Goal: Transaction & Acquisition: Book appointment/travel/reservation

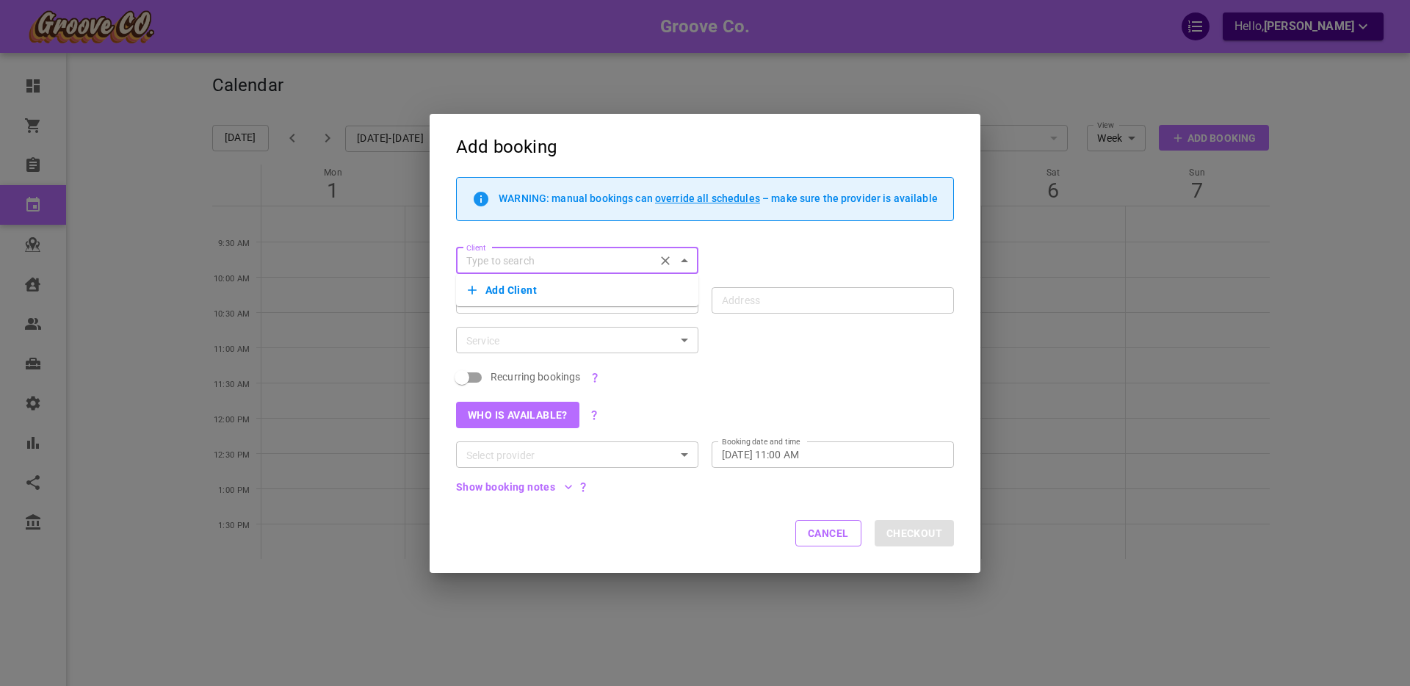
click at [524, 290] on button "Add Client" at bounding box center [577, 290] width 219 height 21
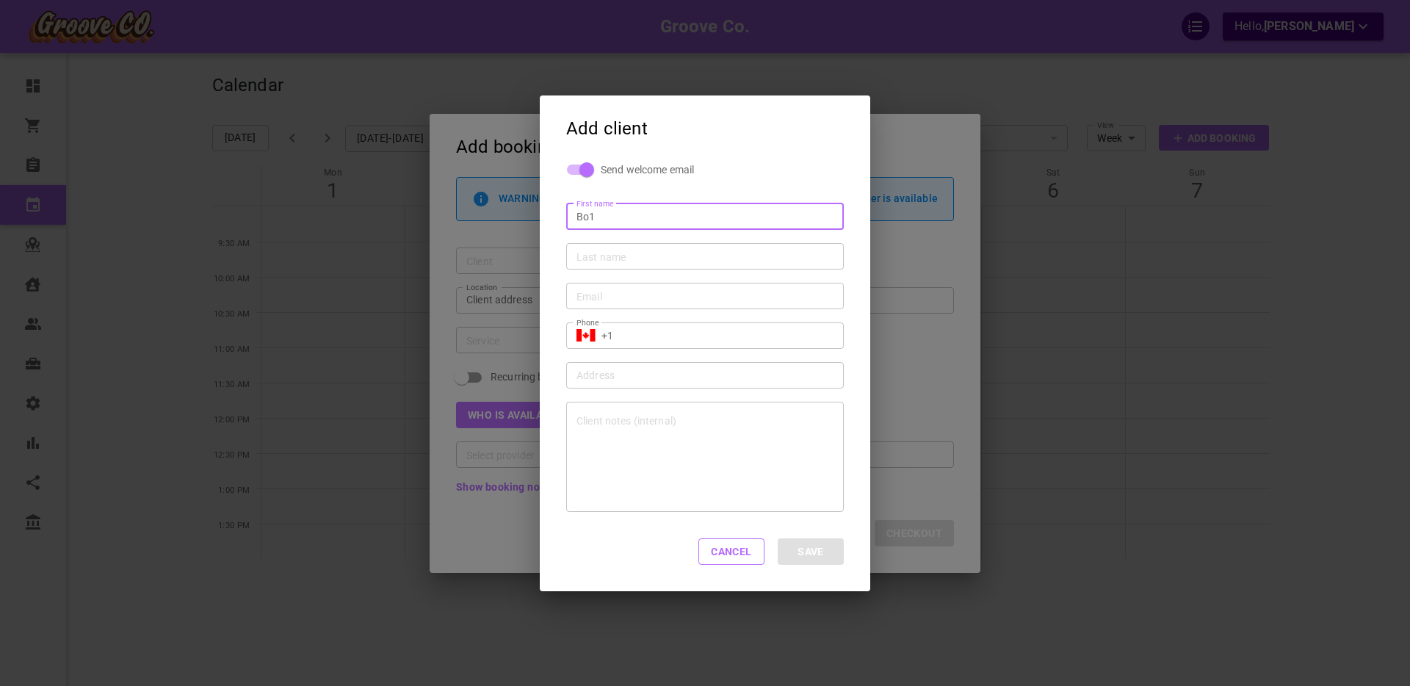
type input "Bo1"
type input "Sa1"
type input "sdkdhf@sdkjd"
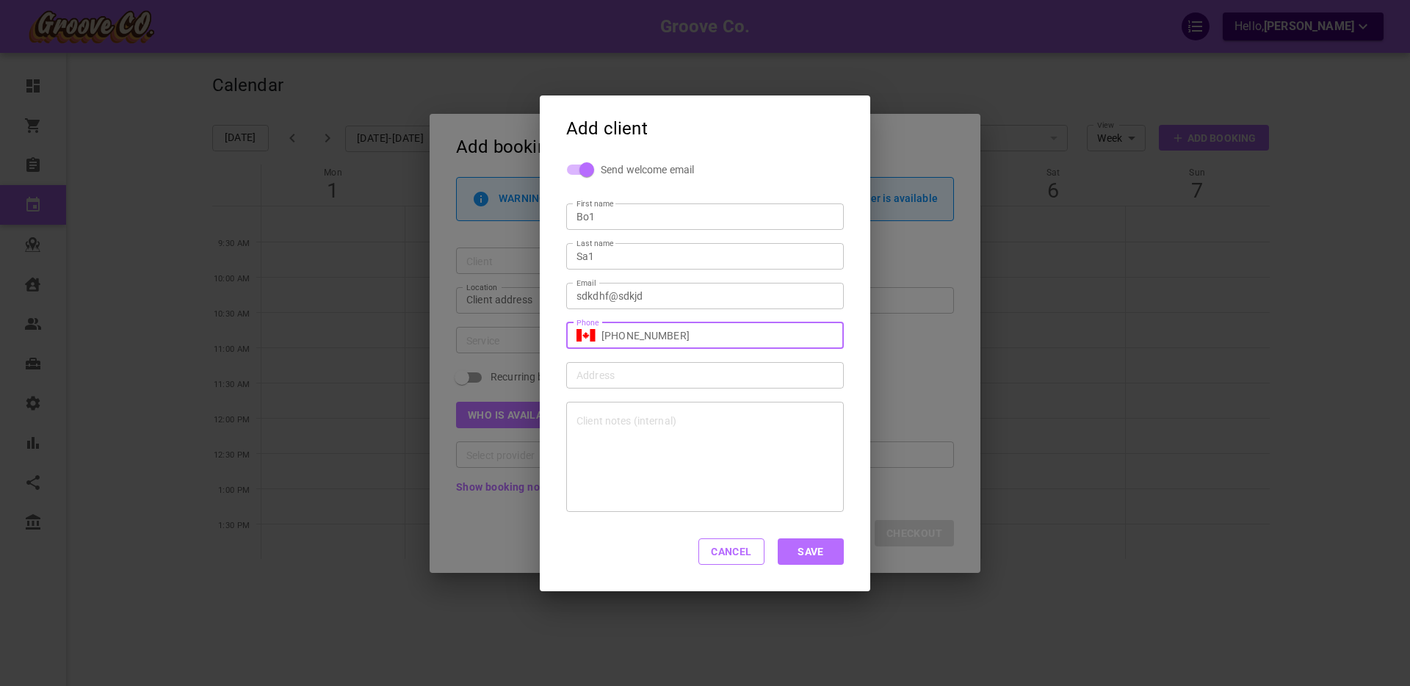
type input "[PHONE_NUMBER]"
click at [808, 549] on button "Save" at bounding box center [810, 551] width 66 height 26
type input "[EMAIL_ADDRESS][DOMAIN_NAME]"
click at [603, 426] on div at bounding box center [705, 457] width 278 height 110
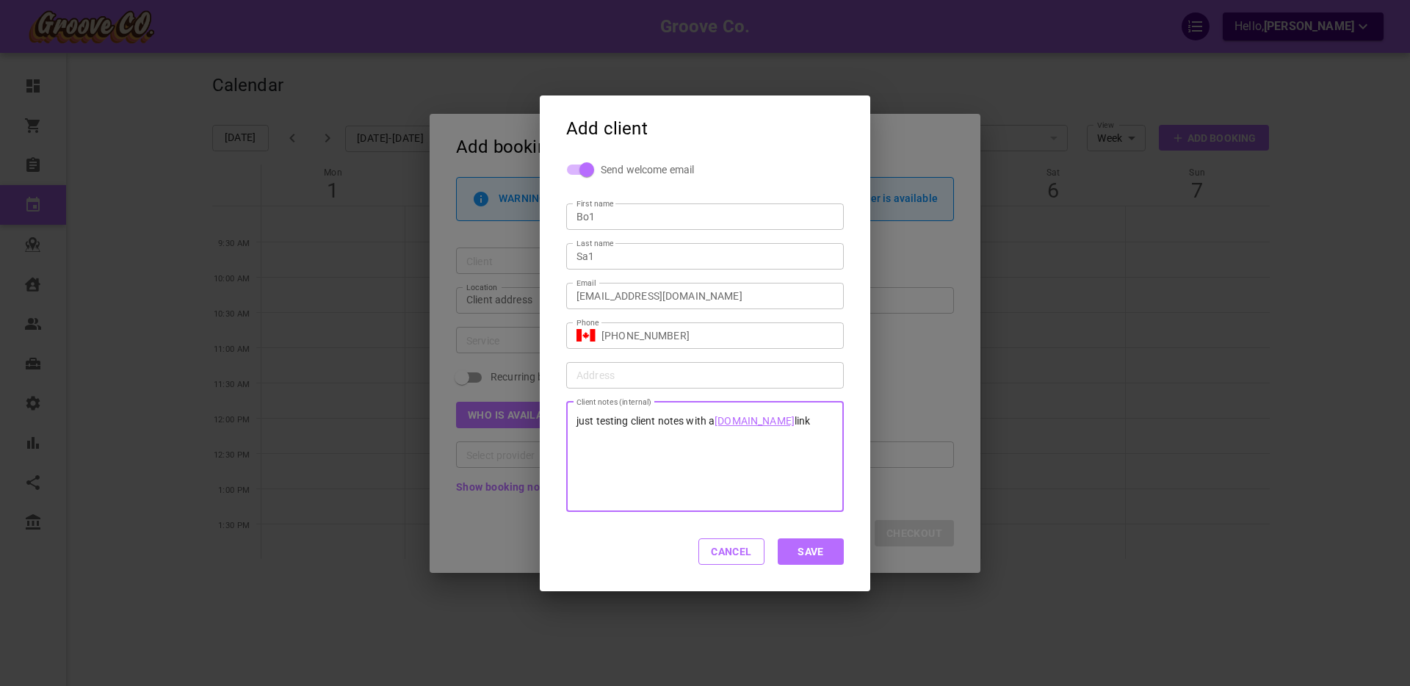
click at [813, 554] on button "Save" at bounding box center [810, 551] width 66 height 26
type input "Bo1 Sa1"
type input "+1"
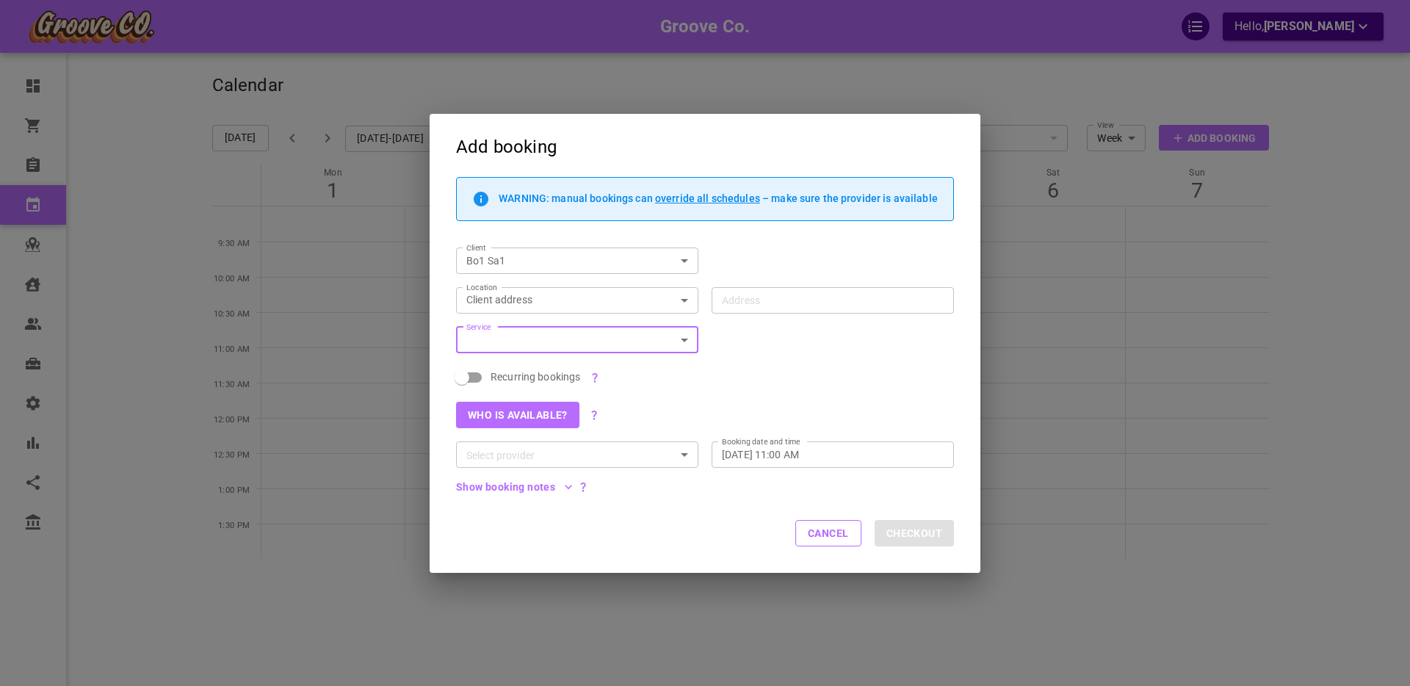
click at [823, 537] on button "Cancel" at bounding box center [828, 533] width 66 height 26
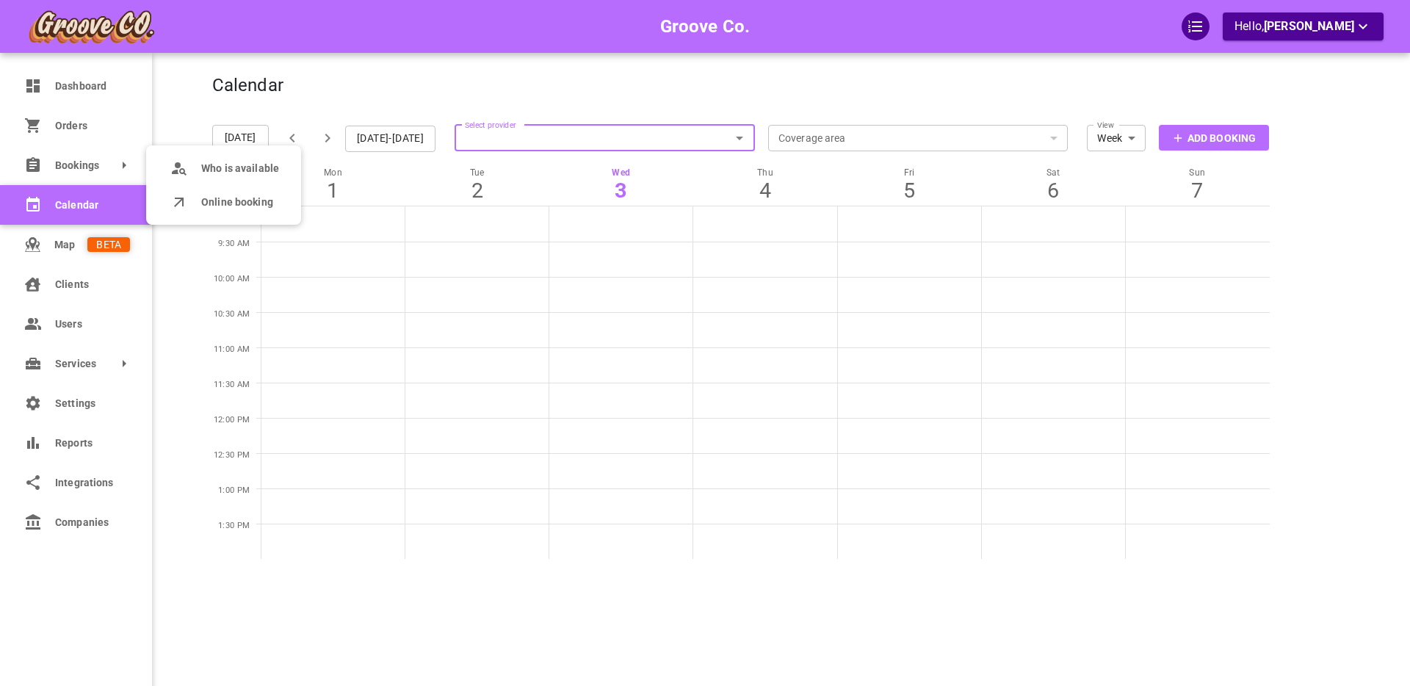
scroll to position [1, 0]
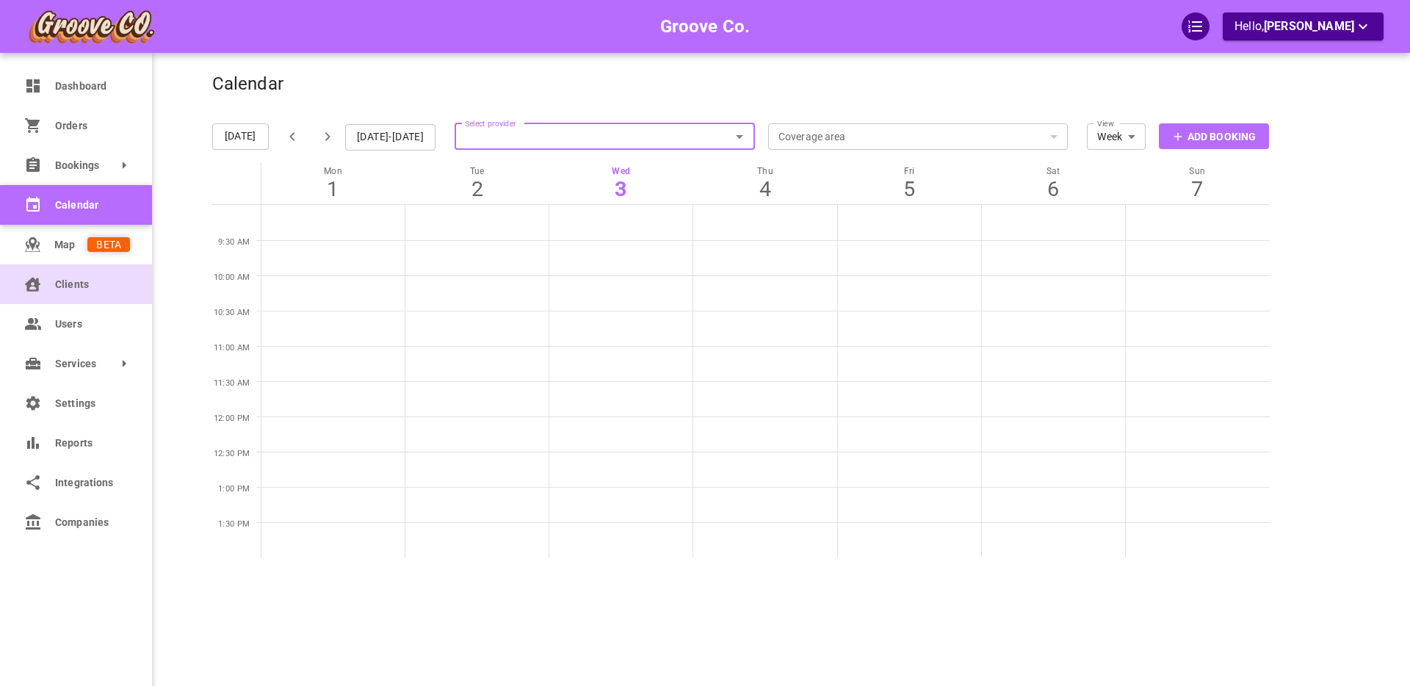
click at [65, 285] on span "Clients" at bounding box center [92, 284] width 75 height 15
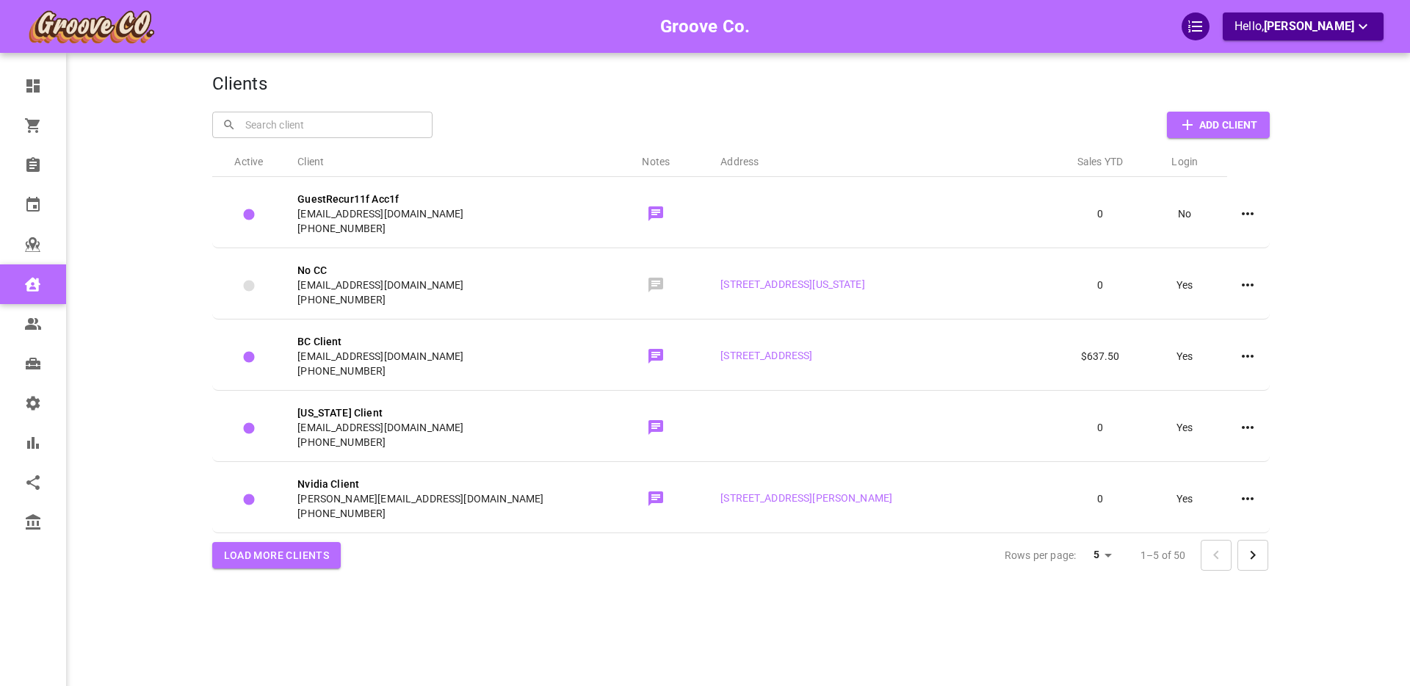
click at [274, 122] on input "text" at bounding box center [332, 125] width 181 height 26
click at [258, 154] on p "Bo1 Sa1" at bounding box center [243, 155] width 39 height 15
type input "Bo1 Sa1"
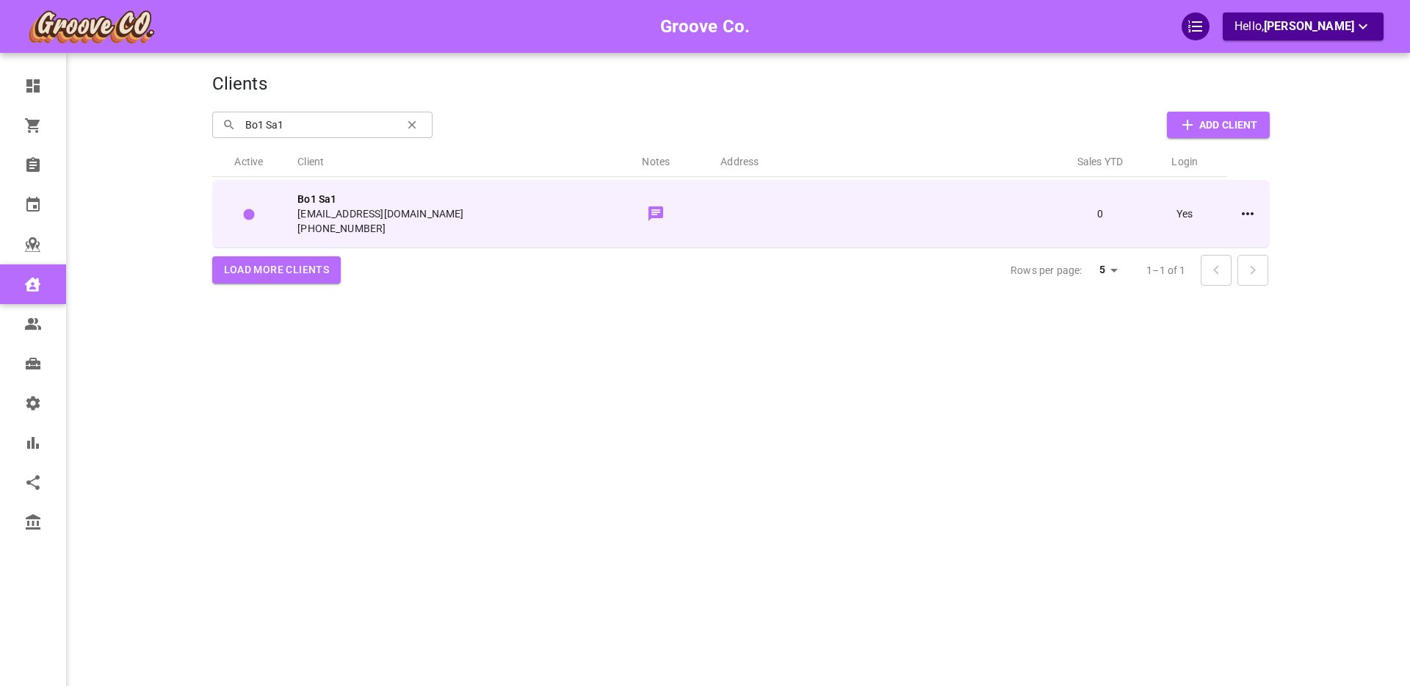
click at [494, 206] on span "[EMAIL_ADDRESS][DOMAIN_NAME]" at bounding box center [444, 213] width 294 height 15
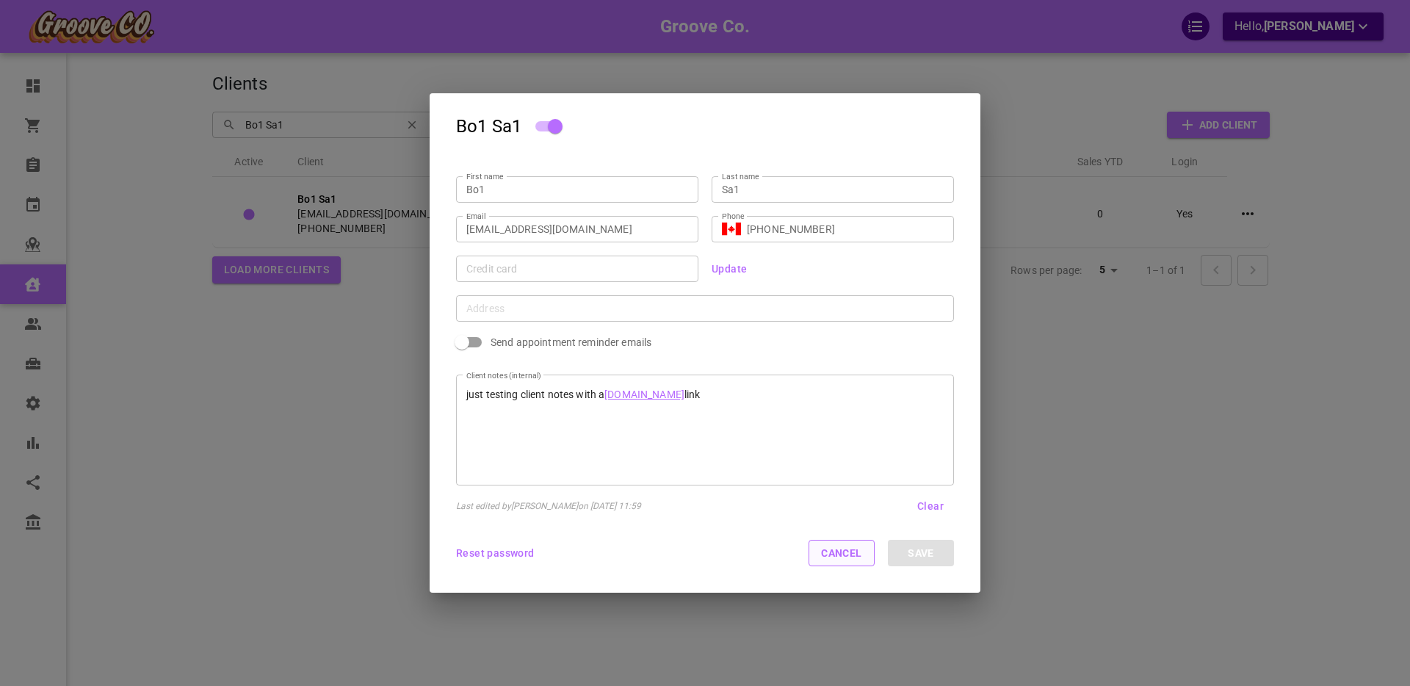
click at [844, 555] on button "Cancel" at bounding box center [841, 553] width 66 height 26
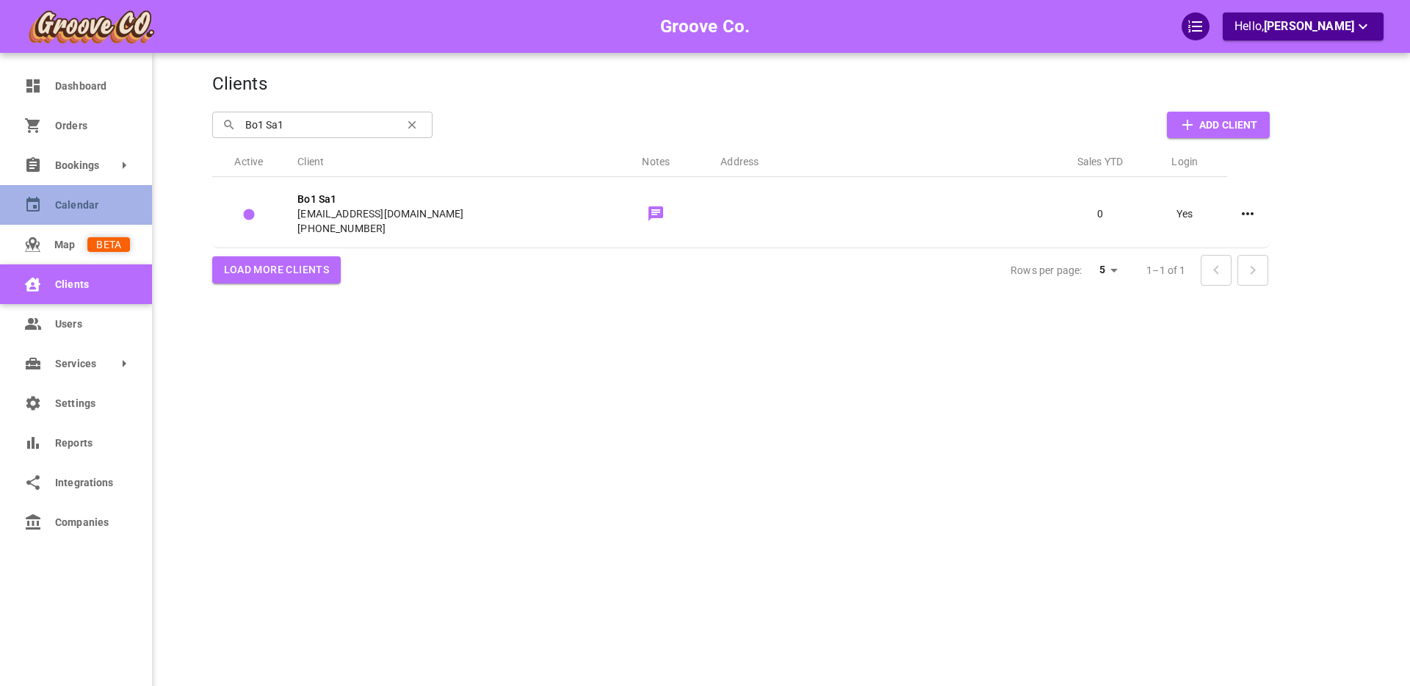
click at [94, 196] on link "Calendar" at bounding box center [76, 205] width 152 height 40
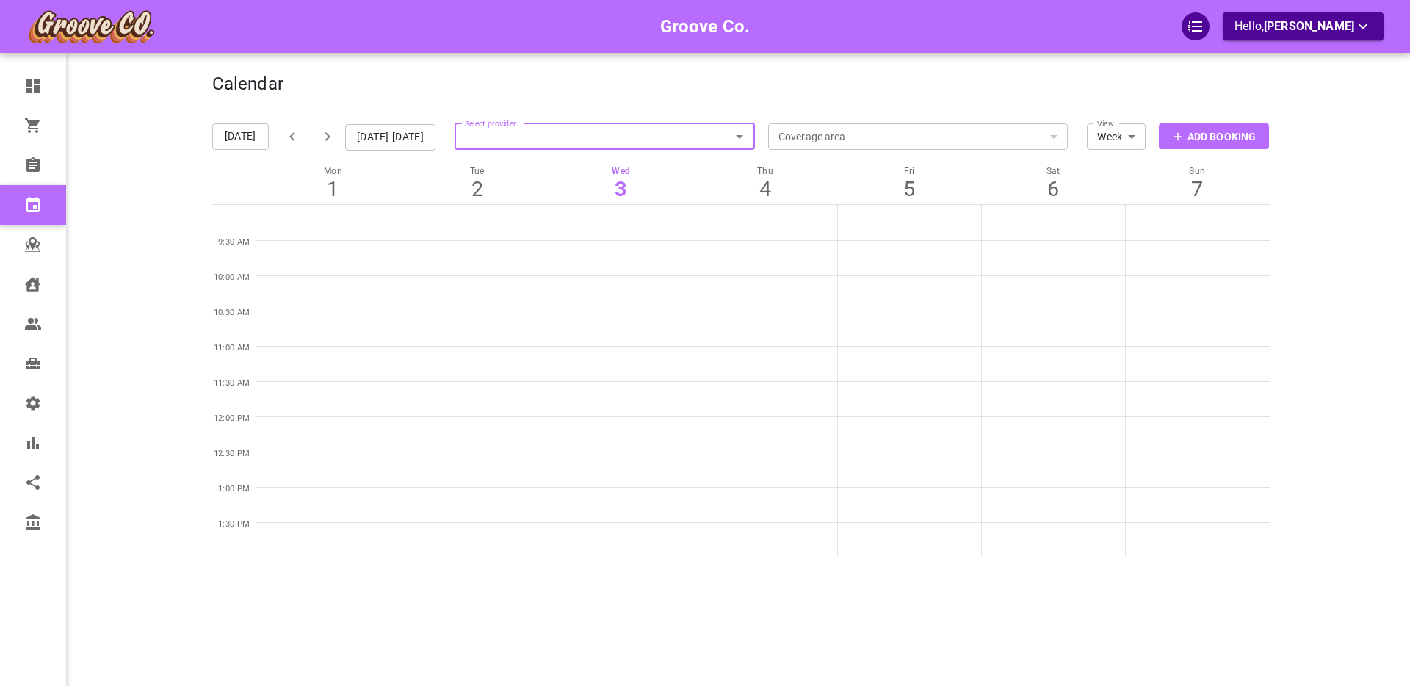
click at [1189, 134] on p "Add Booking" at bounding box center [1221, 136] width 68 height 15
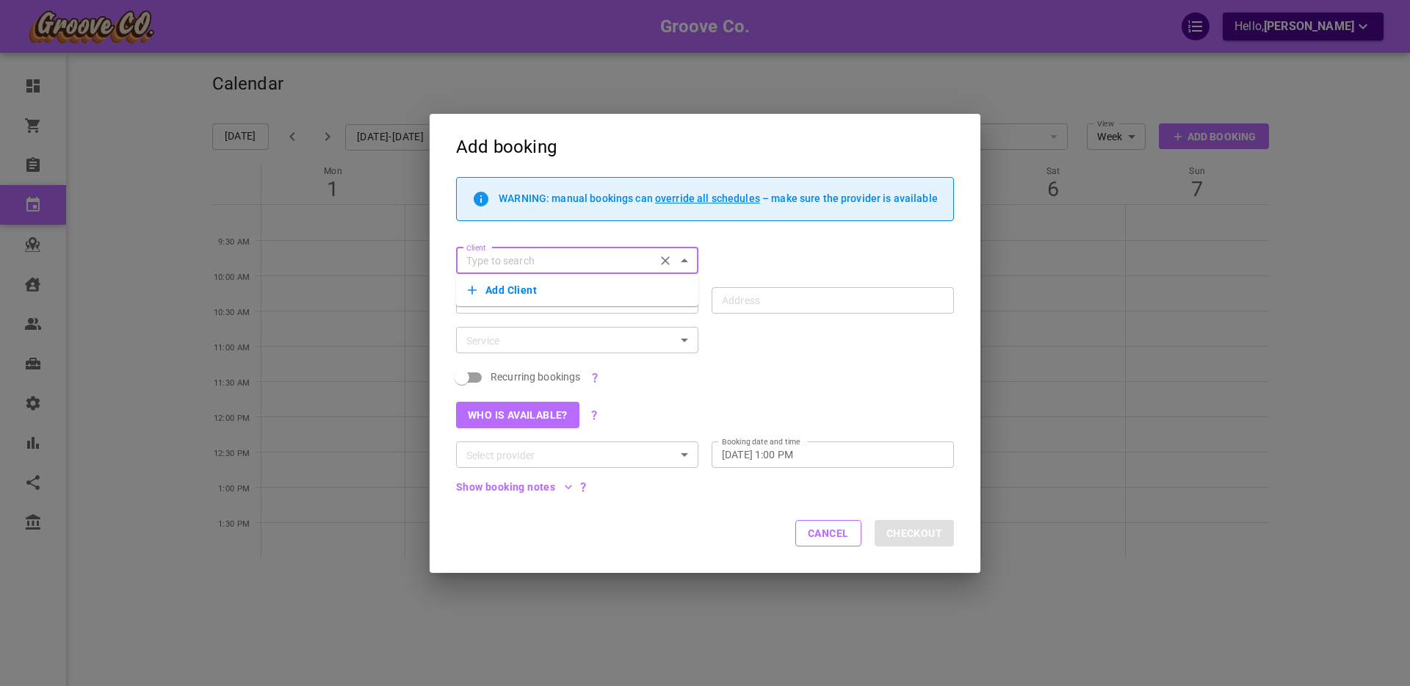
click at [507, 291] on button "Add Client" at bounding box center [577, 290] width 219 height 21
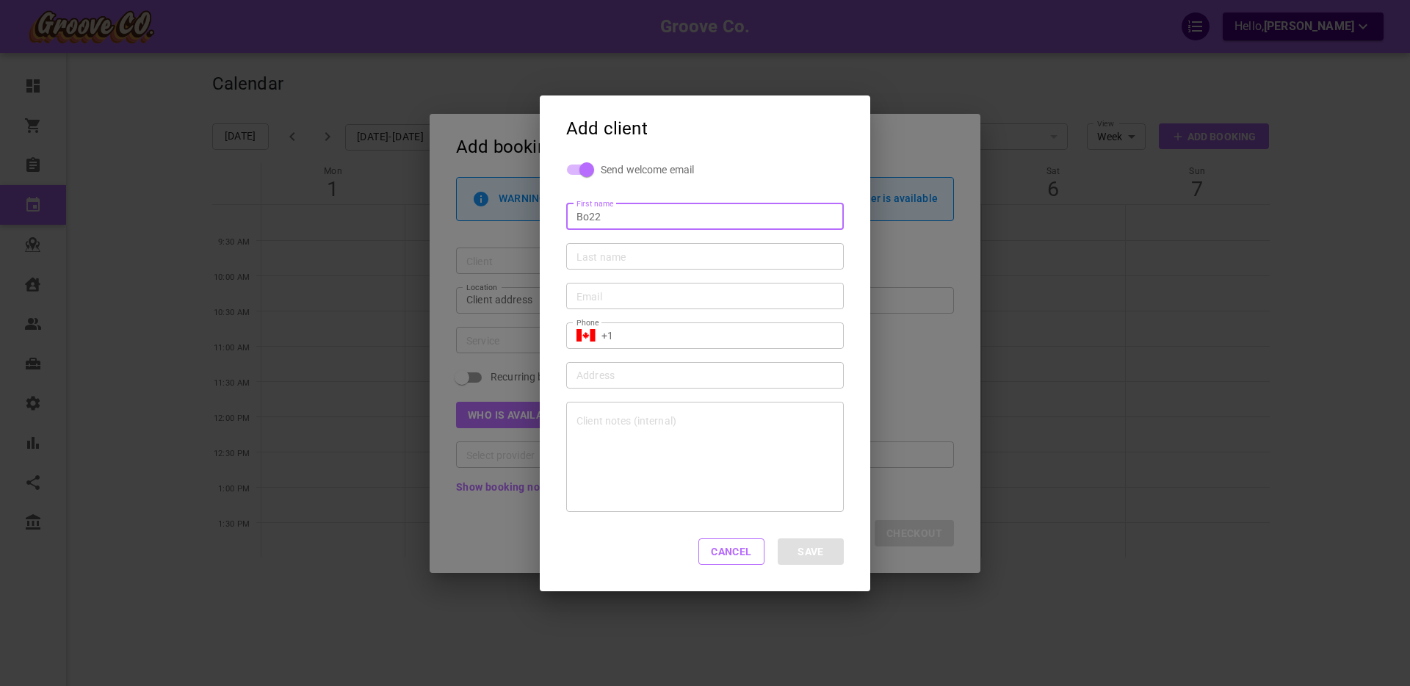
type input "Bo22"
type input "Sa22"
type input "[EMAIL_ADDRESS][DOMAIN_NAME]"
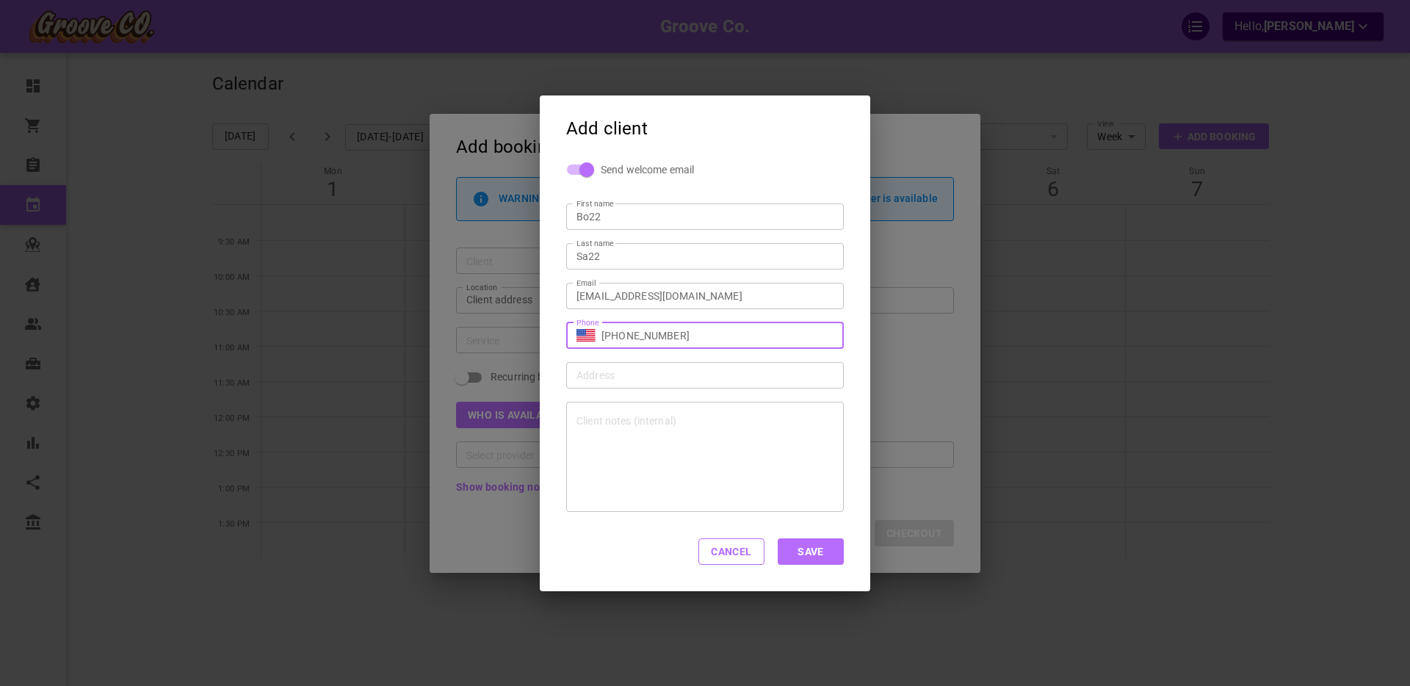
type input "[PHONE_NUMBER]"
click at [812, 553] on button "Save" at bounding box center [810, 551] width 66 height 26
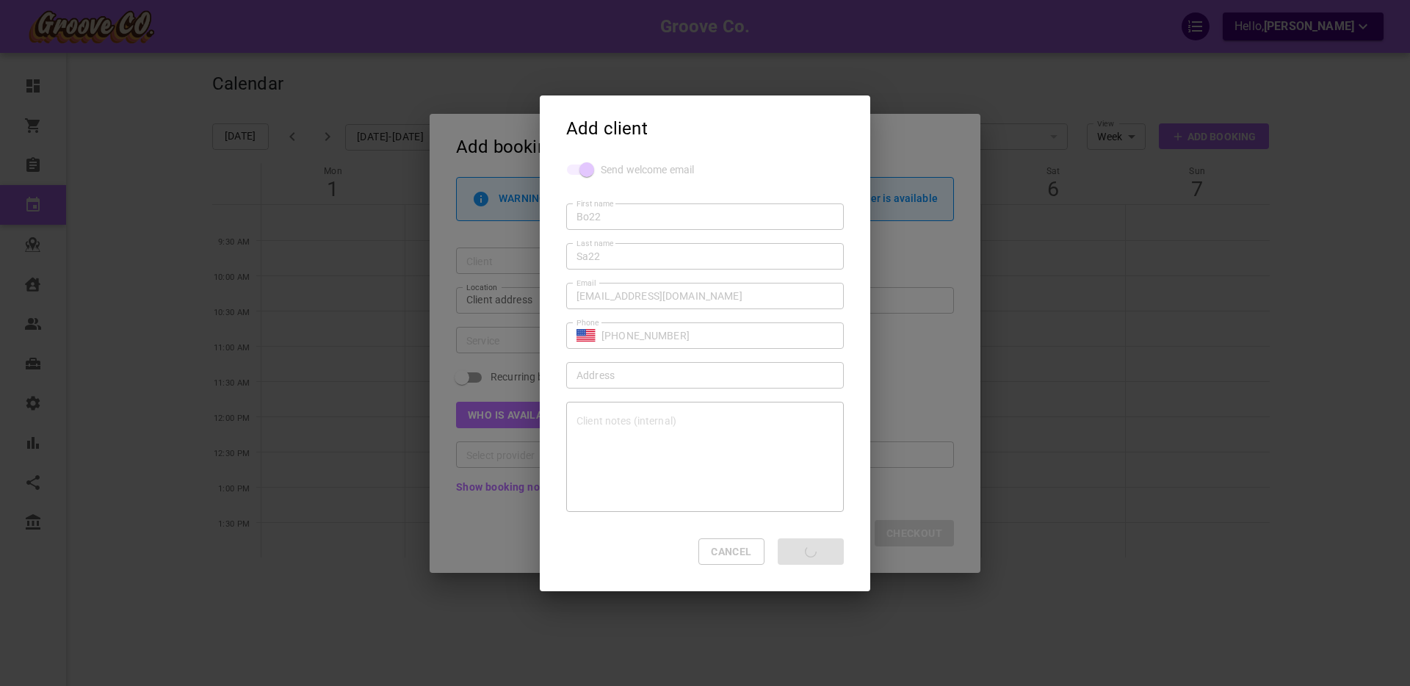
type input "Bo22 Sa22"
type input "+1"
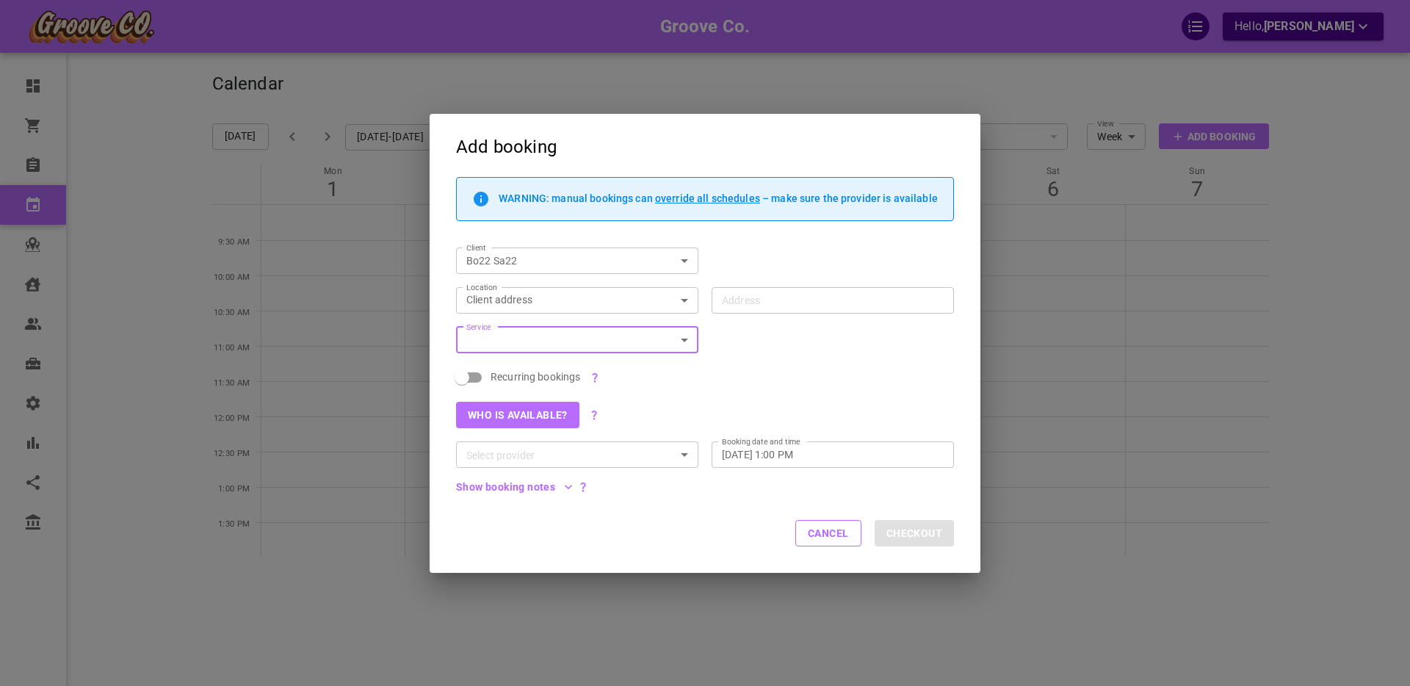
click at [737, 294] on div "Address Address" at bounding box center [832, 300] width 242 height 26
click at [737, 294] on input "Address Address" at bounding box center [825, 300] width 220 height 18
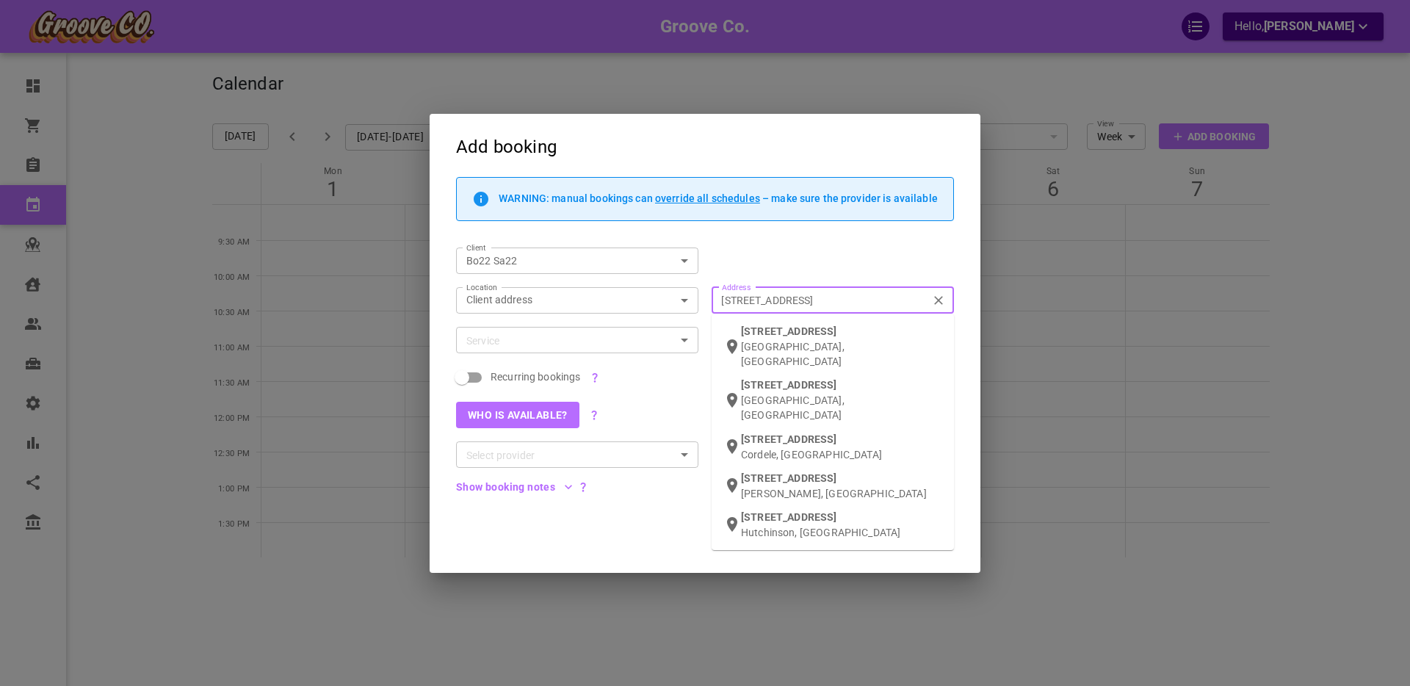
type input "[STREET_ADDRESS]"
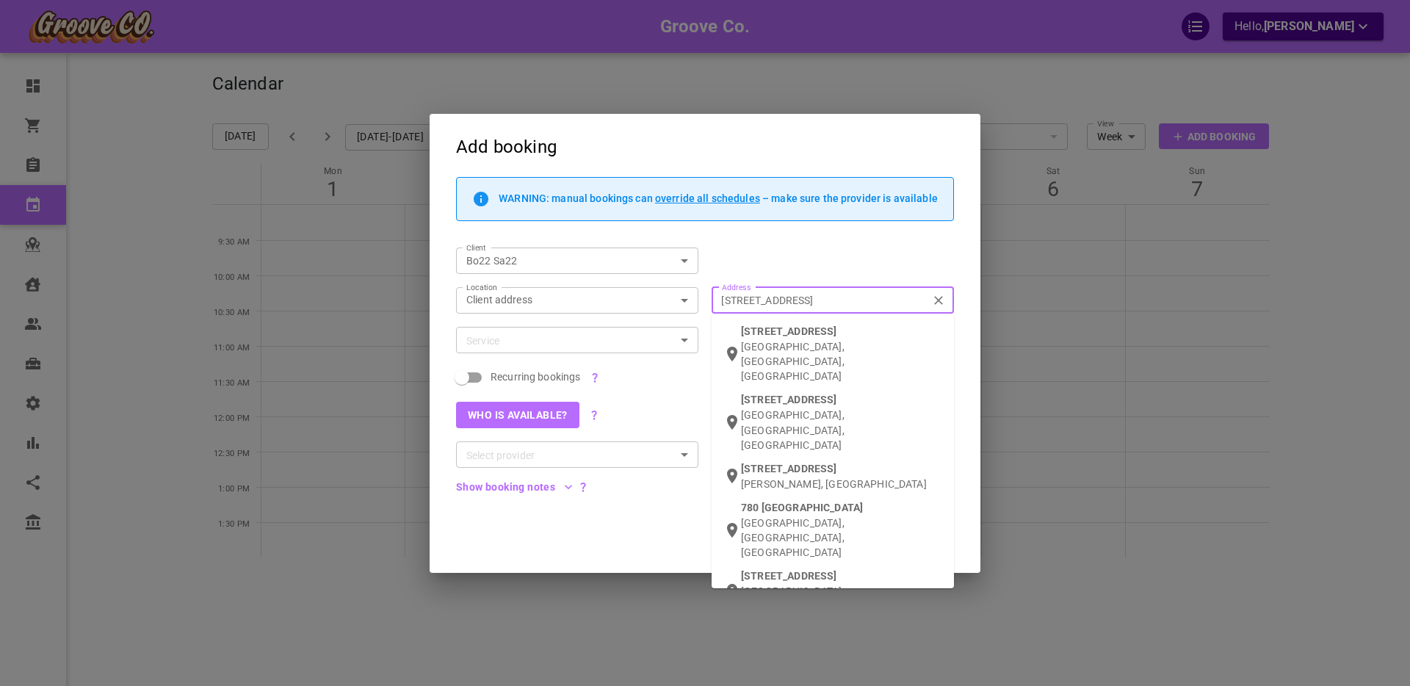
click at [768, 348] on p "[GEOGRAPHIC_DATA], [GEOGRAPHIC_DATA], [GEOGRAPHIC_DATA]" at bounding box center [841, 361] width 201 height 44
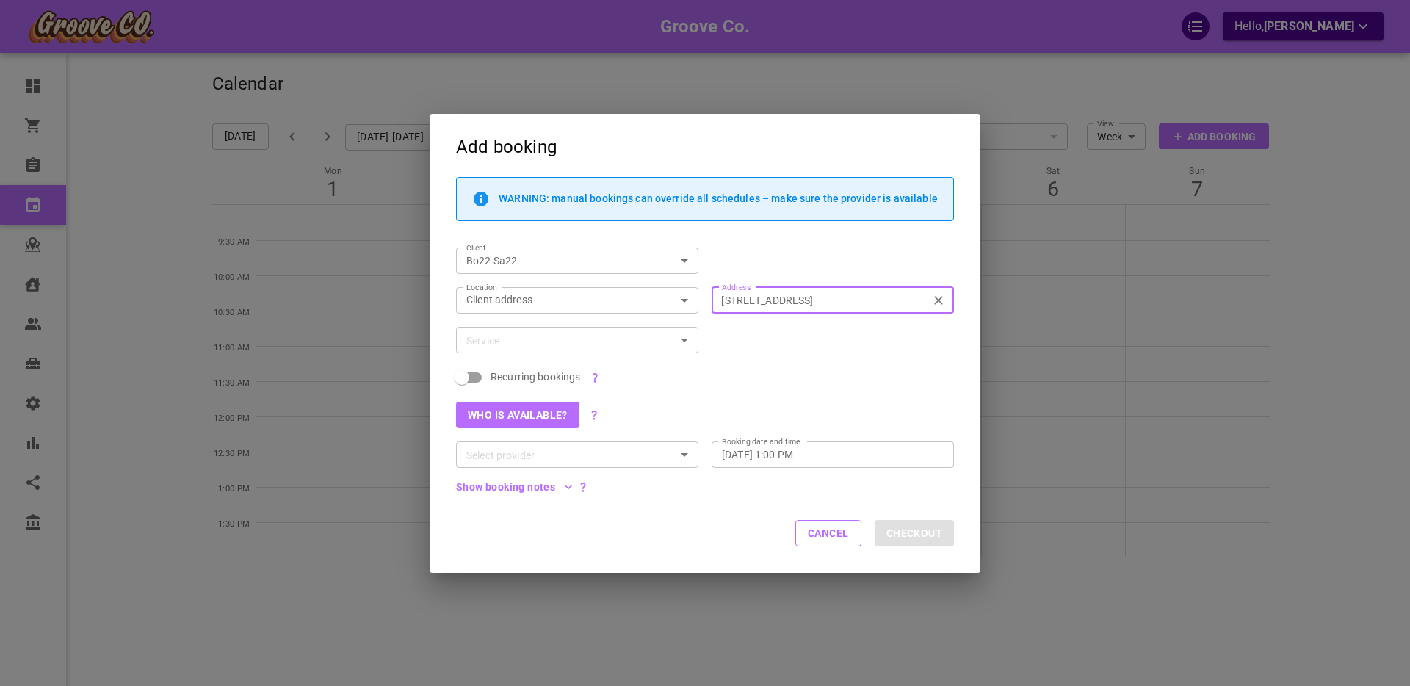
type input "[STREET_ADDRESS]"
click at [515, 338] on input "Service" at bounding box center [564, 340] width 209 height 18
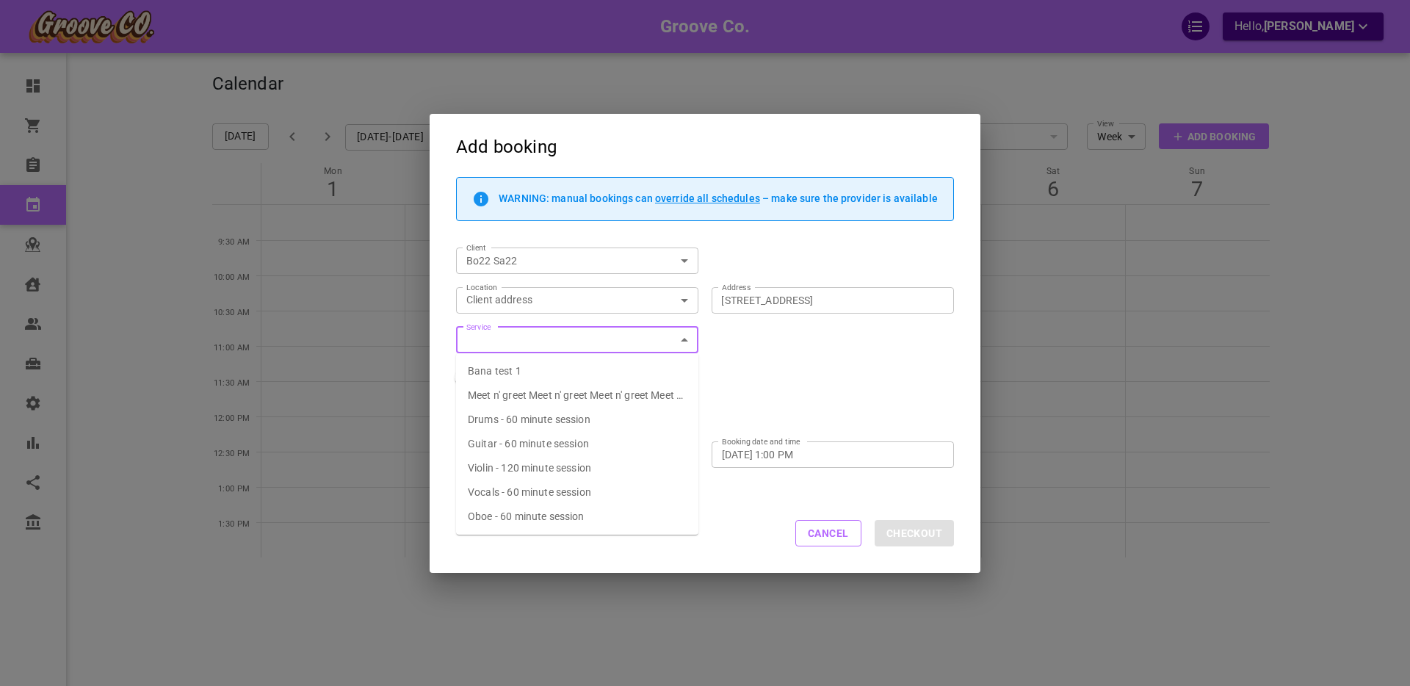
click at [516, 416] on span "Drums - 60 minute session" at bounding box center [529, 419] width 123 height 12
type input "Drums - 60 minute session"
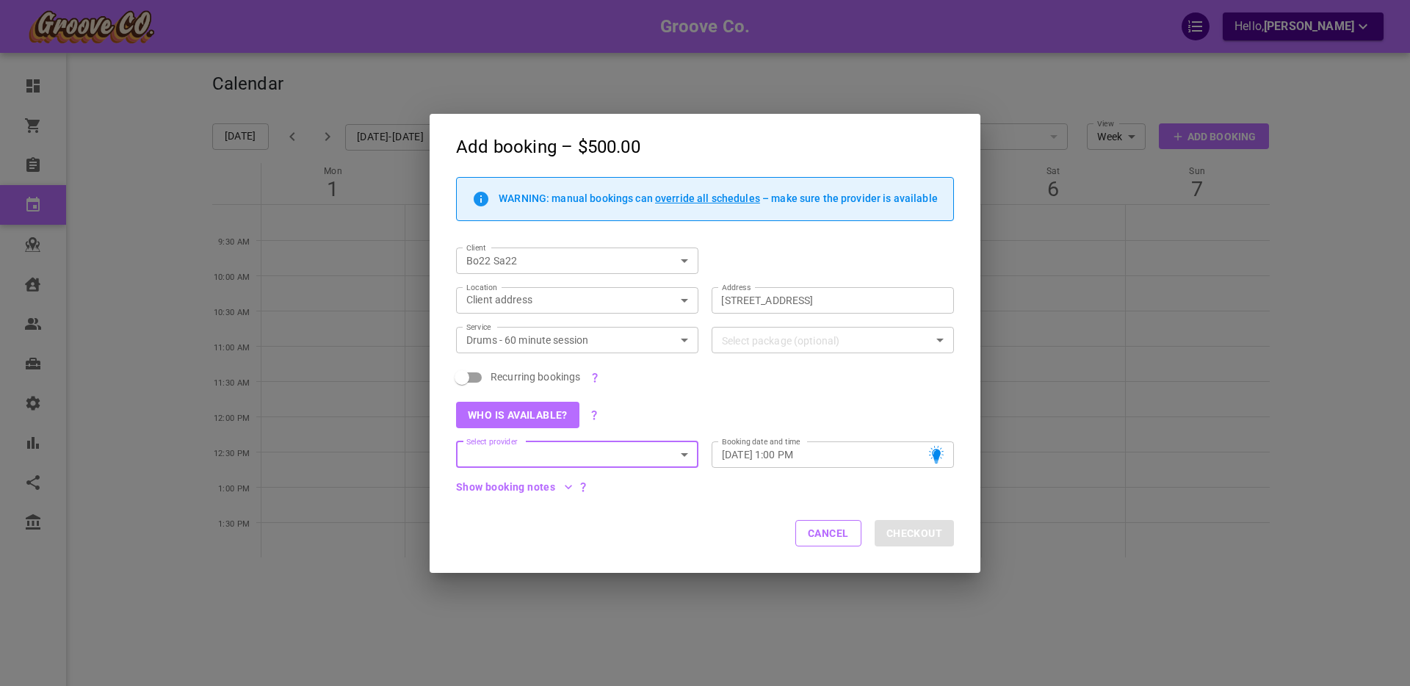
click at [521, 454] on input "Select provider" at bounding box center [564, 455] width 209 height 18
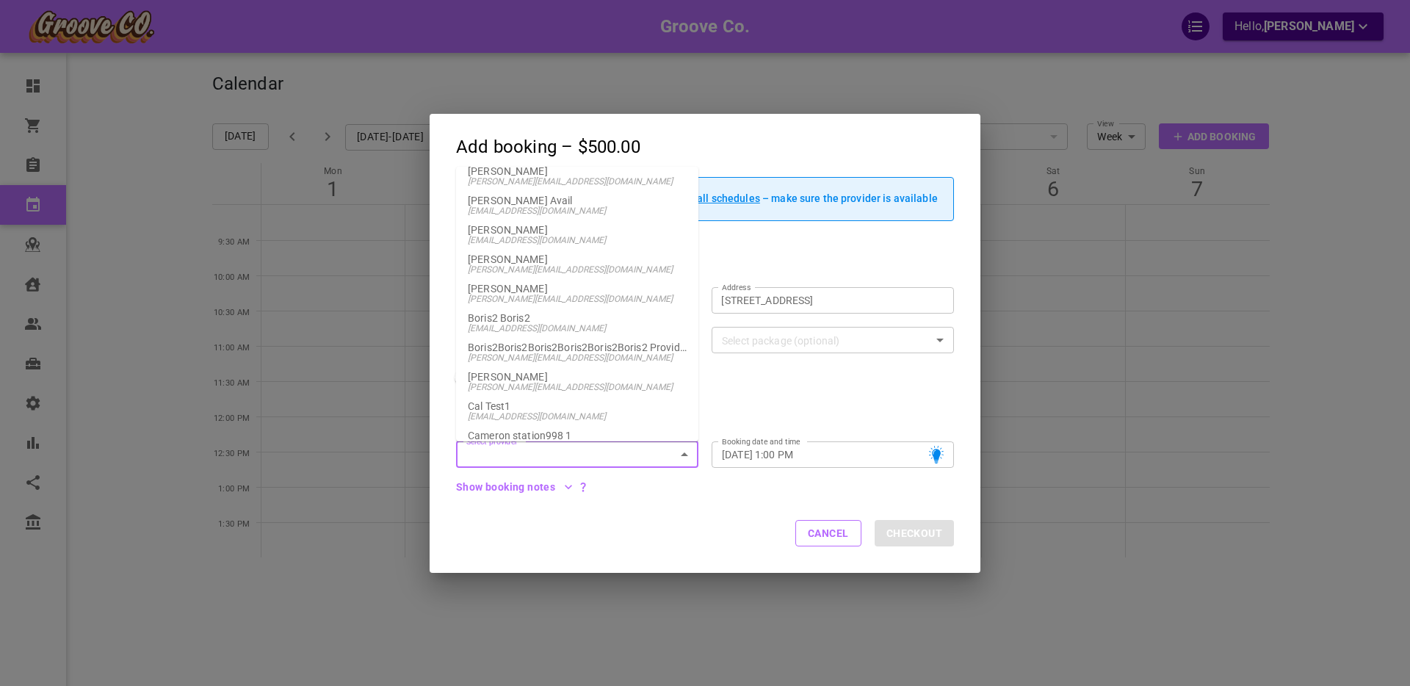
scroll to position [991, 0]
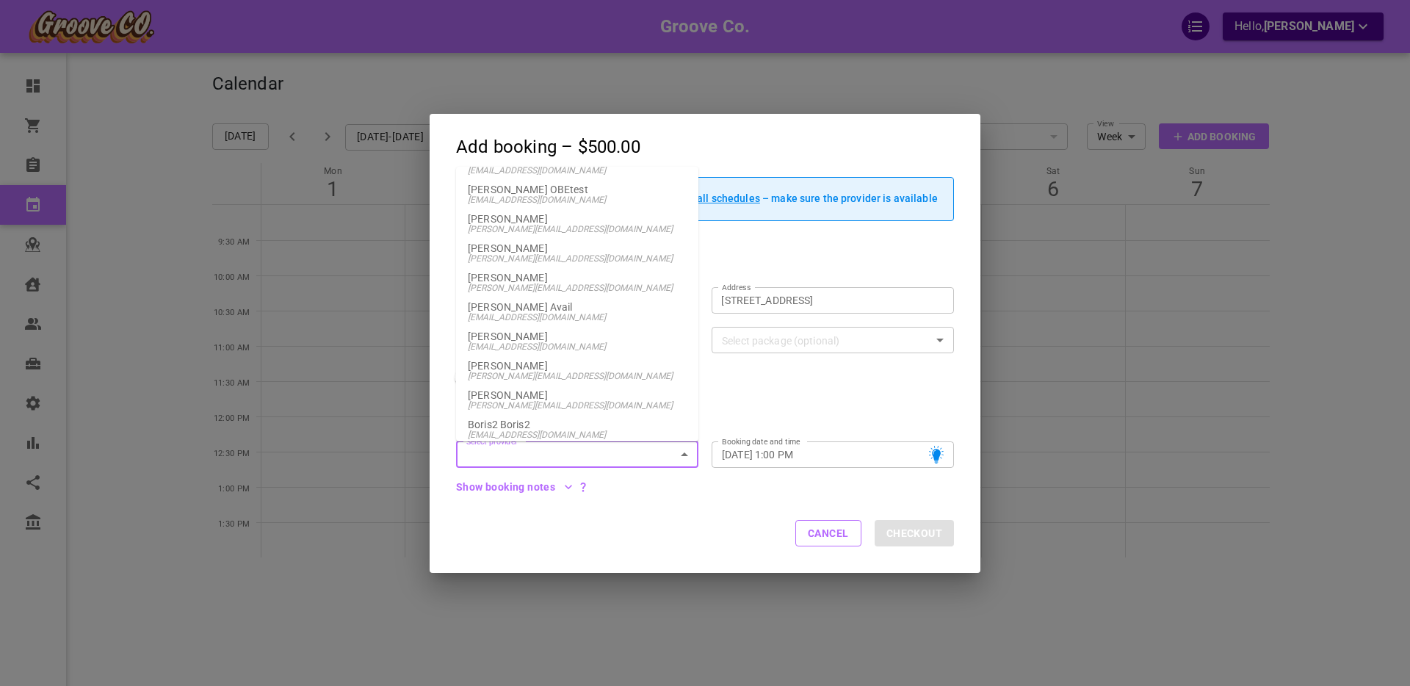
click at [521, 394] on p "[PERSON_NAME]" at bounding box center [577, 395] width 219 height 10
type input "[PERSON_NAME]"
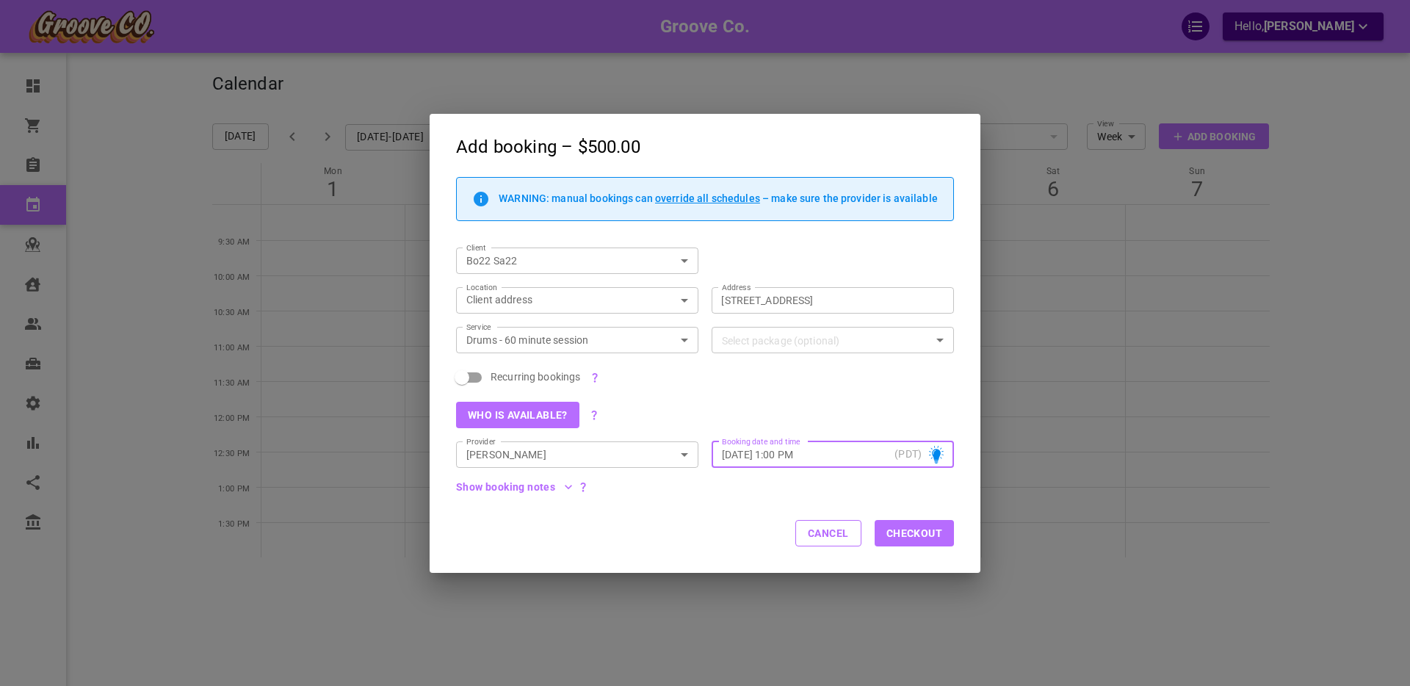
click at [912, 531] on button "Checkout" at bounding box center [913, 533] width 79 height 26
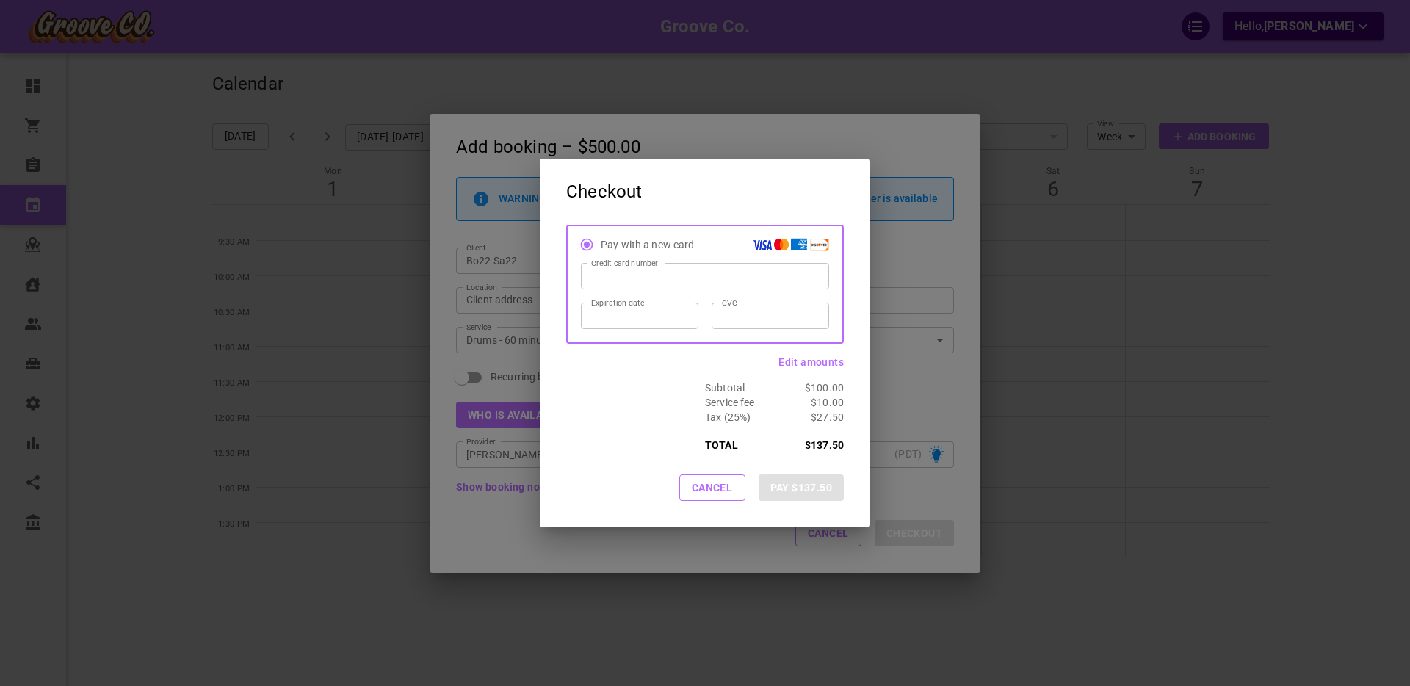
click at [692, 189] on h2 "Checkout" at bounding box center [705, 192] width 330 height 66
click at [590, 478] on div "Cancel Pay $137.50" at bounding box center [705, 490] width 330 height 73
click at [802, 488] on button "Pay $137.50" at bounding box center [800, 487] width 85 height 26
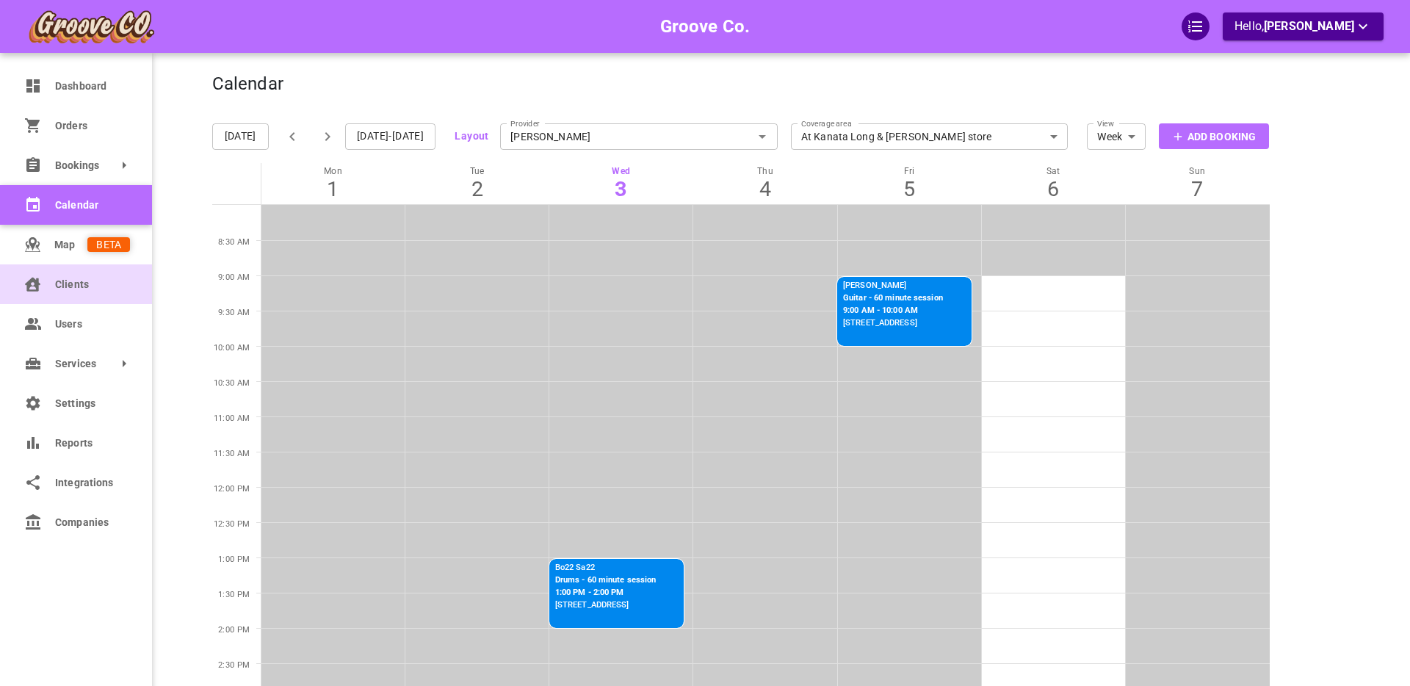
click at [35, 289] on icon at bounding box center [32, 285] width 15 height 14
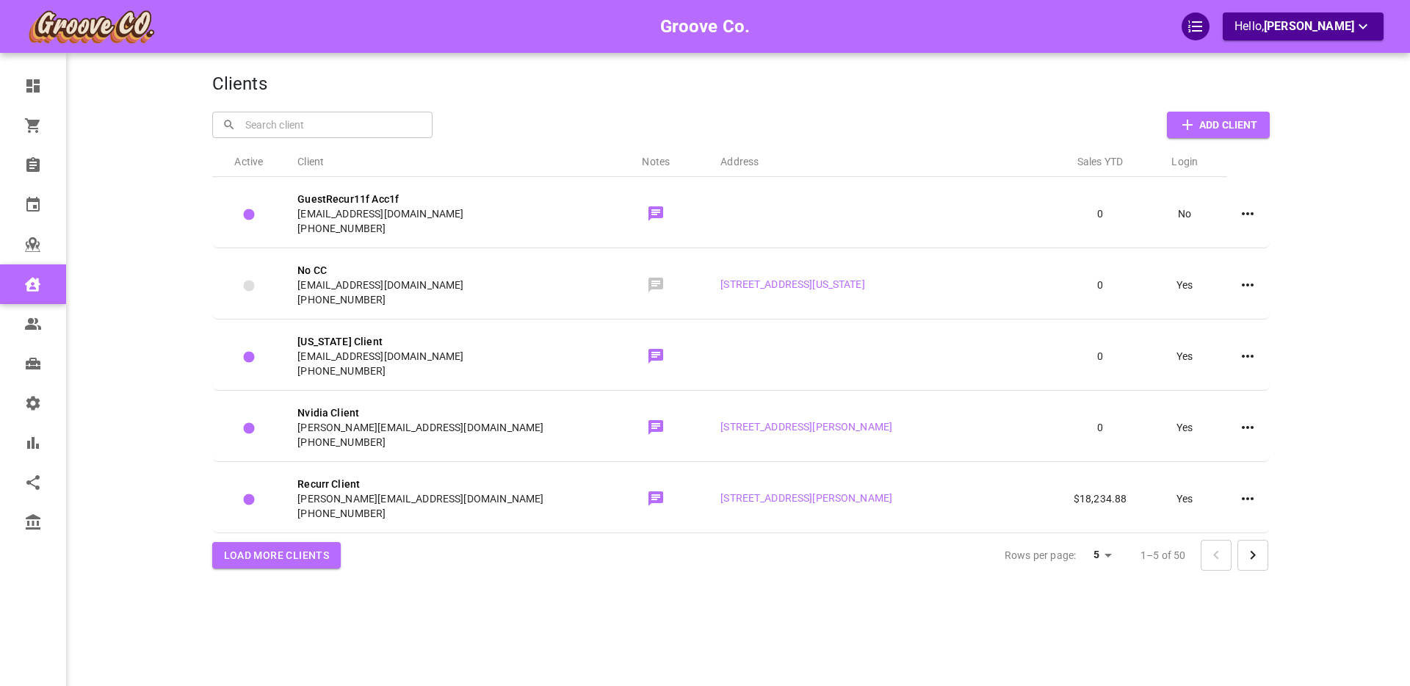
click at [284, 125] on input "text" at bounding box center [332, 125] width 181 height 26
click at [266, 160] on p "Bo22 Sa22" at bounding box center [249, 155] width 51 height 15
type input "Bo22 Sa22"
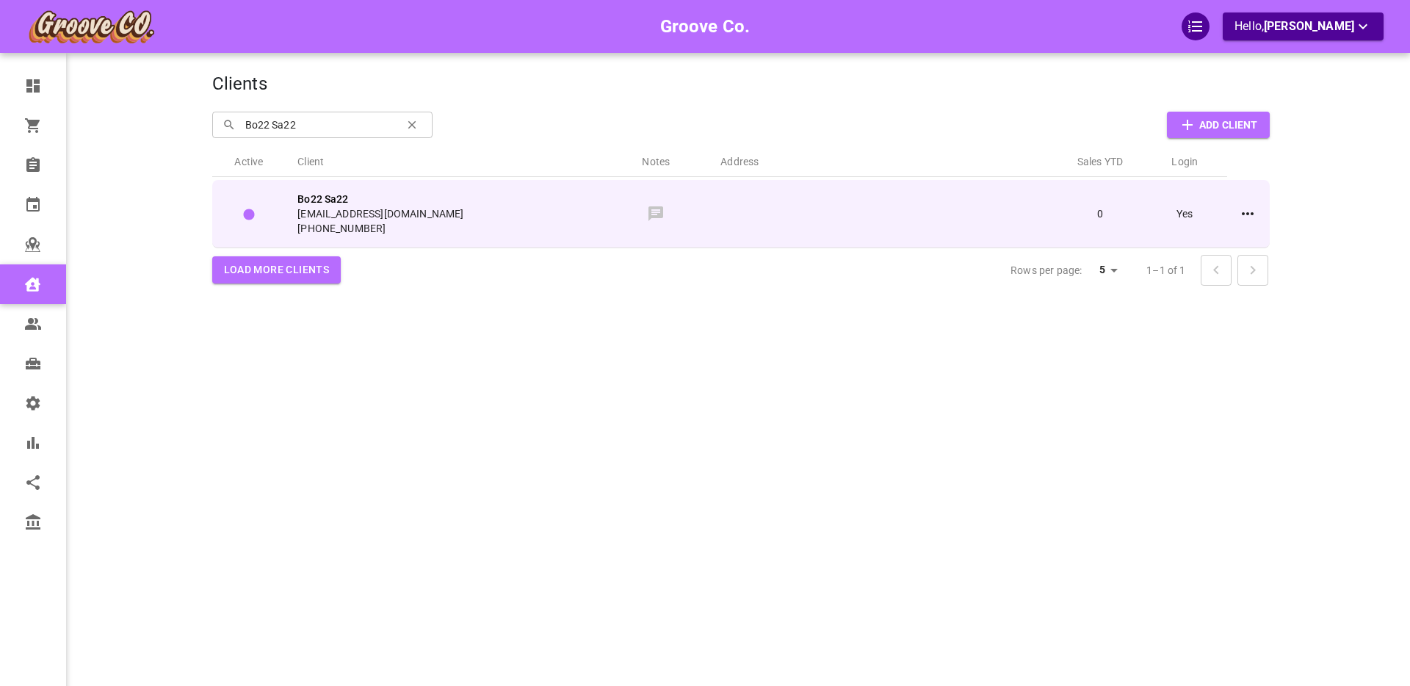
click at [463, 216] on span "[EMAIL_ADDRESS][DOMAIN_NAME]" at bounding box center [444, 213] width 294 height 15
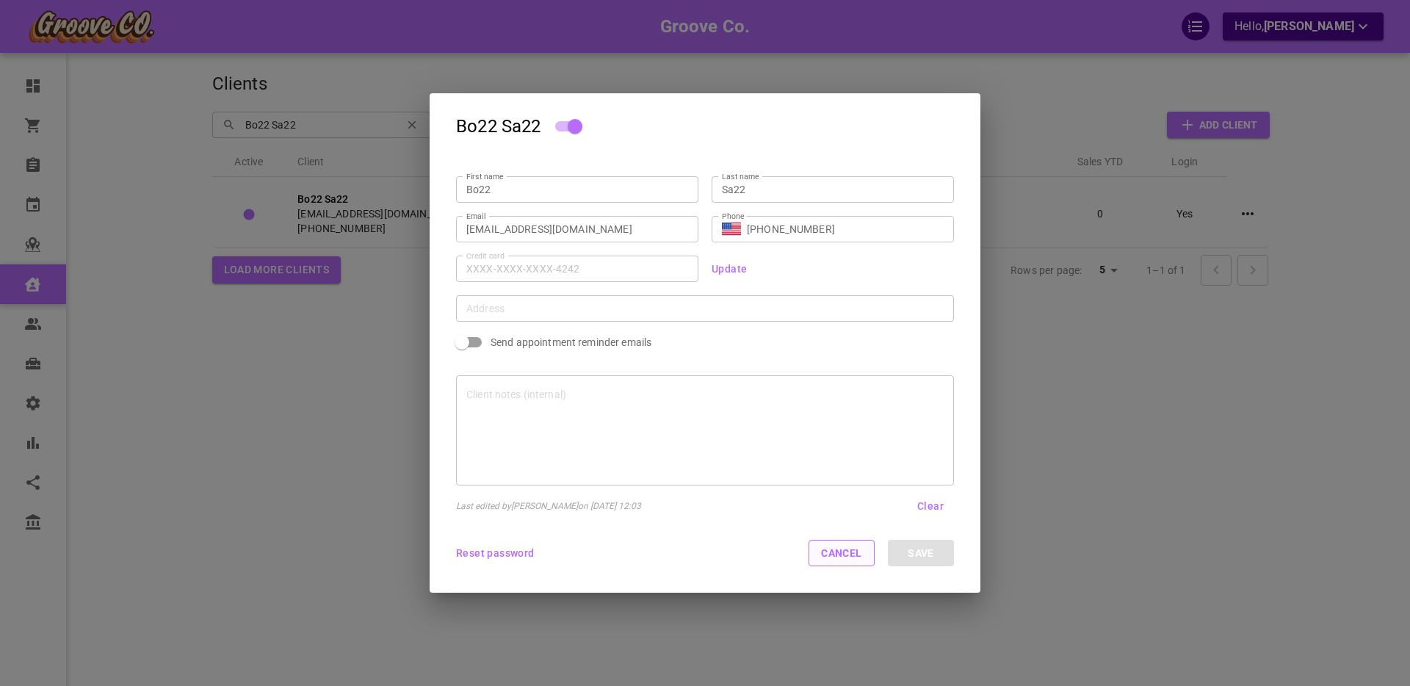
click at [838, 556] on button "Cancel" at bounding box center [841, 553] width 66 height 26
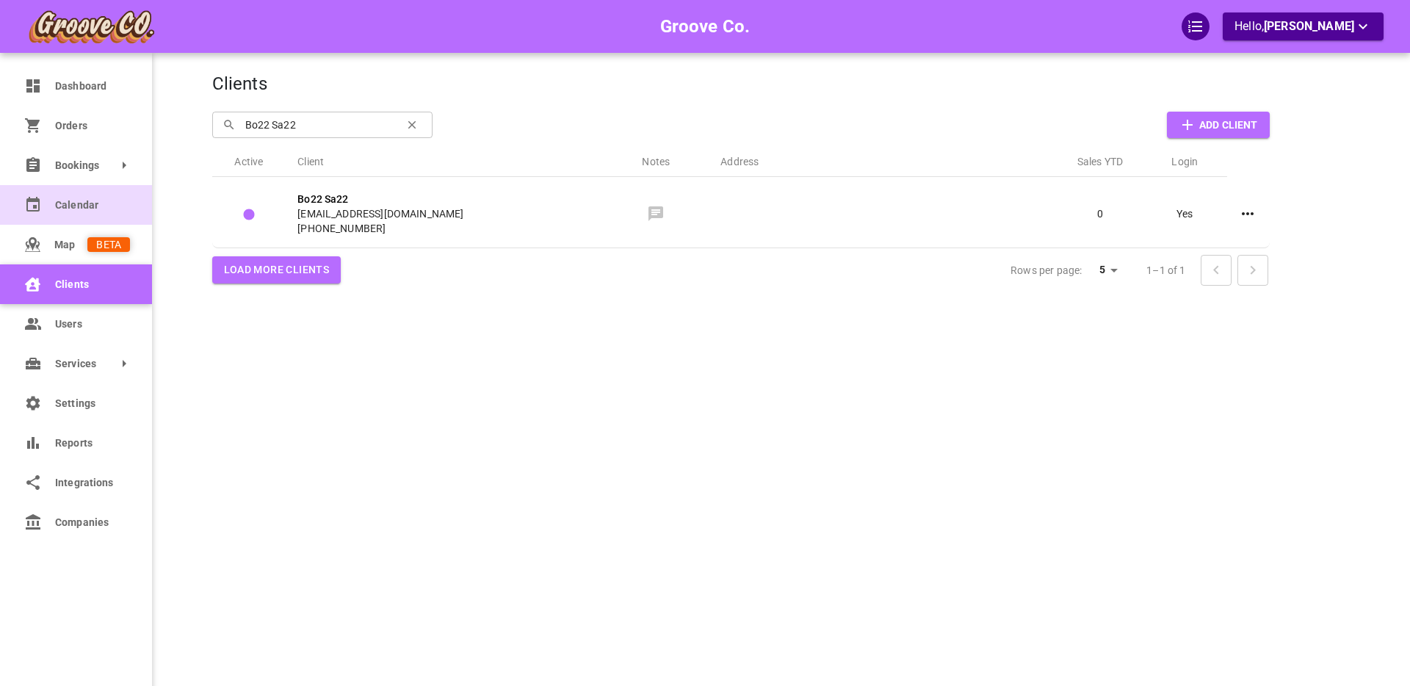
click at [95, 208] on span "Calendar" at bounding box center [92, 204] width 75 height 15
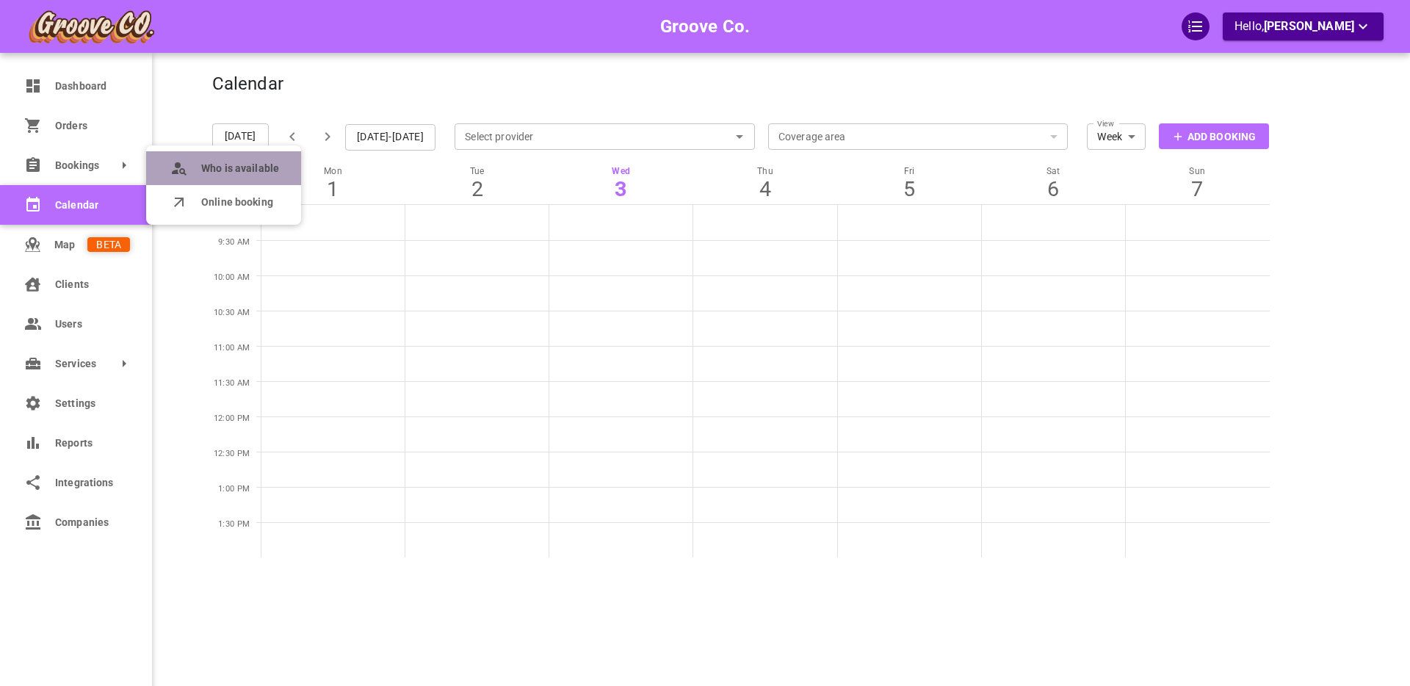
click at [242, 166] on span "Who is available" at bounding box center [240, 168] width 78 height 15
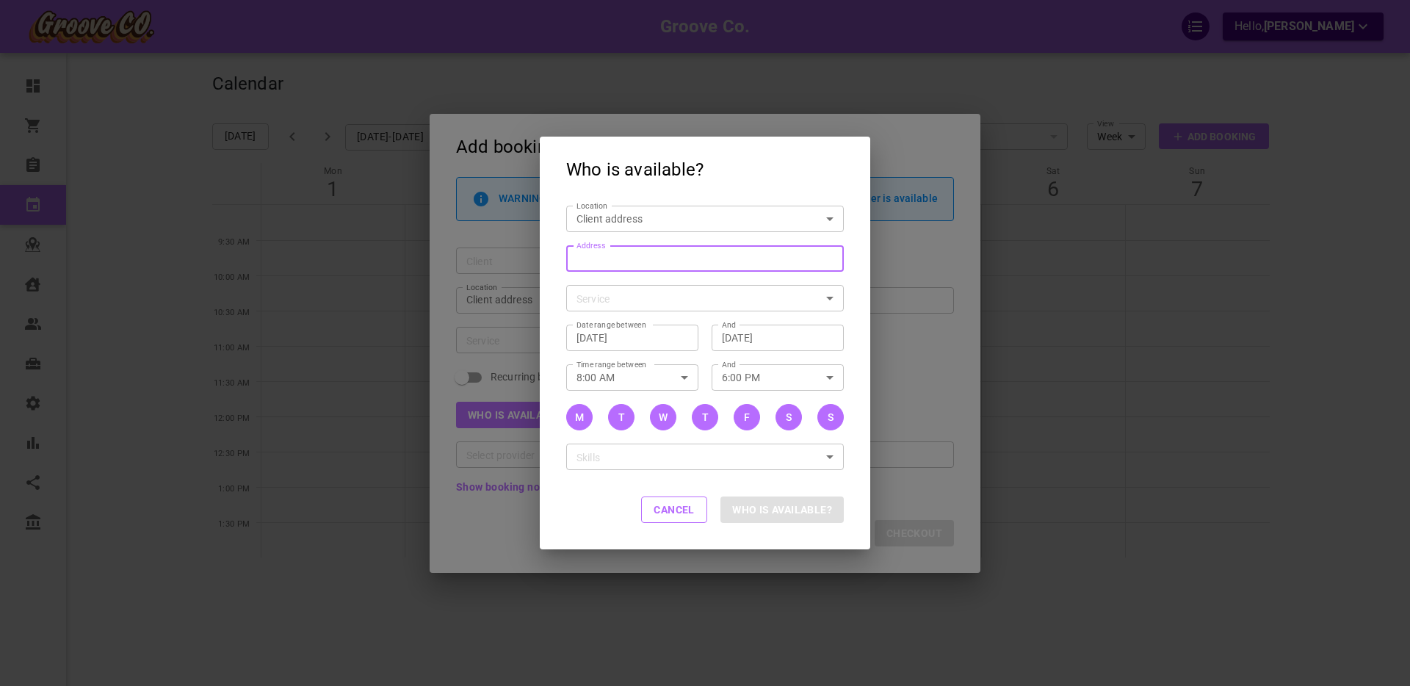
click at [590, 265] on input "Address Address" at bounding box center [697, 258] width 255 height 18
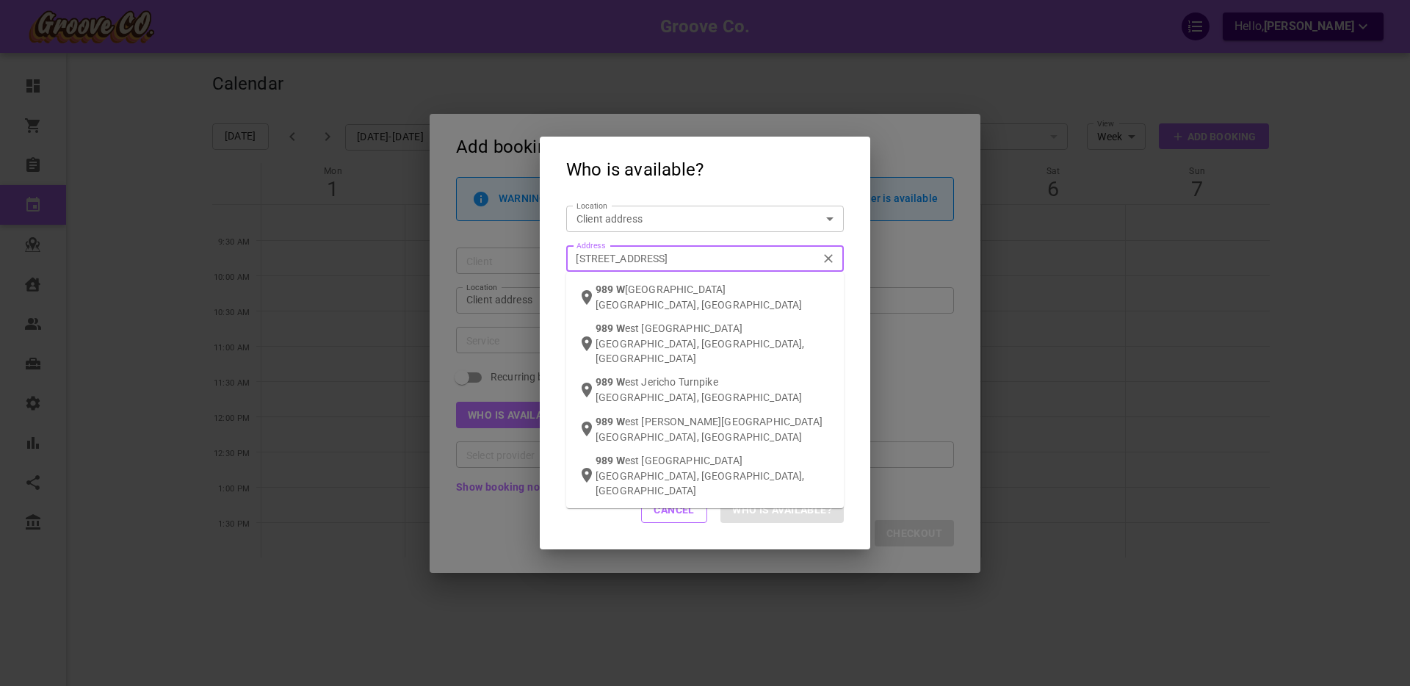
type input "[STREET_ADDRESS]"
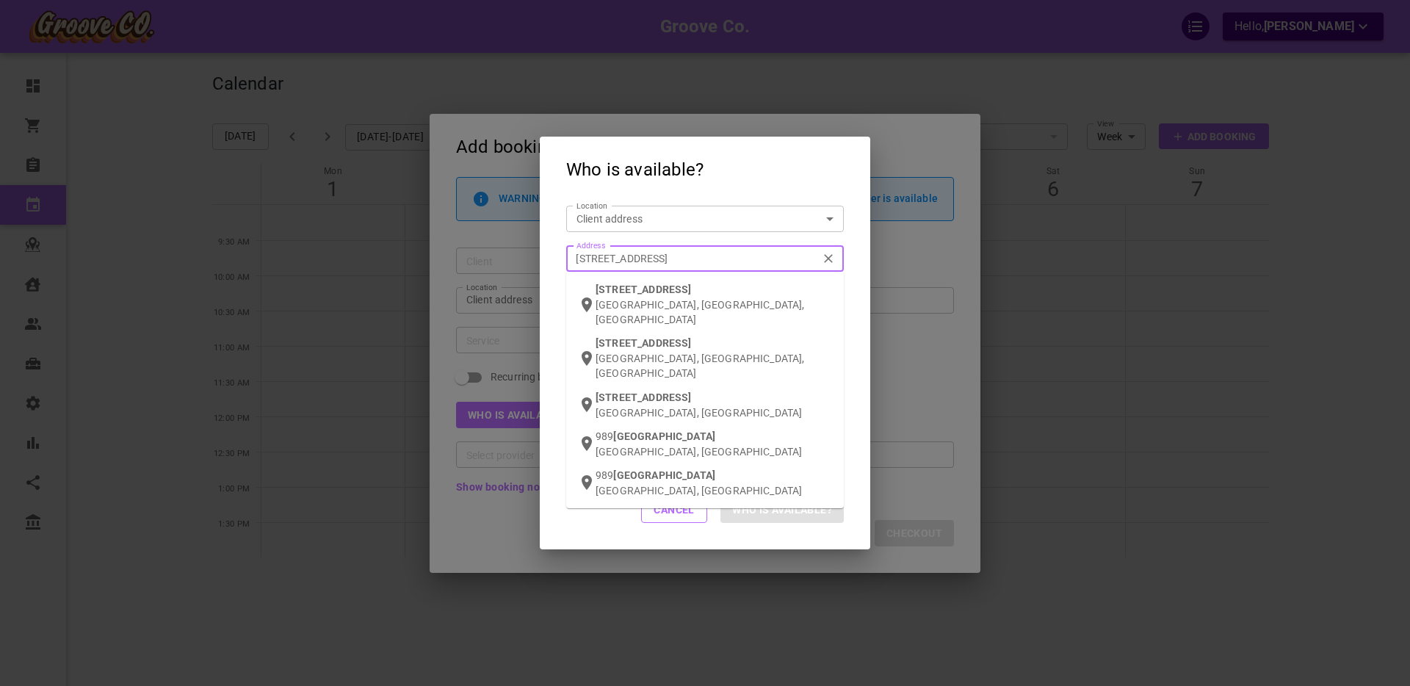
click at [662, 302] on p "[GEOGRAPHIC_DATA], [GEOGRAPHIC_DATA], [GEOGRAPHIC_DATA]" at bounding box center [713, 311] width 236 height 29
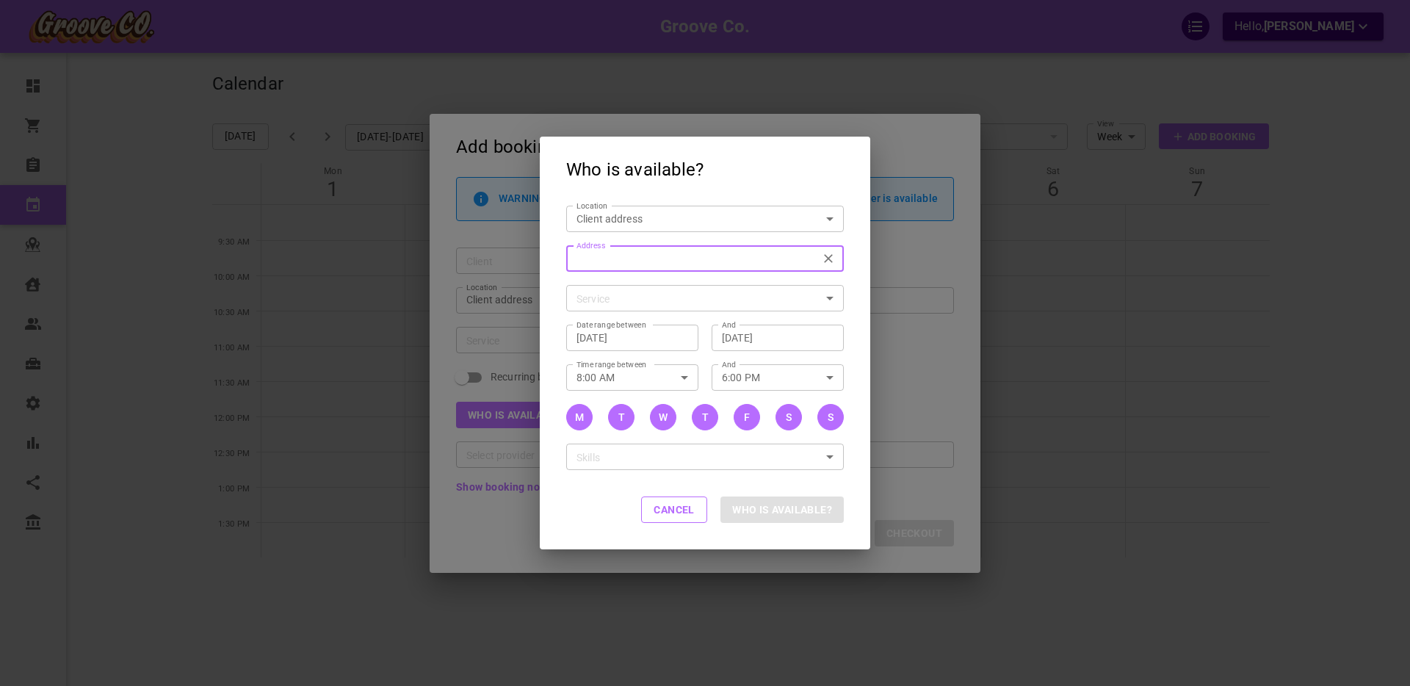
type input "[STREET_ADDRESS]"
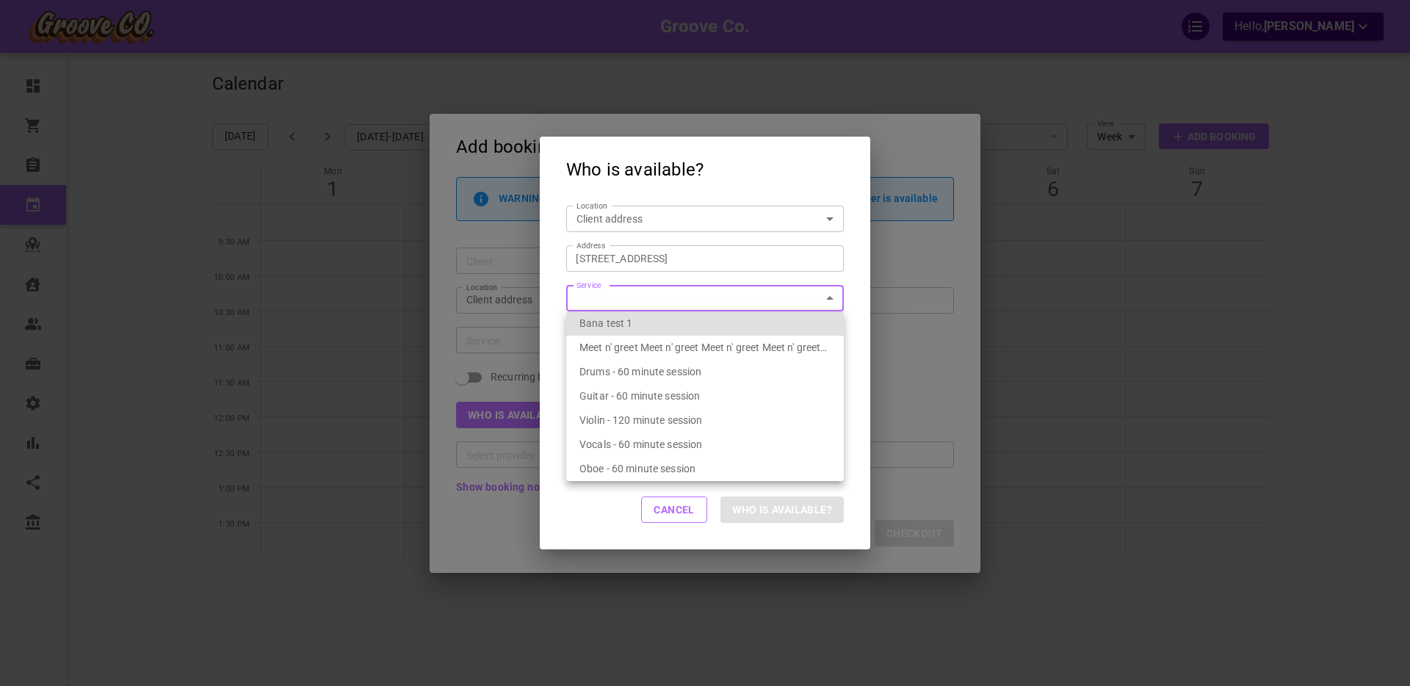
click at [630, 297] on body "Groove Co. Hello, [PERSON_NAME] Dashboard Orders Bookings Calendar Map Clients …" at bounding box center [705, 387] width 1410 height 776
click at [645, 371] on span "Drums - 60 minute session" at bounding box center [640, 372] width 122 height 12
type input "Drums - 60 minute session"
type input "7f283d96-84a8-4f83-83f8-52bfe7559fc3"
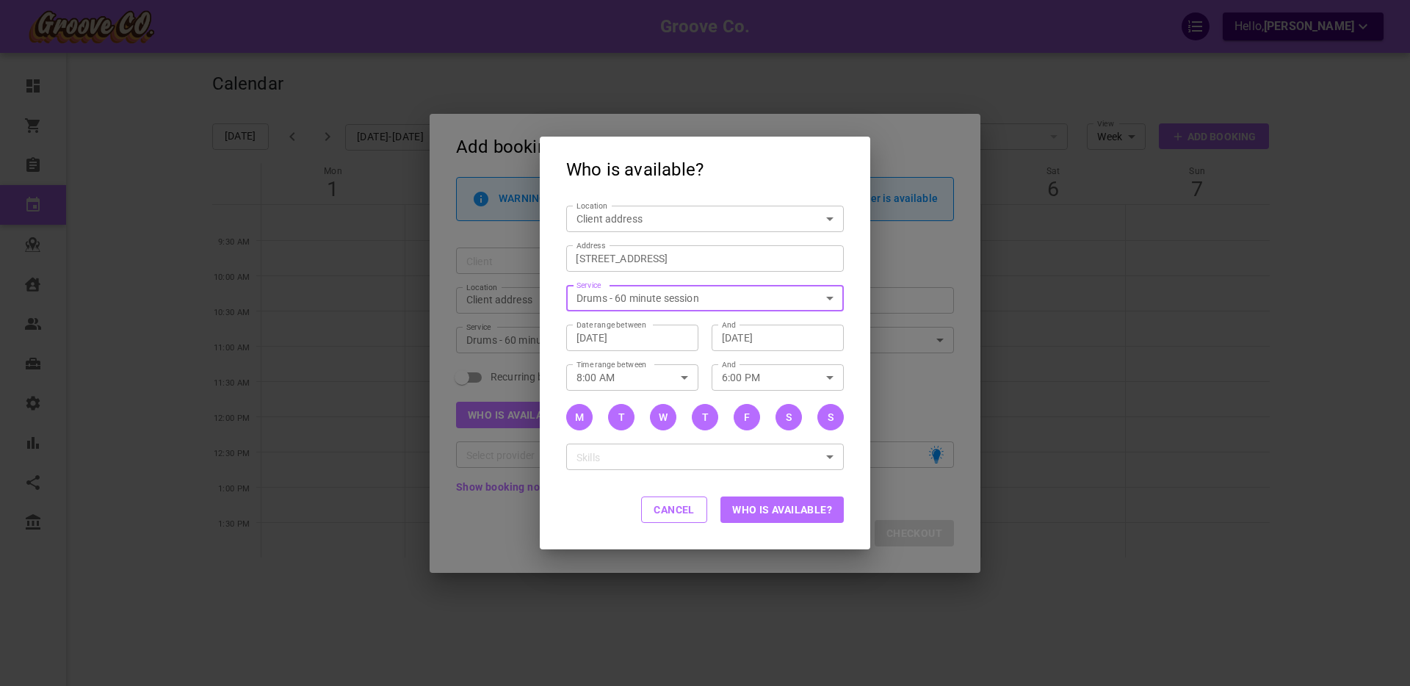
click at [770, 510] on button "Who is available?" at bounding box center [781, 509] width 123 height 26
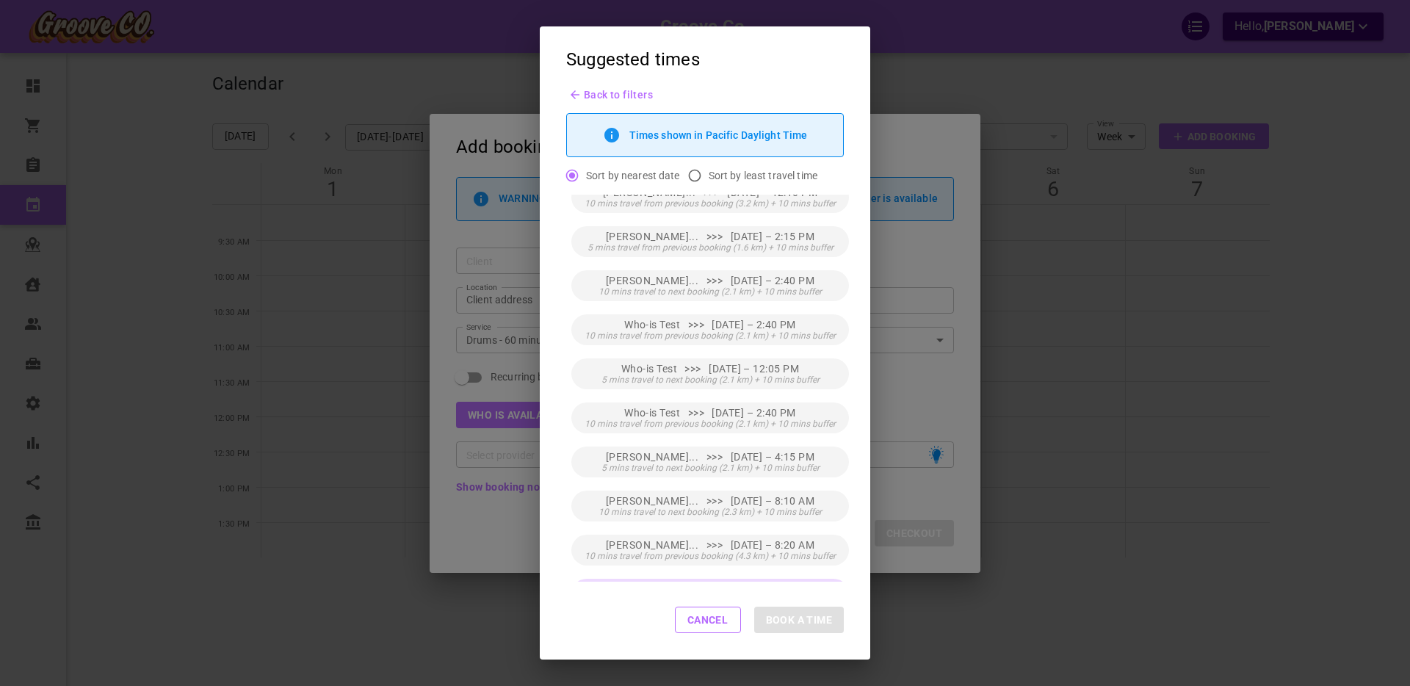
scroll to position [266, 0]
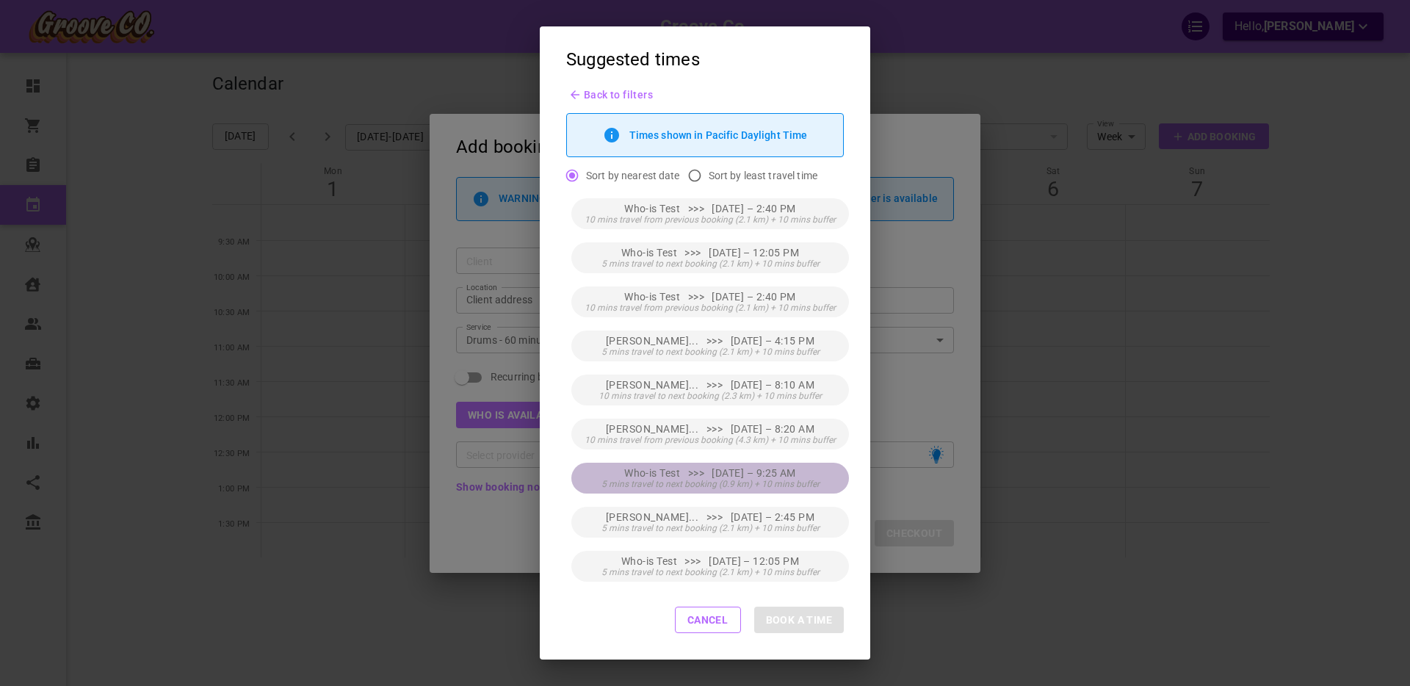
click at [762, 474] on span "Who-is Test >>> [DATE] – 9:25 AM" at bounding box center [710, 473] width 172 height 12
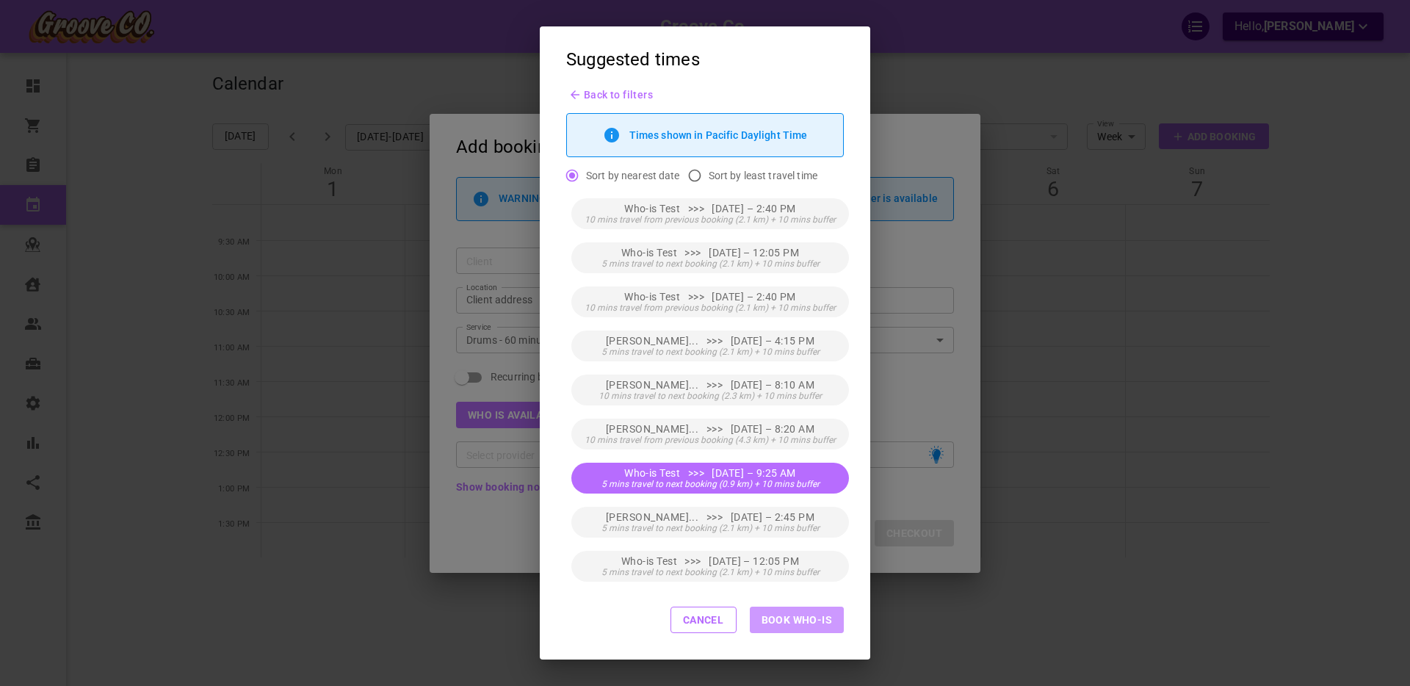
click at [794, 617] on button "Book Who-is" at bounding box center [797, 619] width 94 height 26
type input "Who-is Test"
type input "[DATE] 9:25 AM"
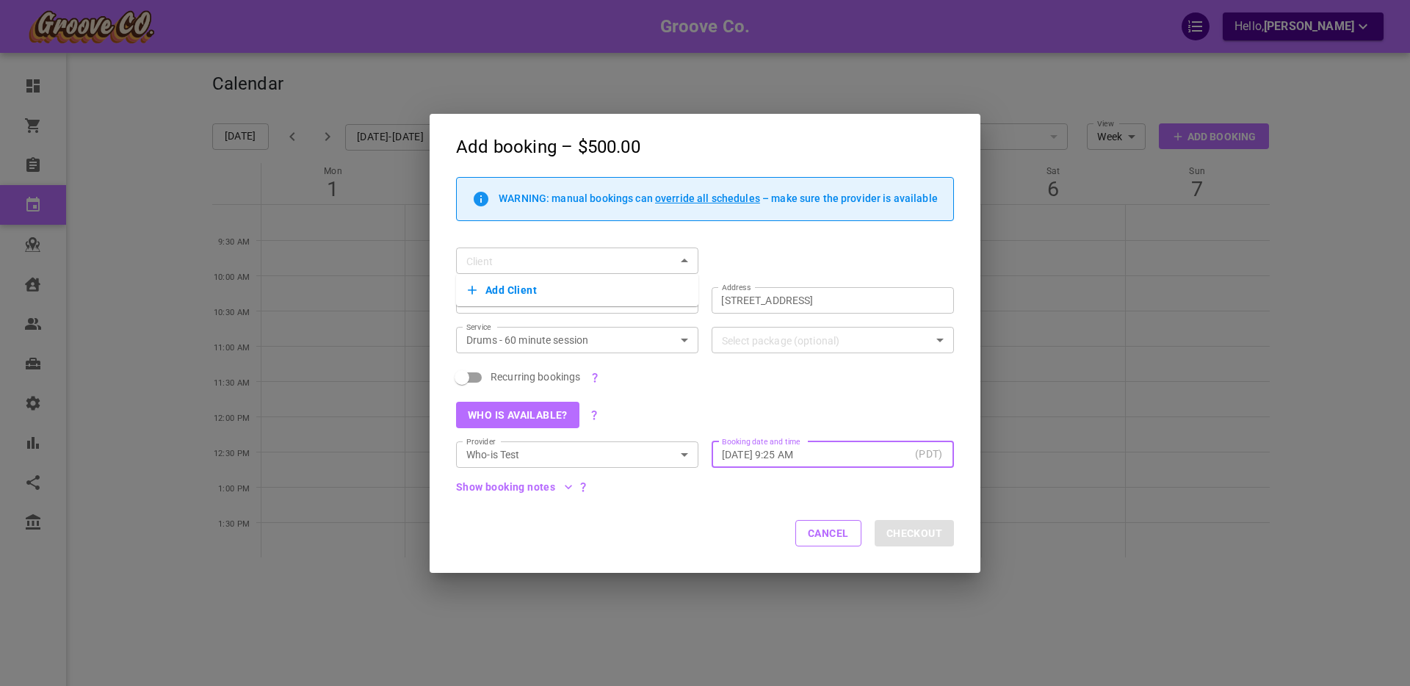
click at [714, 250] on div "Client Client" at bounding box center [698, 254] width 511 height 40
click at [819, 536] on button "Cancel" at bounding box center [828, 533] width 66 height 26
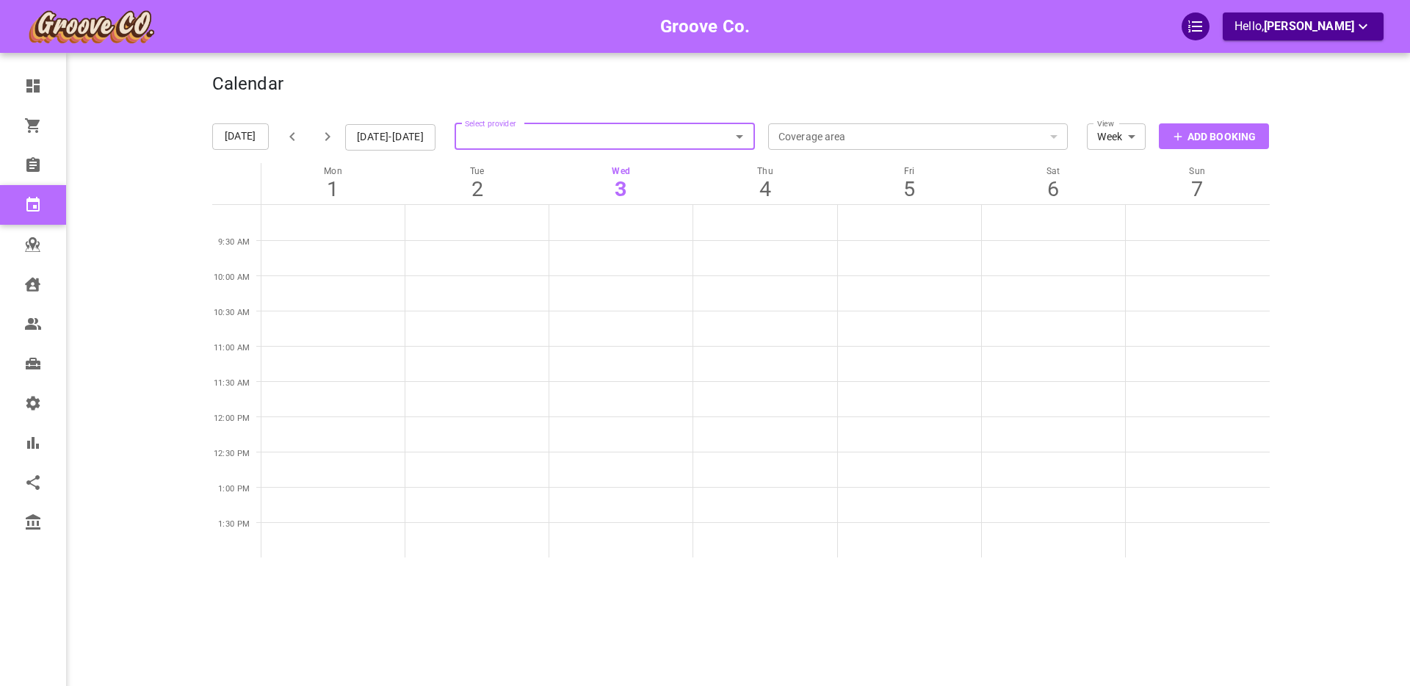
click at [1217, 139] on p "Add Booking" at bounding box center [1221, 136] width 68 height 15
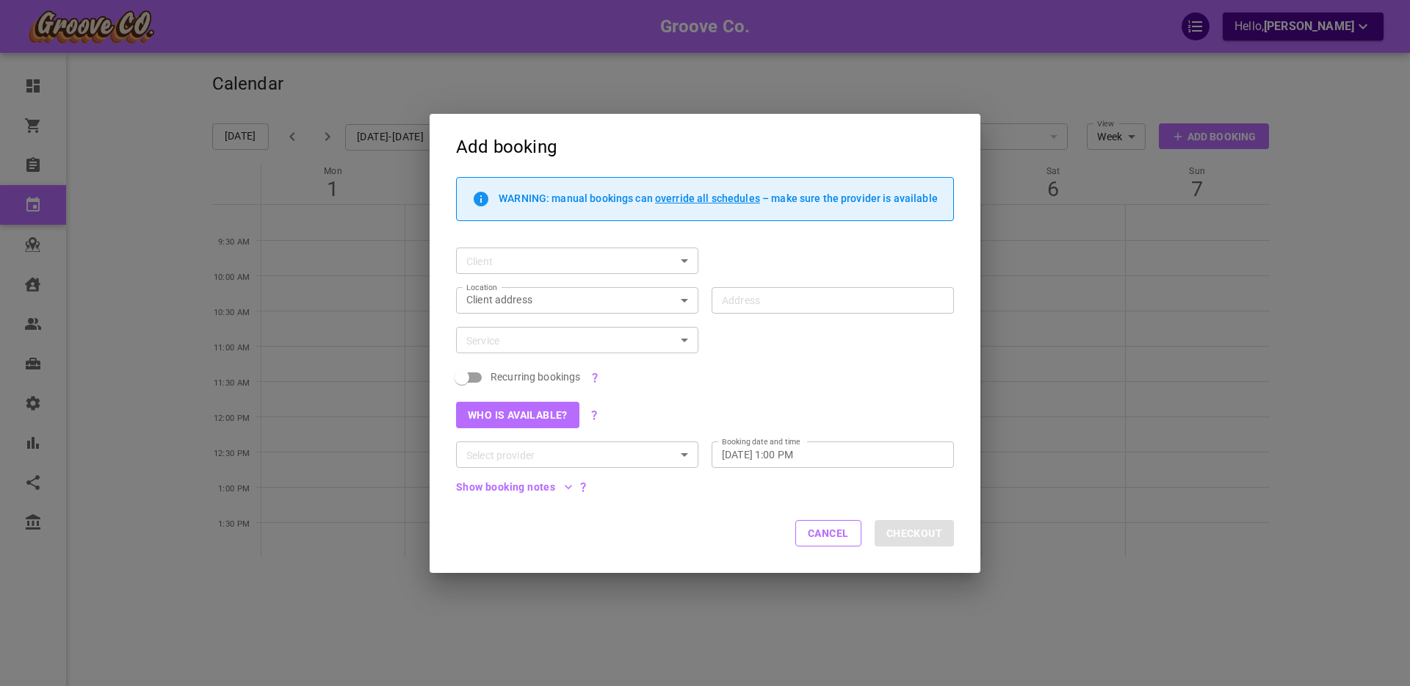
drag, startPoint x: 813, startPoint y: 555, endPoint x: 697, endPoint y: 534, distance: 117.8
click at [803, 554] on div "Cancel Checkout" at bounding box center [704, 534] width 551 height 78
click at [679, 534] on div "Cancel Checkout" at bounding box center [704, 534] width 551 height 78
click at [836, 536] on button "Cancel" at bounding box center [828, 533] width 66 height 26
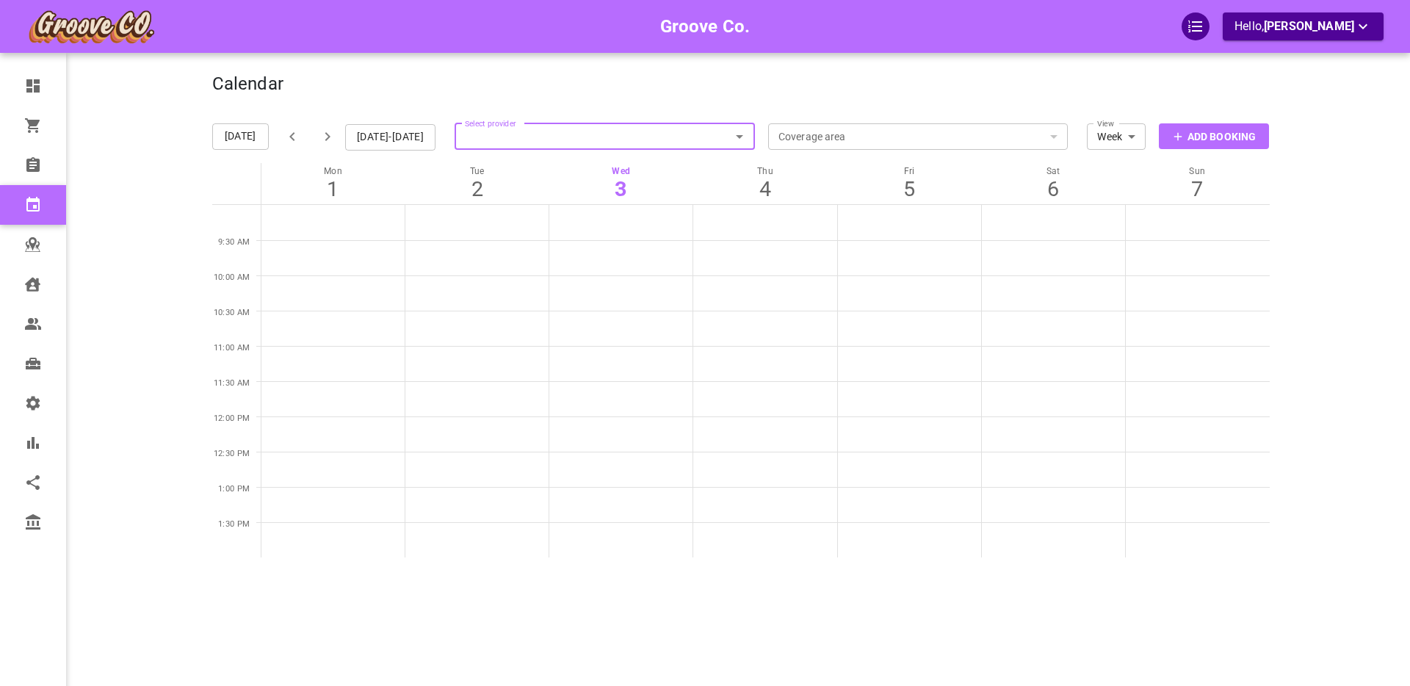
click at [1196, 137] on p "Add Booking" at bounding box center [1221, 136] width 68 height 15
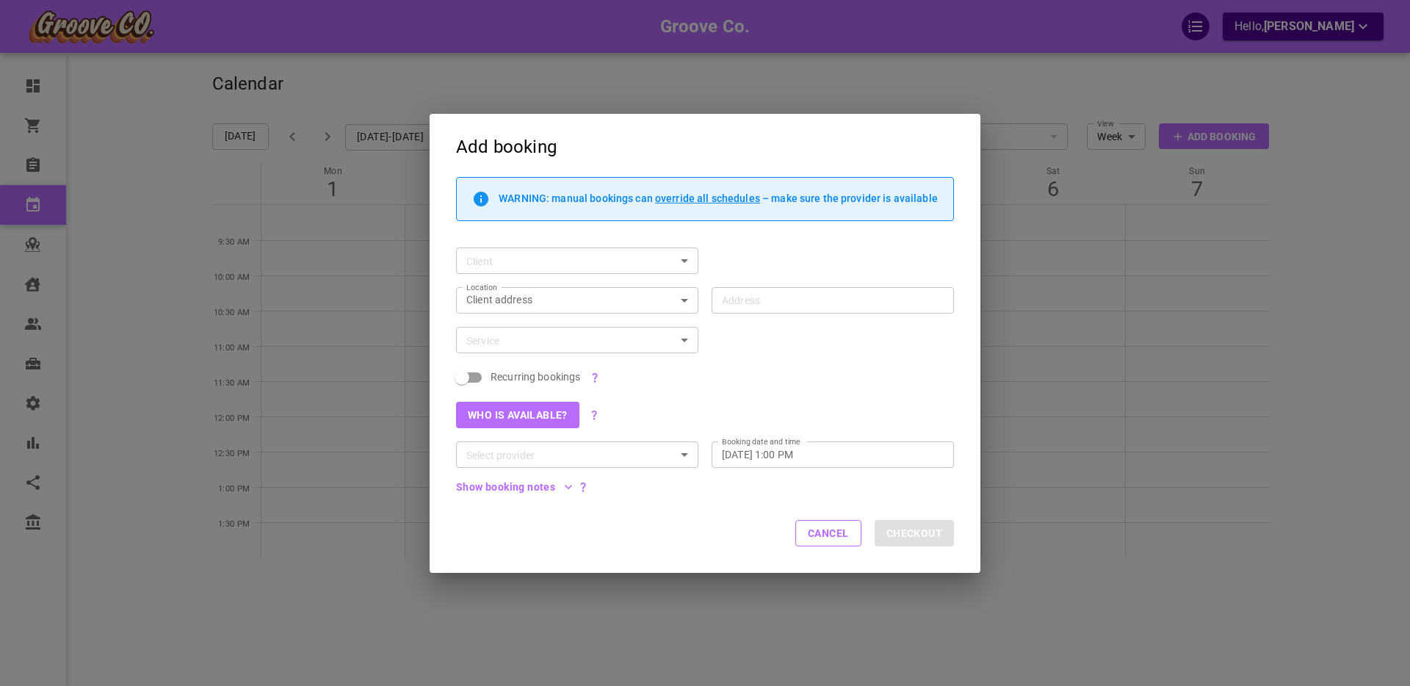
click at [689, 510] on div "Cancel Checkout" at bounding box center [704, 534] width 551 height 78
click at [573, 252] on input "Client" at bounding box center [555, 261] width 190 height 18
click at [738, 250] on div "Client Client" at bounding box center [698, 254] width 511 height 40
click at [728, 297] on input "Address Address" at bounding box center [825, 300] width 220 height 18
click at [610, 254] on input "Client" at bounding box center [555, 261] width 190 height 18
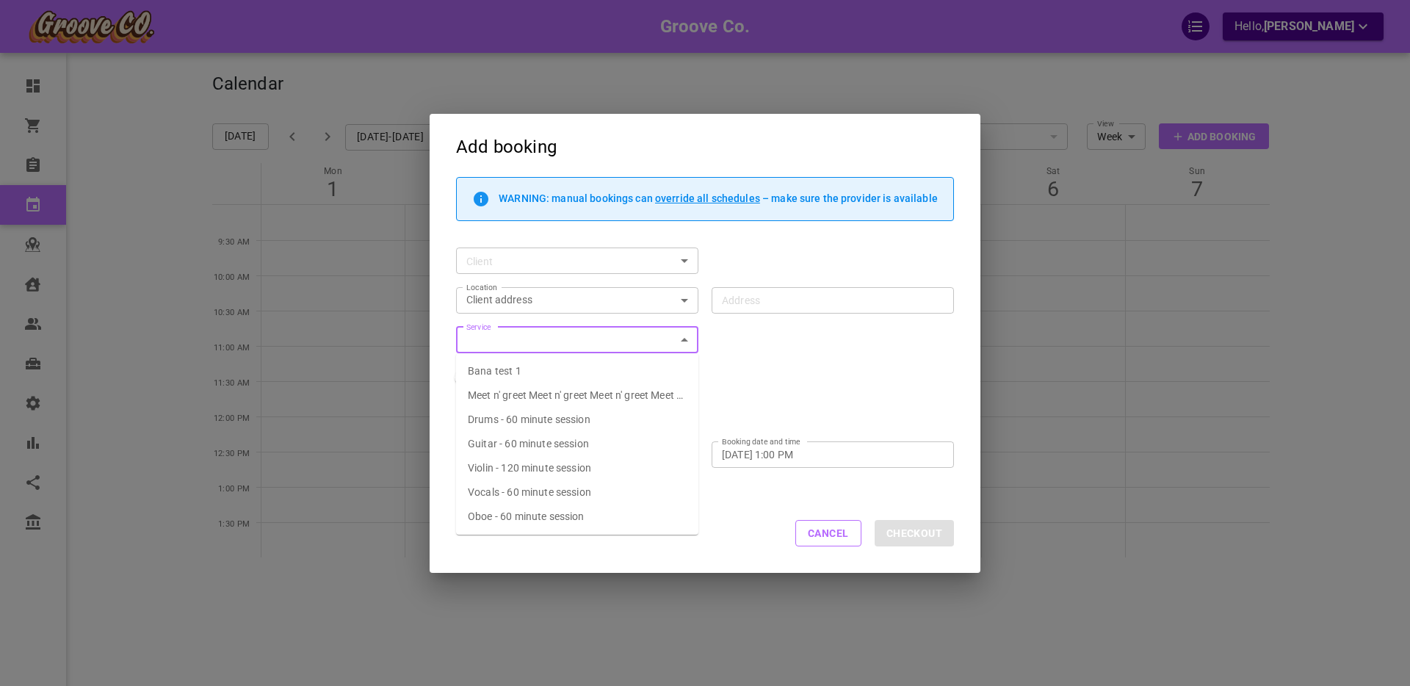
click at [542, 336] on input "Service" at bounding box center [564, 340] width 209 height 18
click at [764, 251] on div "Client Client" at bounding box center [698, 254] width 511 height 40
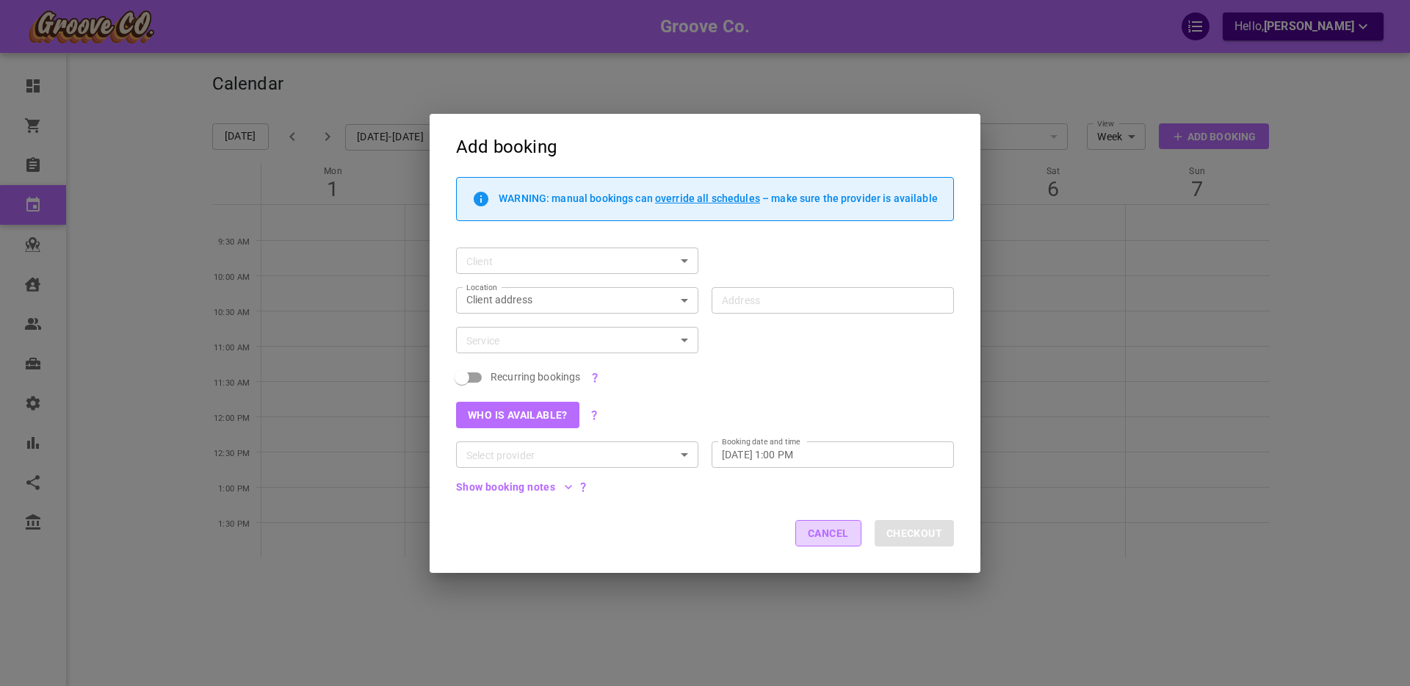
click at [829, 540] on button "Cancel" at bounding box center [828, 533] width 66 height 26
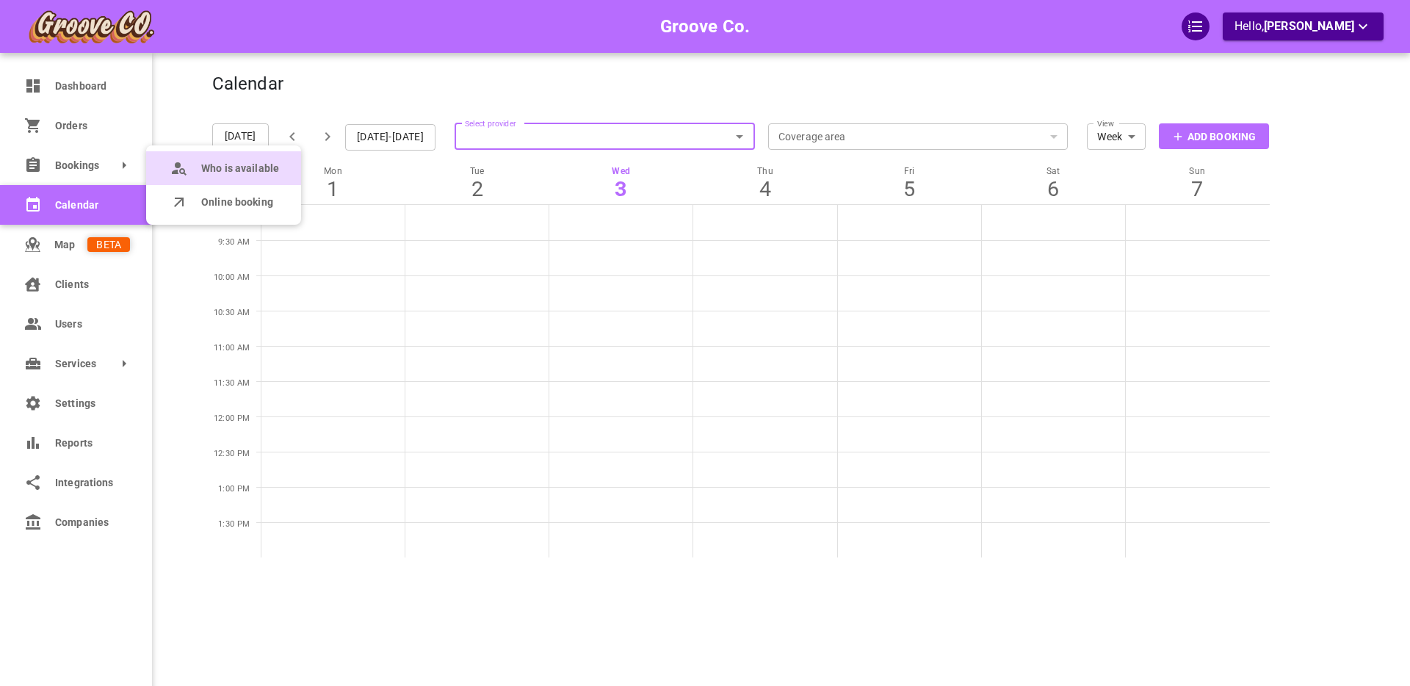
click at [213, 172] on span "Who is available" at bounding box center [240, 168] width 78 height 15
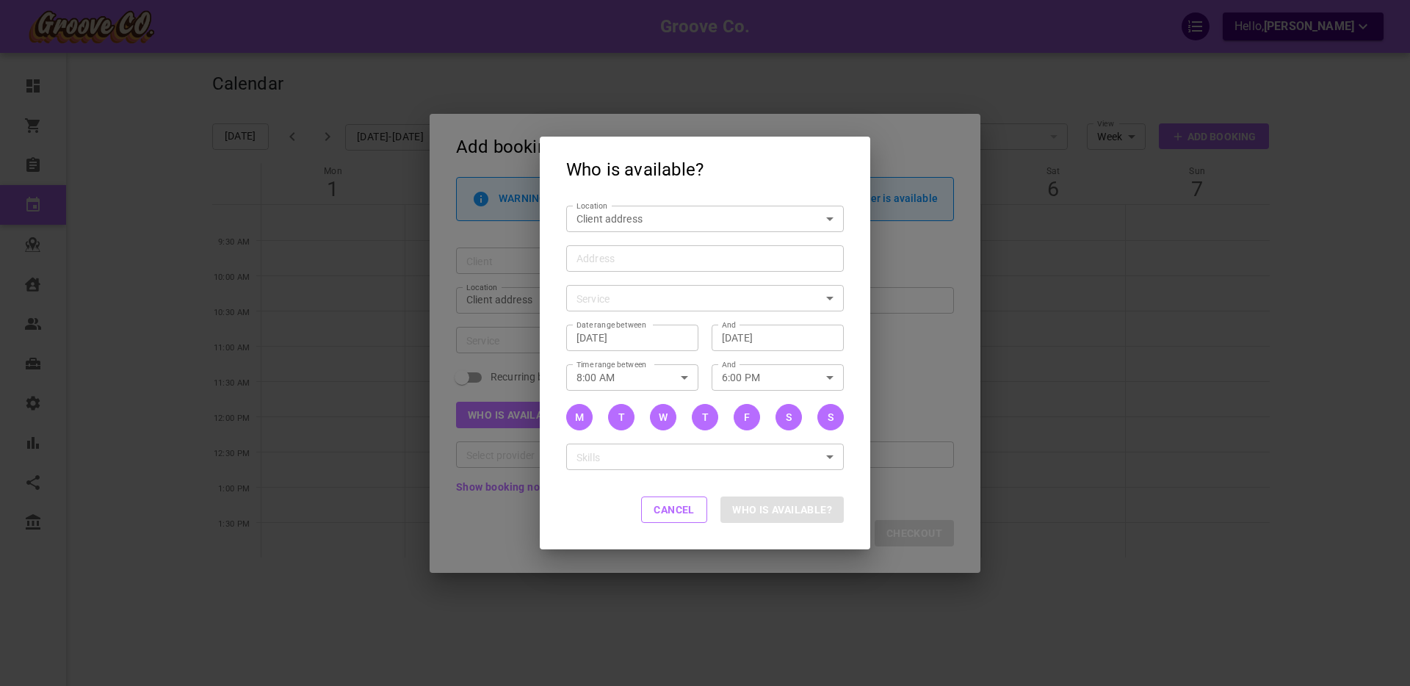
click at [598, 264] on input "Address Address" at bounding box center [697, 258] width 255 height 18
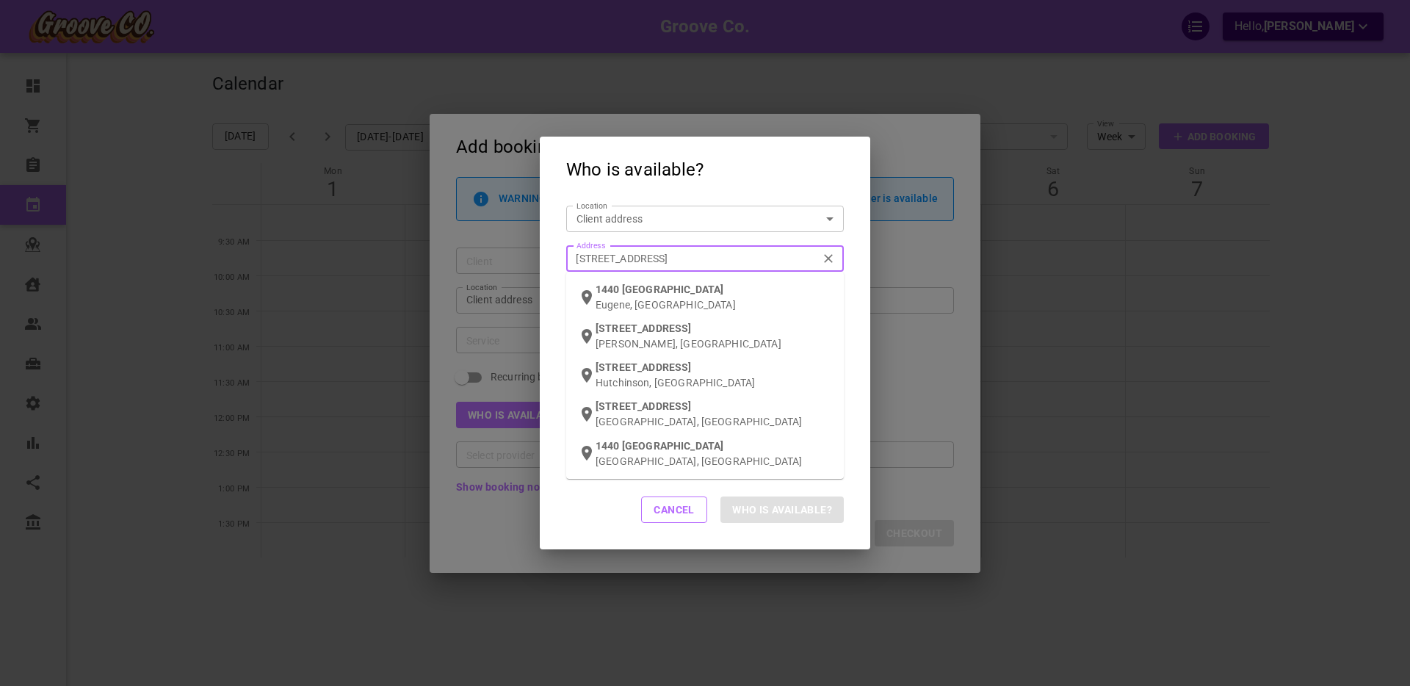
type input "[STREET_ADDRESS]"
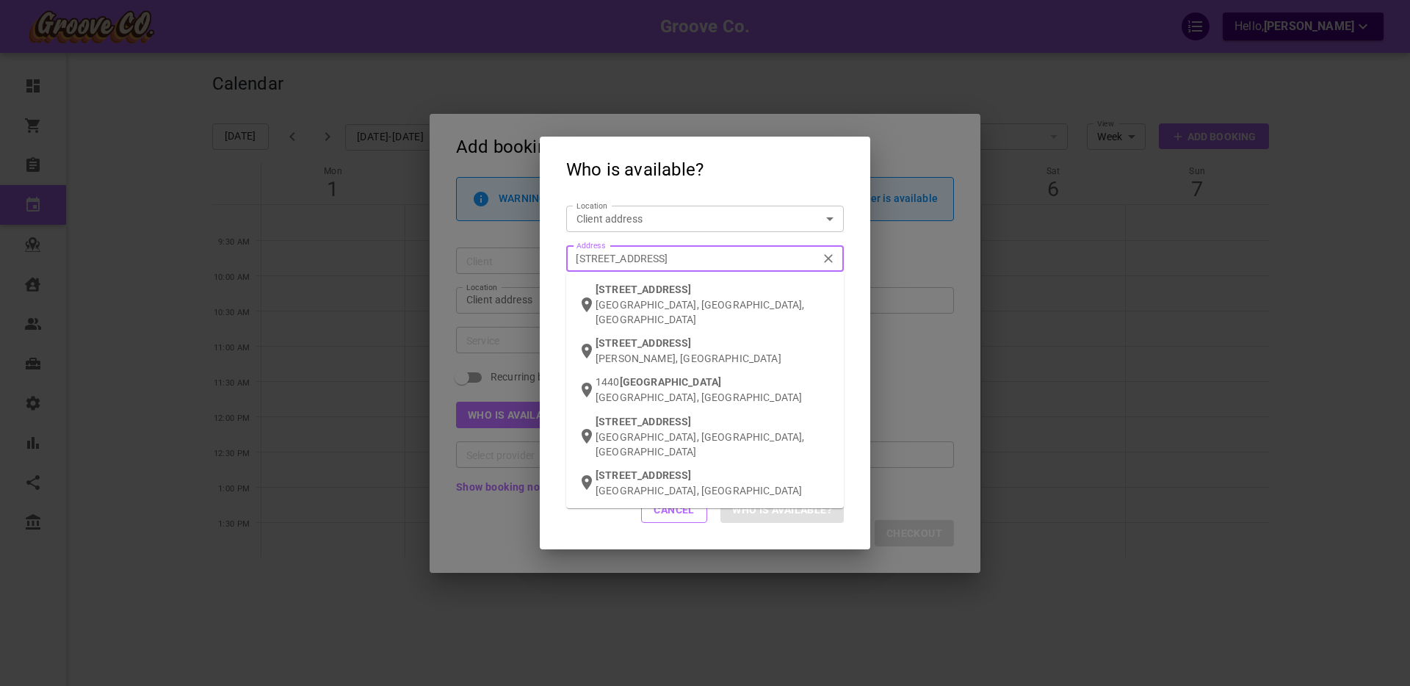
click at [661, 294] on span "[STREET_ADDRESS]" at bounding box center [642, 289] width 95 height 12
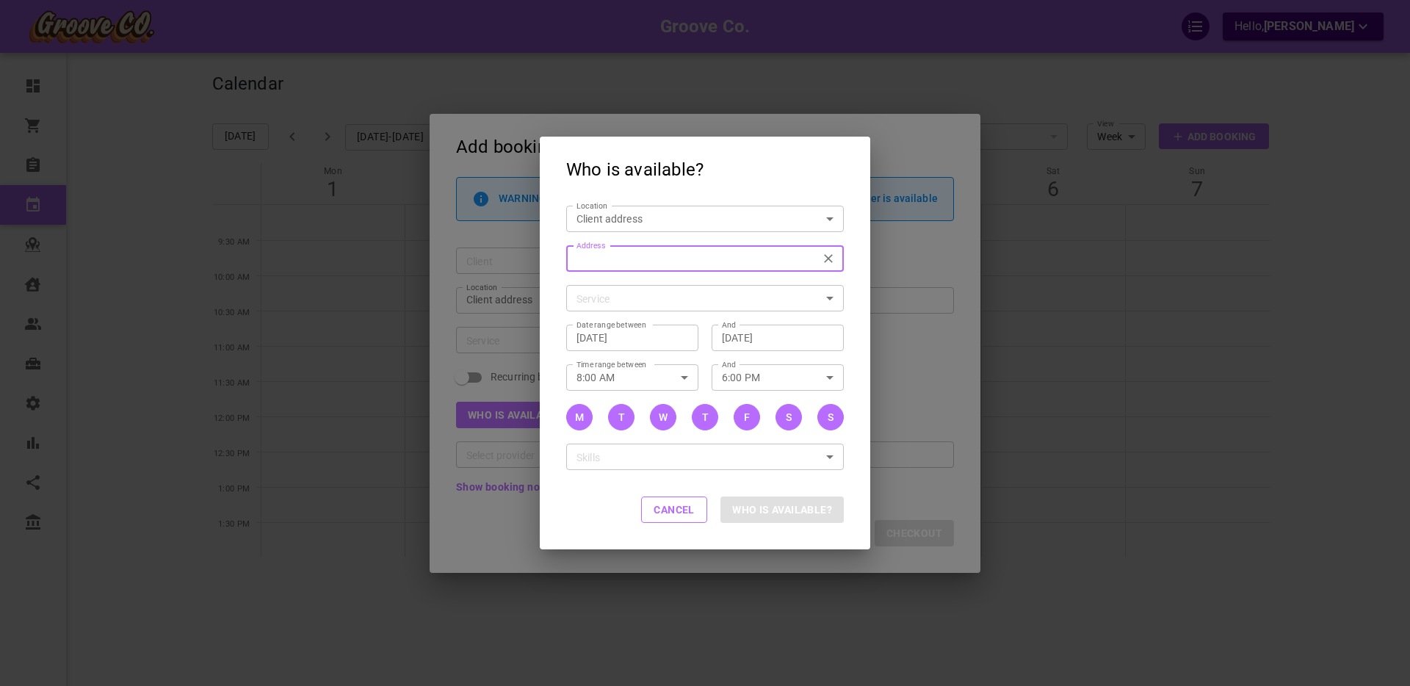
type input "[STREET_ADDRESS]"
click at [617, 301] on body "Groove Co. Hello, [PERSON_NAME] Dashboard Orders Bookings Calendar Map Clients …" at bounding box center [705, 387] width 1410 height 776
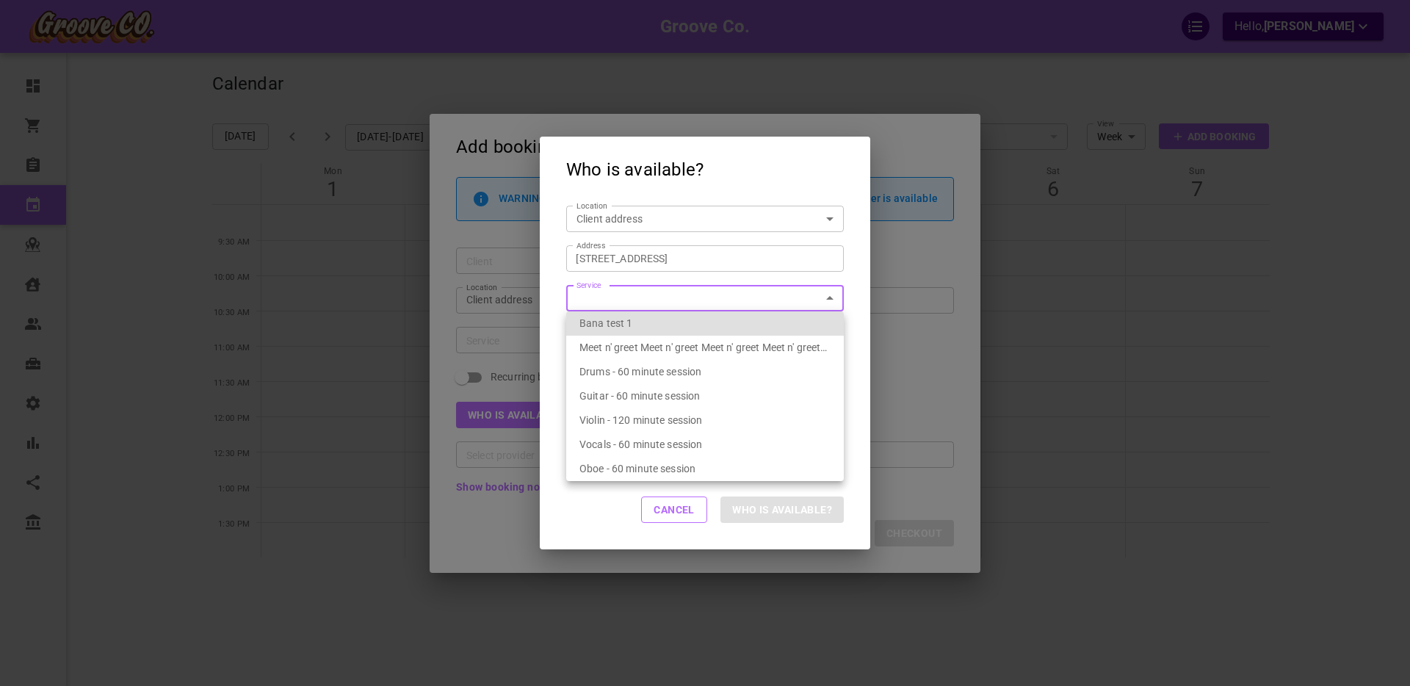
click at [630, 364] on div "Drums - 60 minute session" at bounding box center [704, 372] width 251 height 24
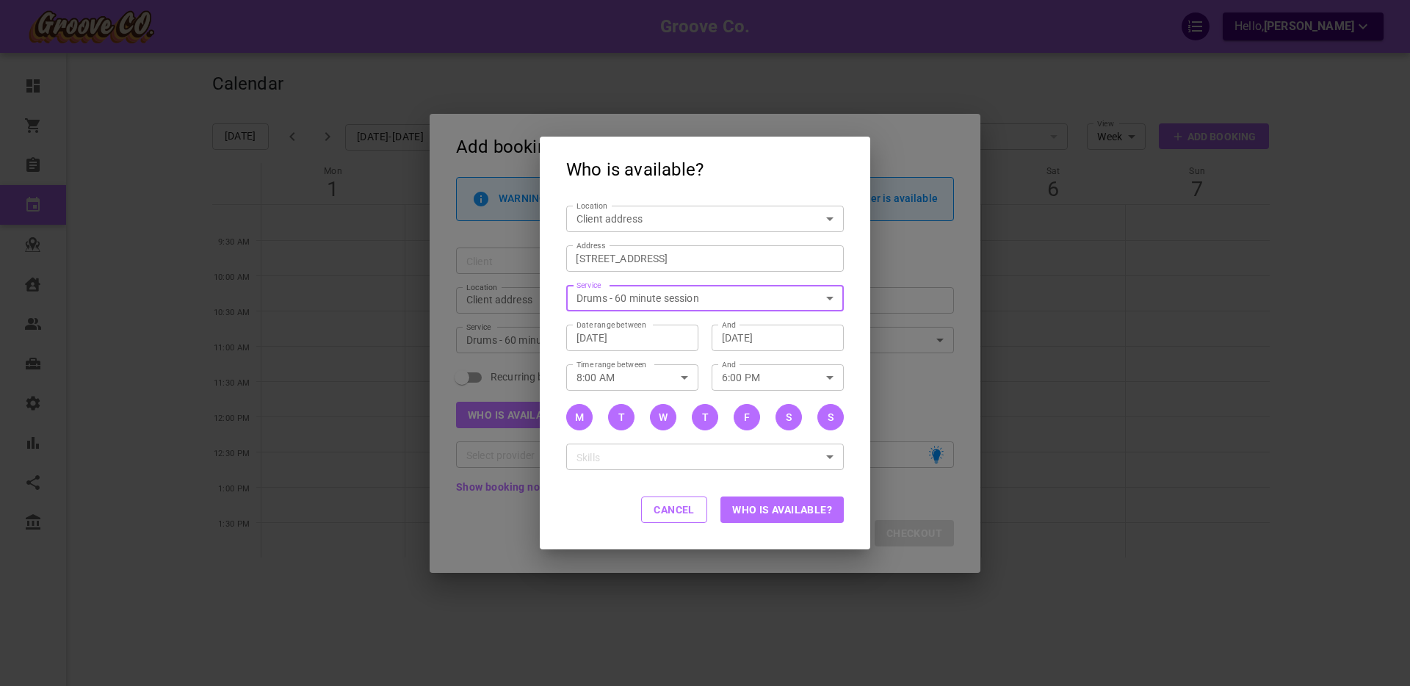
type input "Drums - 60 minute session"
type input "7f283d96-84a8-4f83-83f8-52bfe7559fc3"
click at [783, 510] on button "Who is available?" at bounding box center [781, 509] width 123 height 26
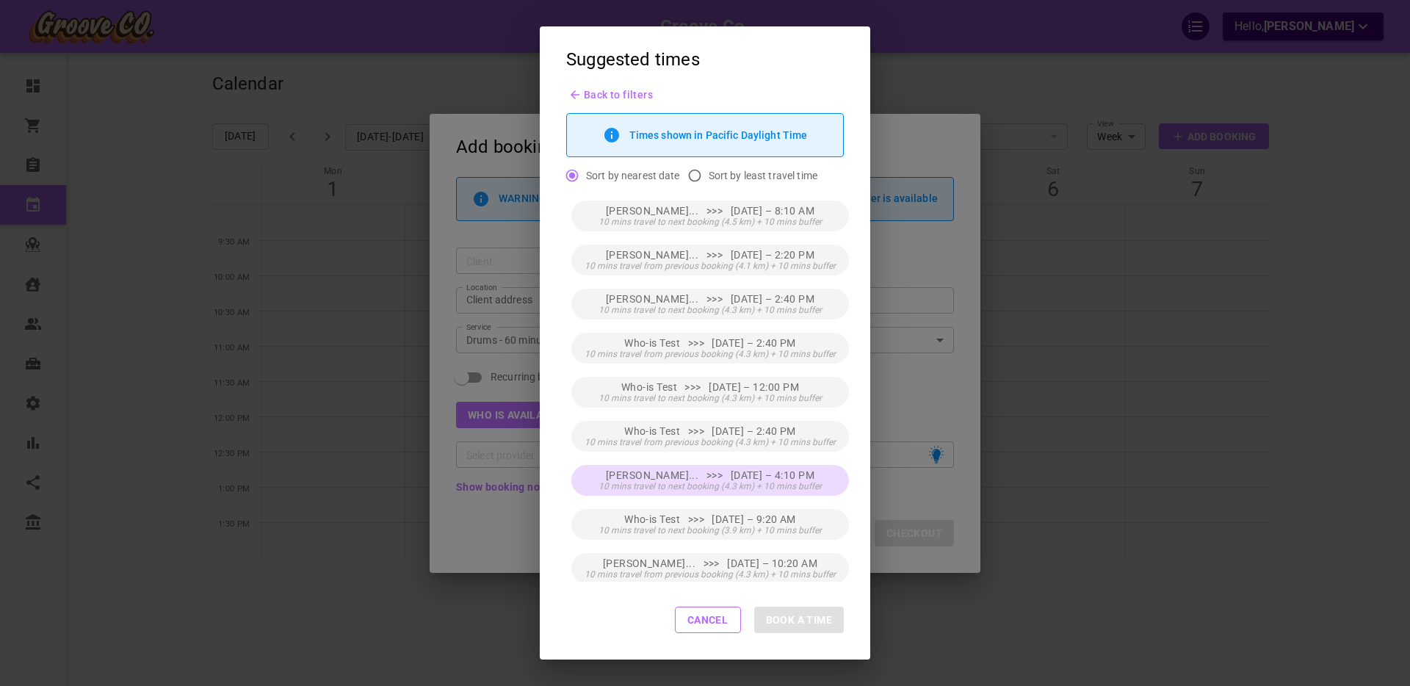
click at [785, 481] on span "10 mins travel to next booking (4.3 km) + 10 mins buffer" at bounding box center [709, 486] width 223 height 10
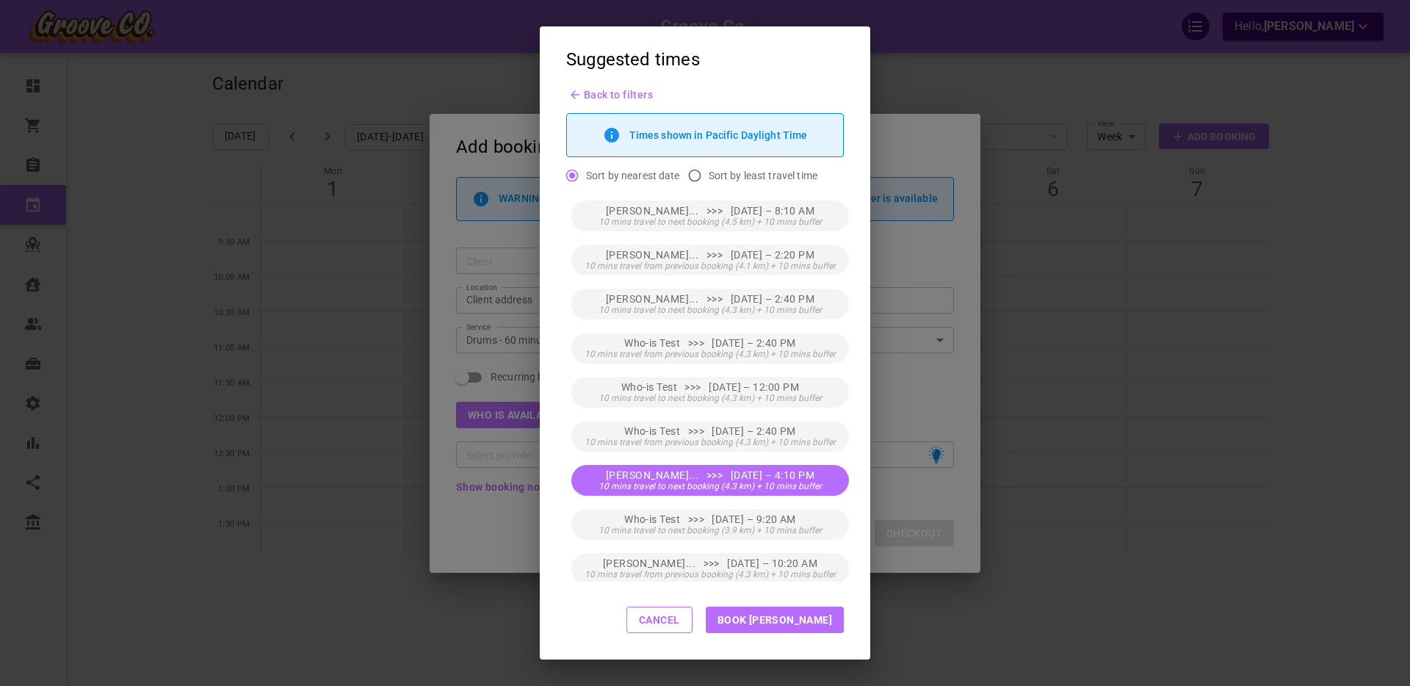
click at [824, 621] on button "Book [PERSON_NAME]" at bounding box center [775, 619] width 138 height 26
type input "[PERSON_NAME]"
type input "[DATE] 4:10 PM"
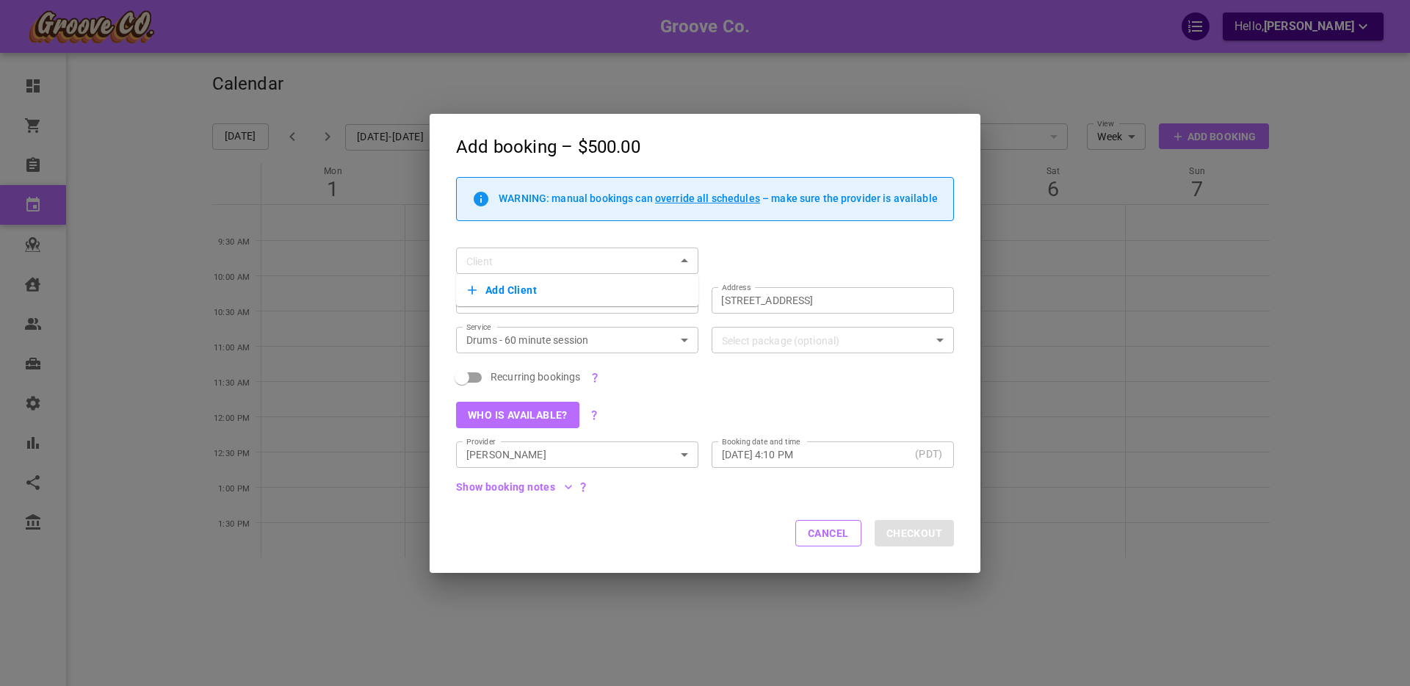
click at [700, 516] on div "Cancel Checkout" at bounding box center [704, 534] width 551 height 78
click at [692, 521] on div "Cancel Checkout" at bounding box center [704, 534] width 551 height 78
click at [688, 523] on div "Cancel Checkout" at bounding box center [704, 534] width 551 height 78
click at [824, 535] on button "Cancel" at bounding box center [828, 533] width 66 height 26
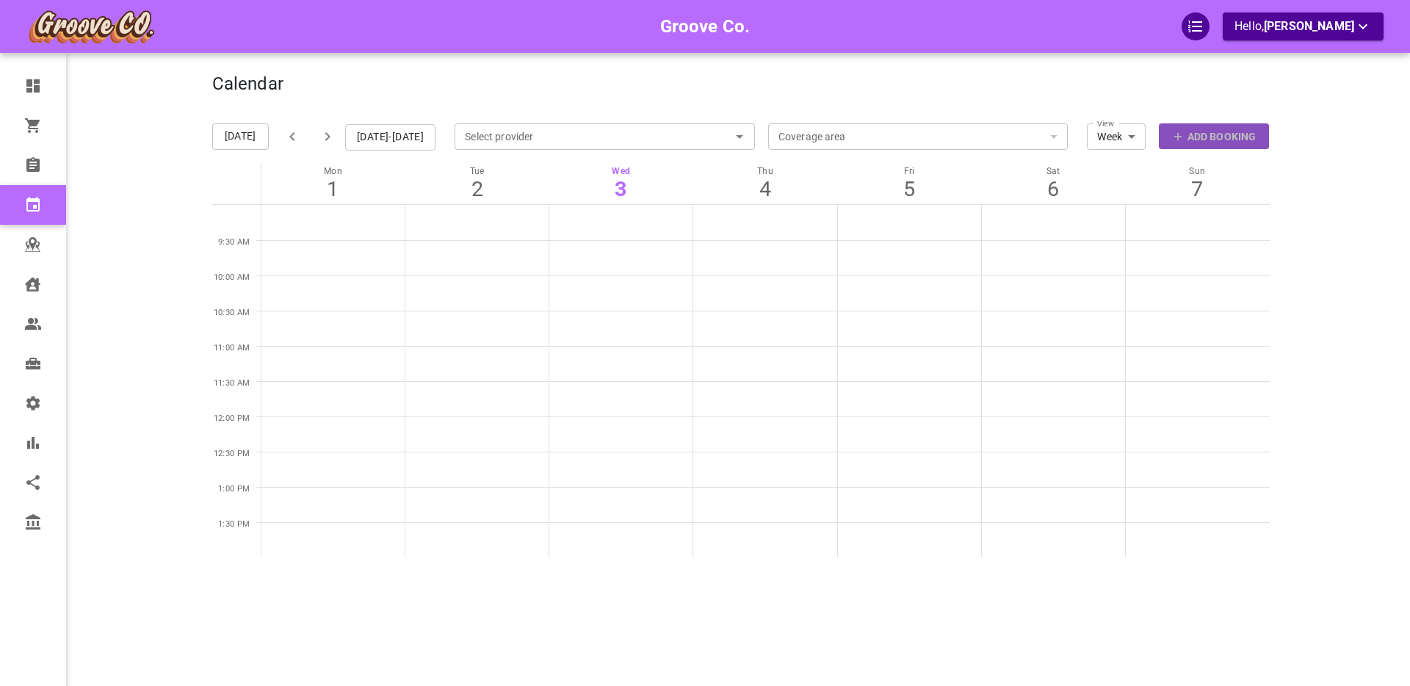
click at [1210, 142] on p "Add Booking" at bounding box center [1221, 136] width 68 height 15
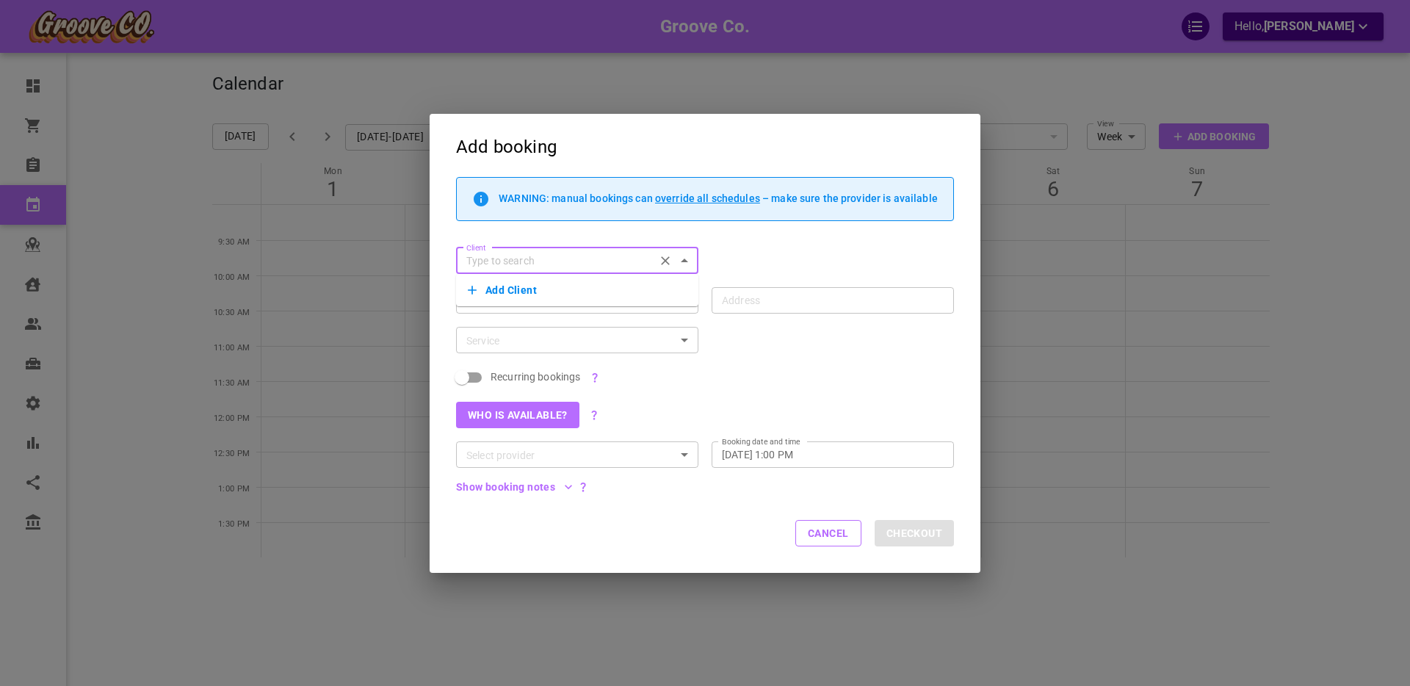
click at [511, 291] on button "Add Client" at bounding box center [577, 290] width 219 height 21
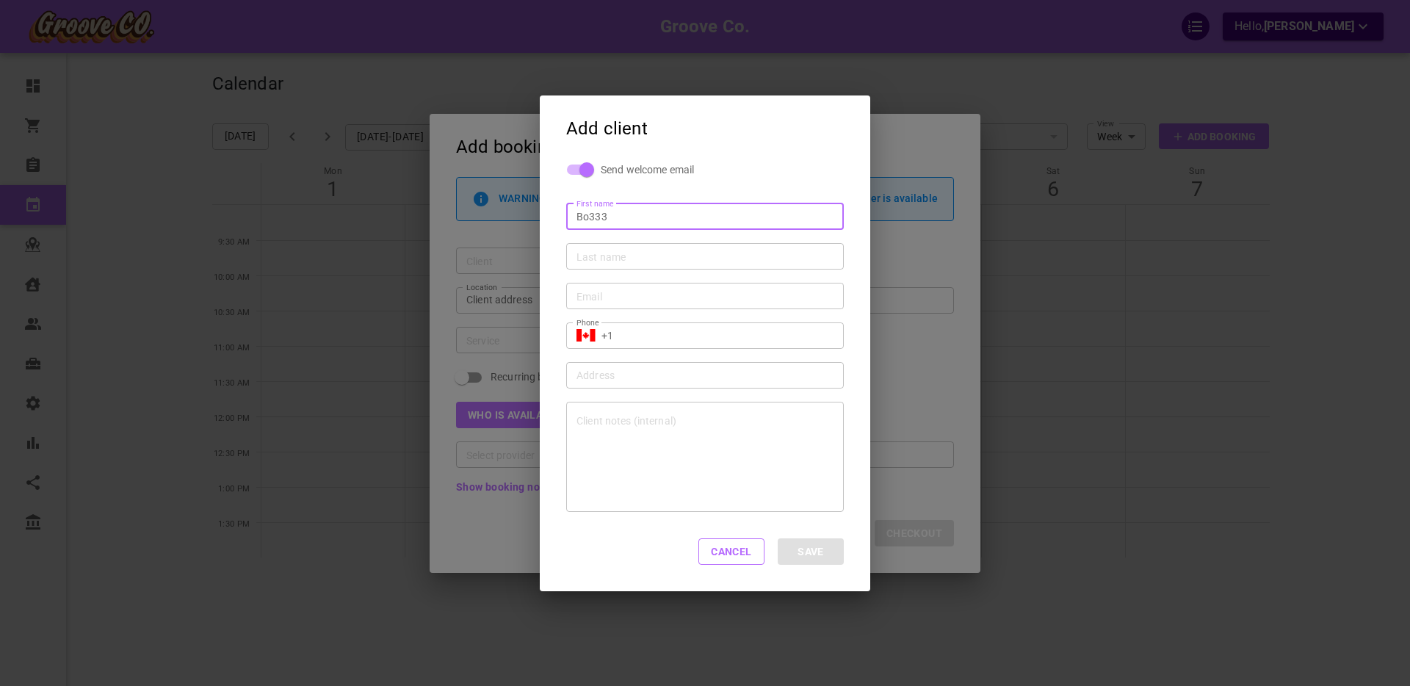
type input "Bo333"
type input "Sa333"
type input "[EMAIL_ADDRESS][DOMAIN_NAME]"
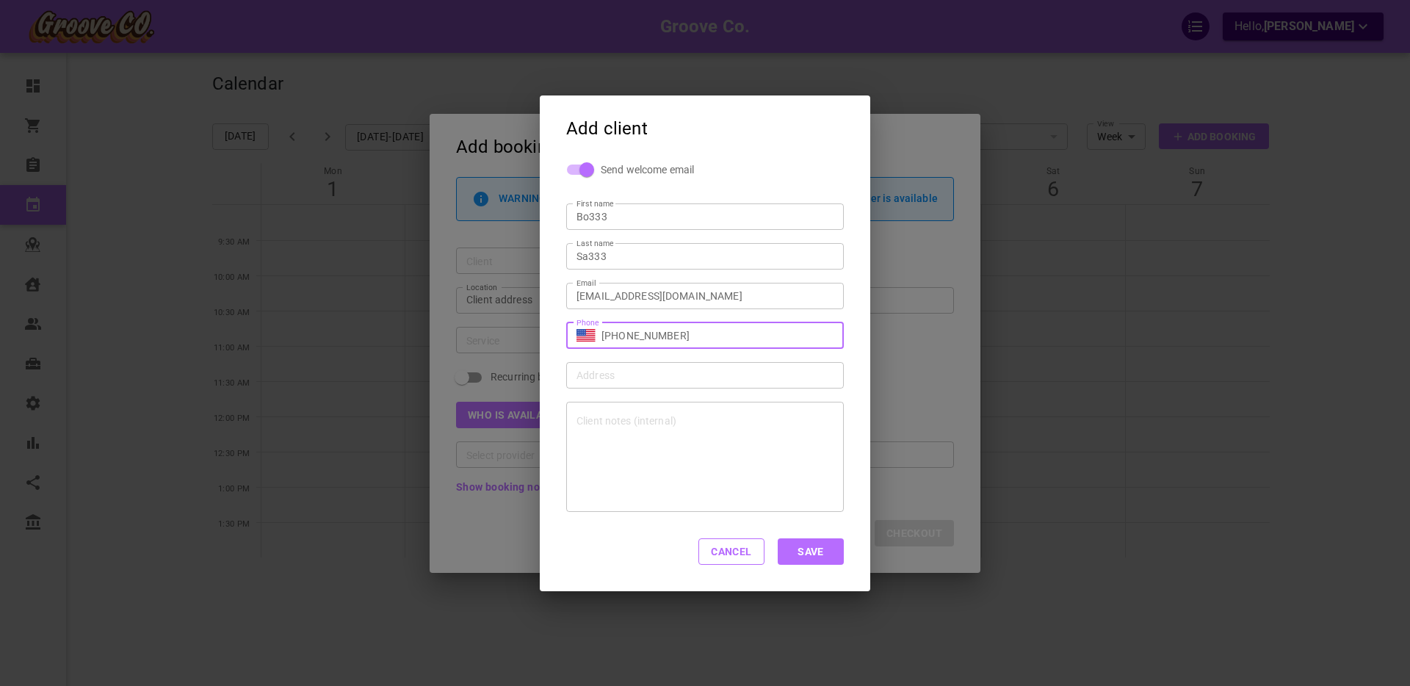
type input "[PHONE_NUMBER]"
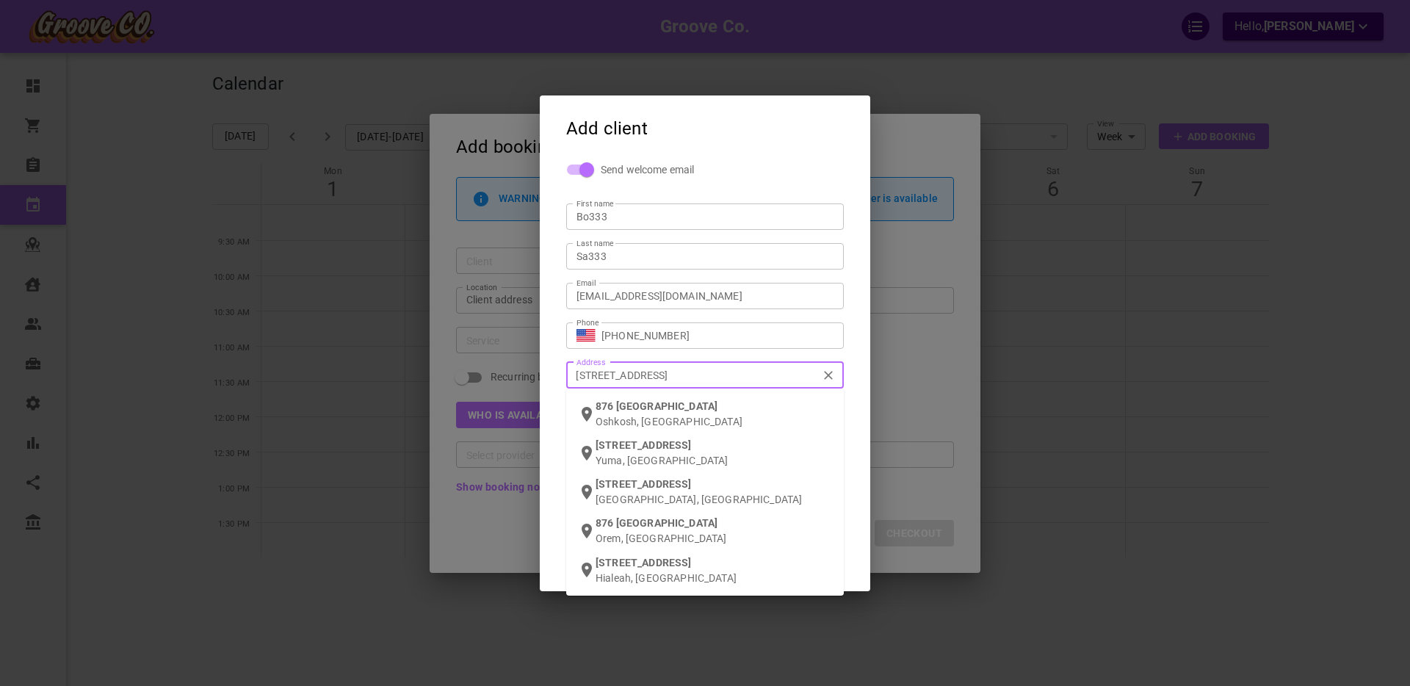
type input "876 w 20th ave van"
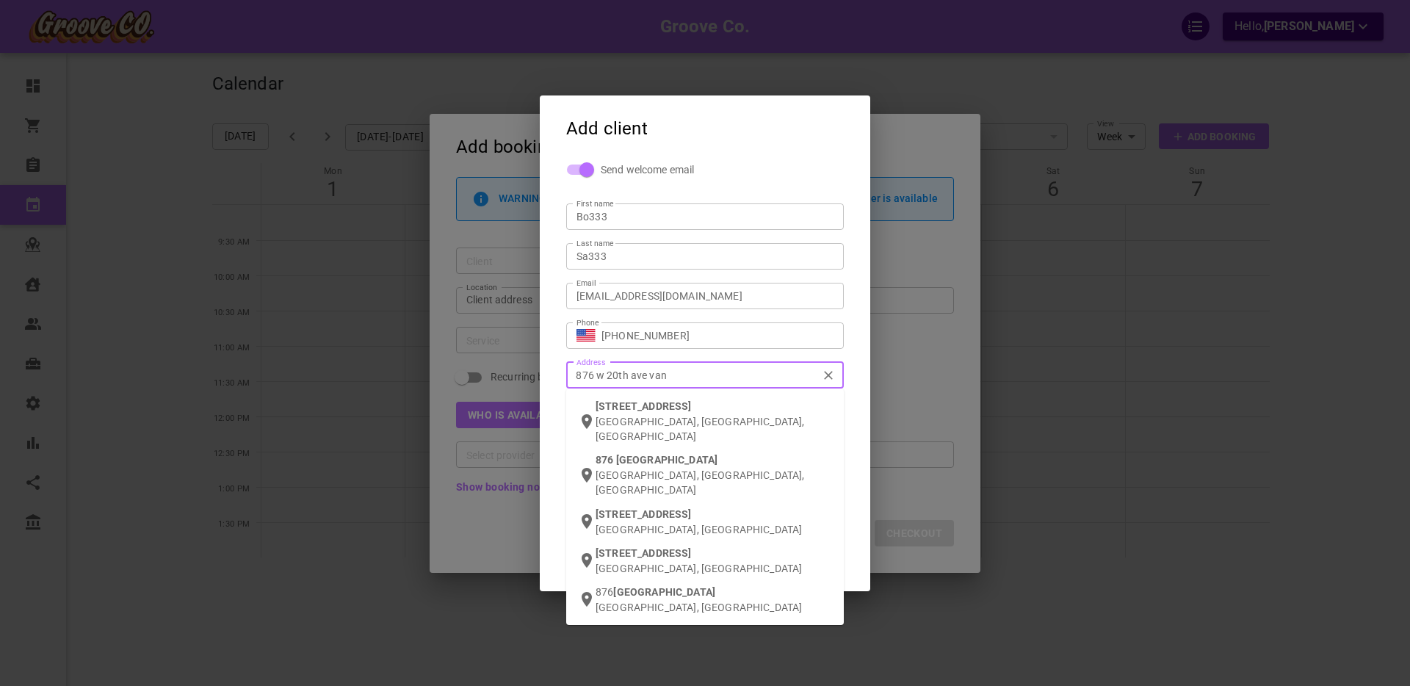
click at [637, 406] on span "[STREET_ADDRESS]" at bounding box center [642, 406] width 95 height 12
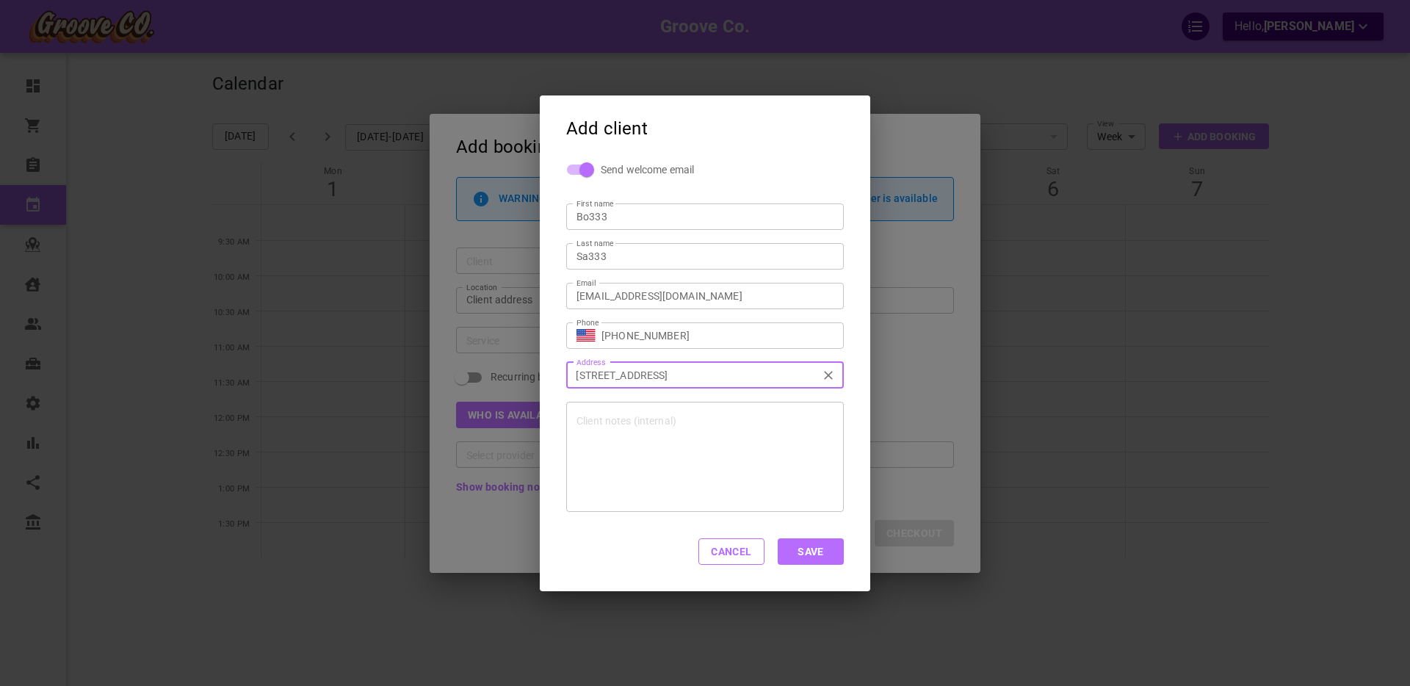
type input "[STREET_ADDRESS]"
click at [816, 552] on button "Save" at bounding box center [810, 551] width 66 height 26
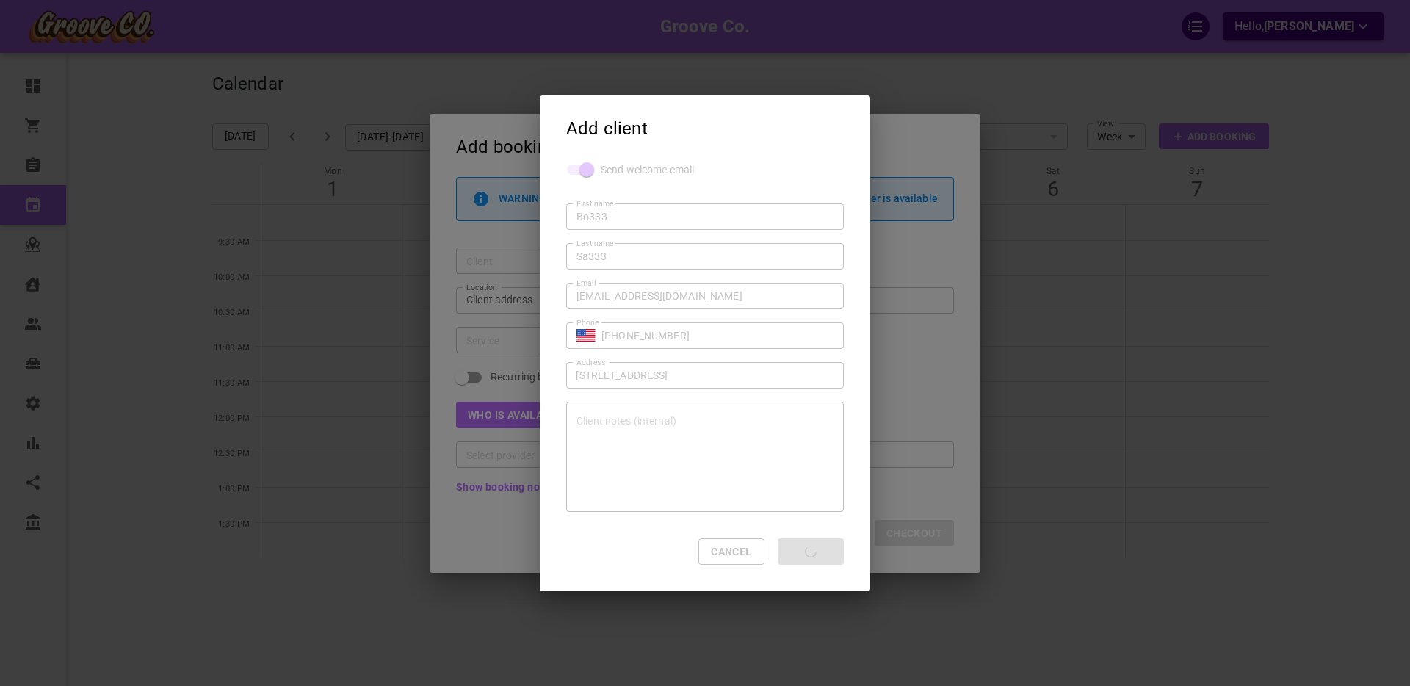
type input "Bo333 Sa333"
type input "+1"
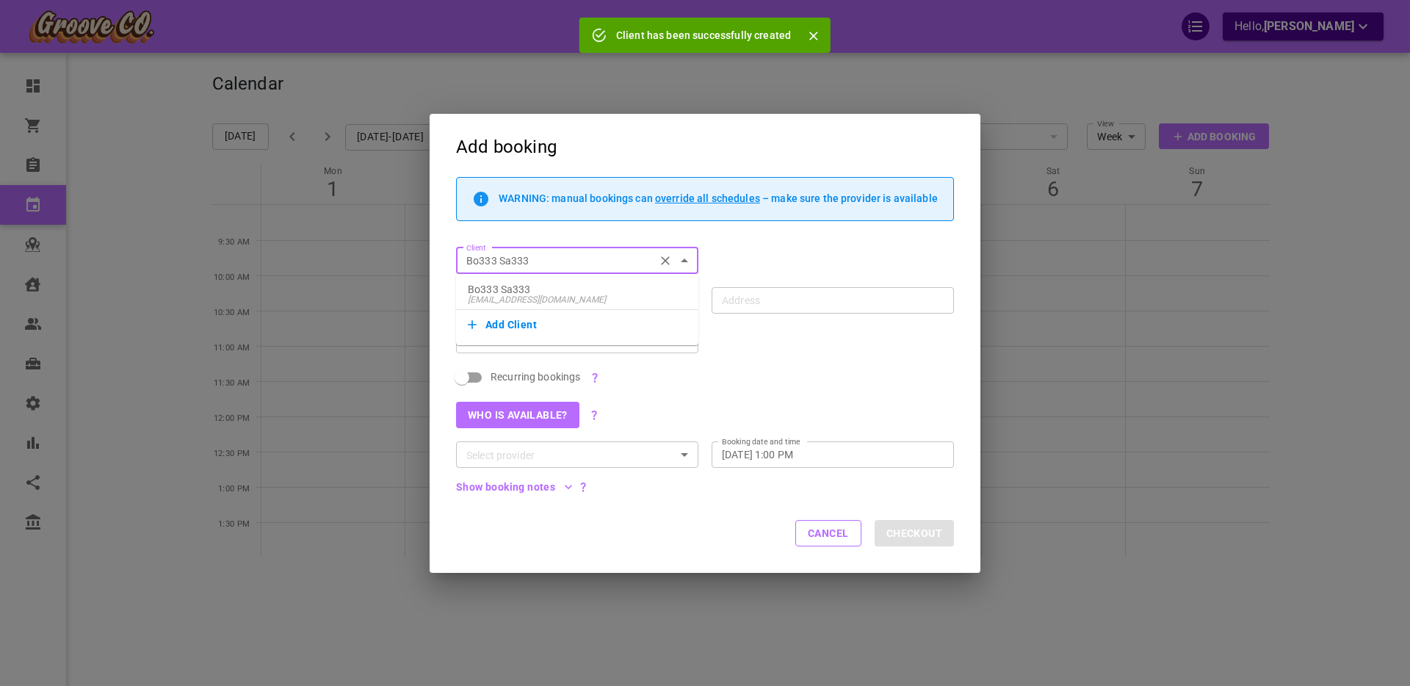
type input "[STREET_ADDRESS]"
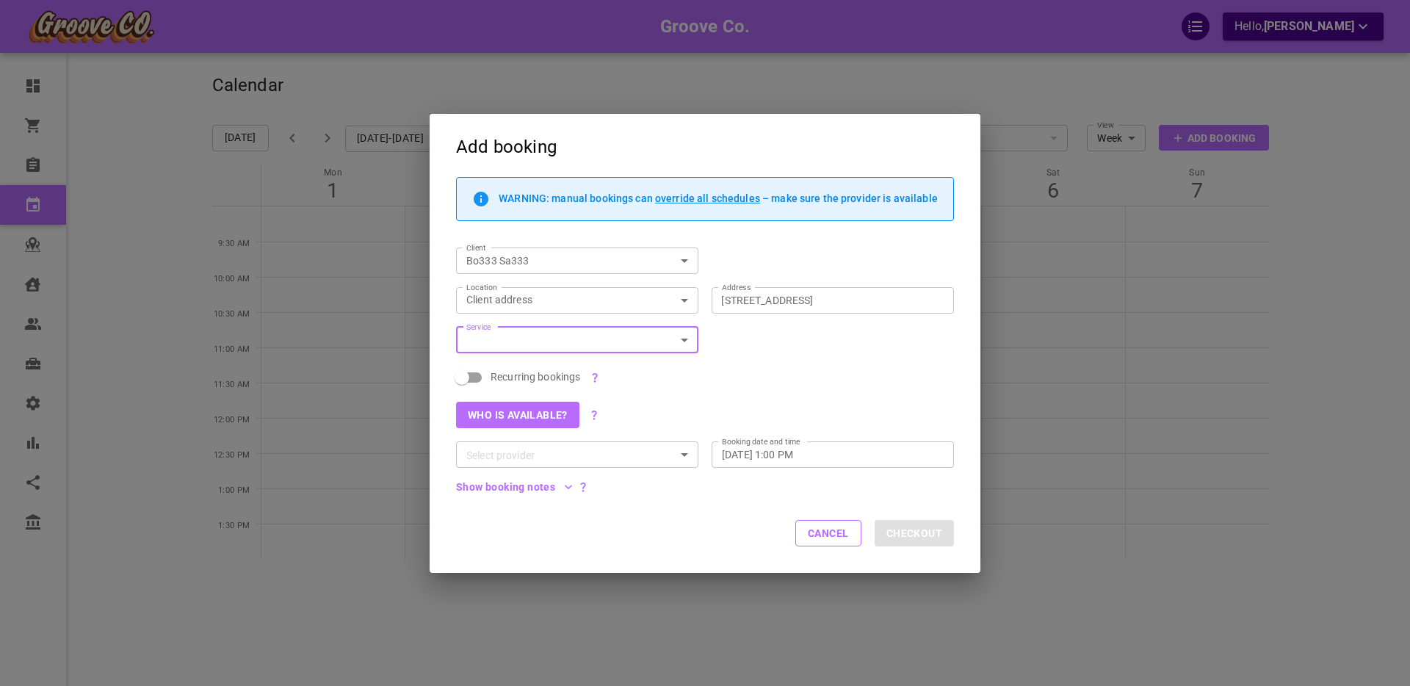
scroll to position [1, 0]
click at [829, 536] on button "Cancel" at bounding box center [828, 533] width 66 height 26
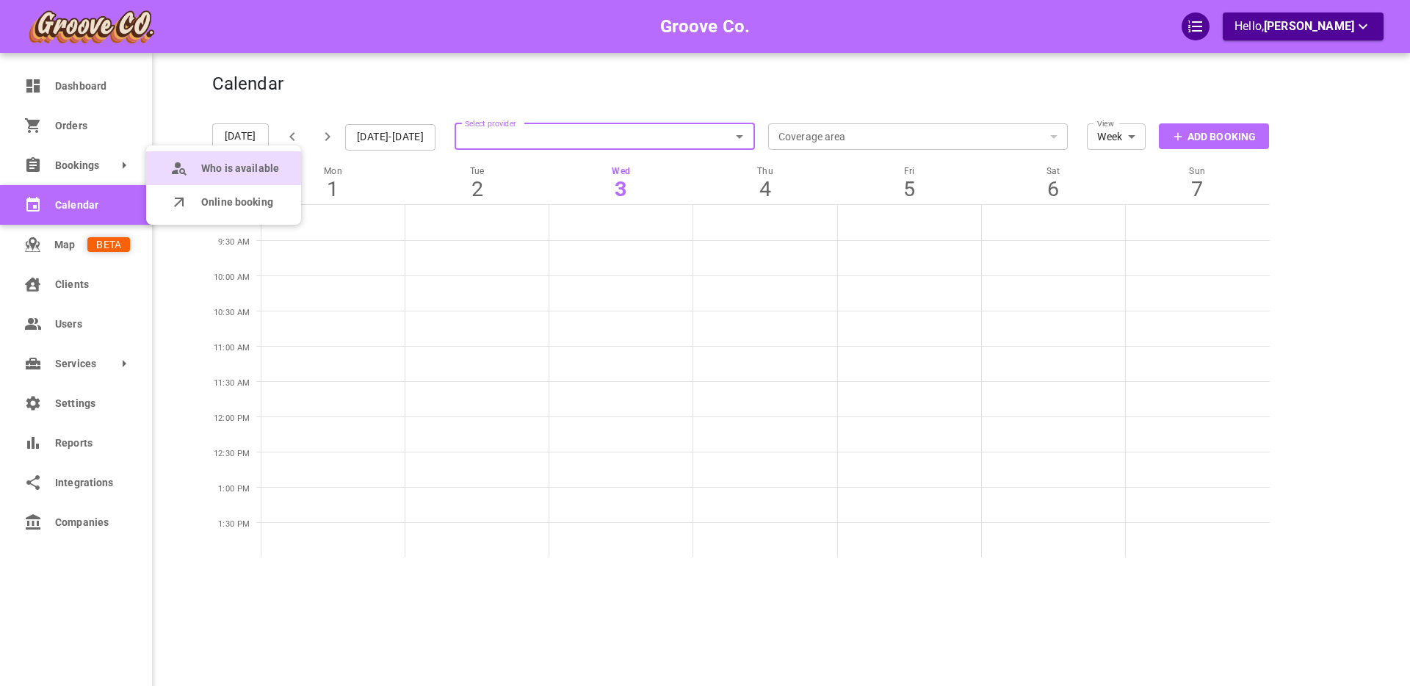
click at [222, 164] on span "Who is available" at bounding box center [240, 168] width 78 height 15
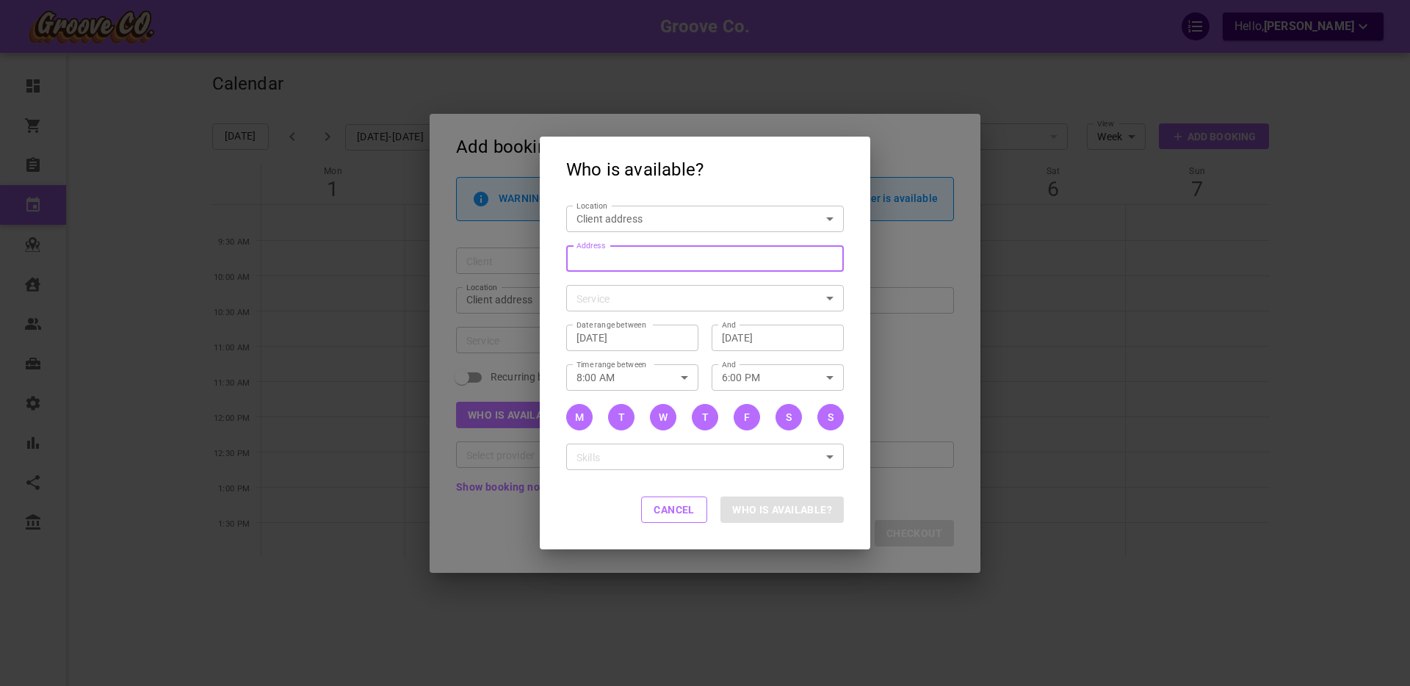
click at [600, 255] on input "Address Address" at bounding box center [697, 258] width 255 height 18
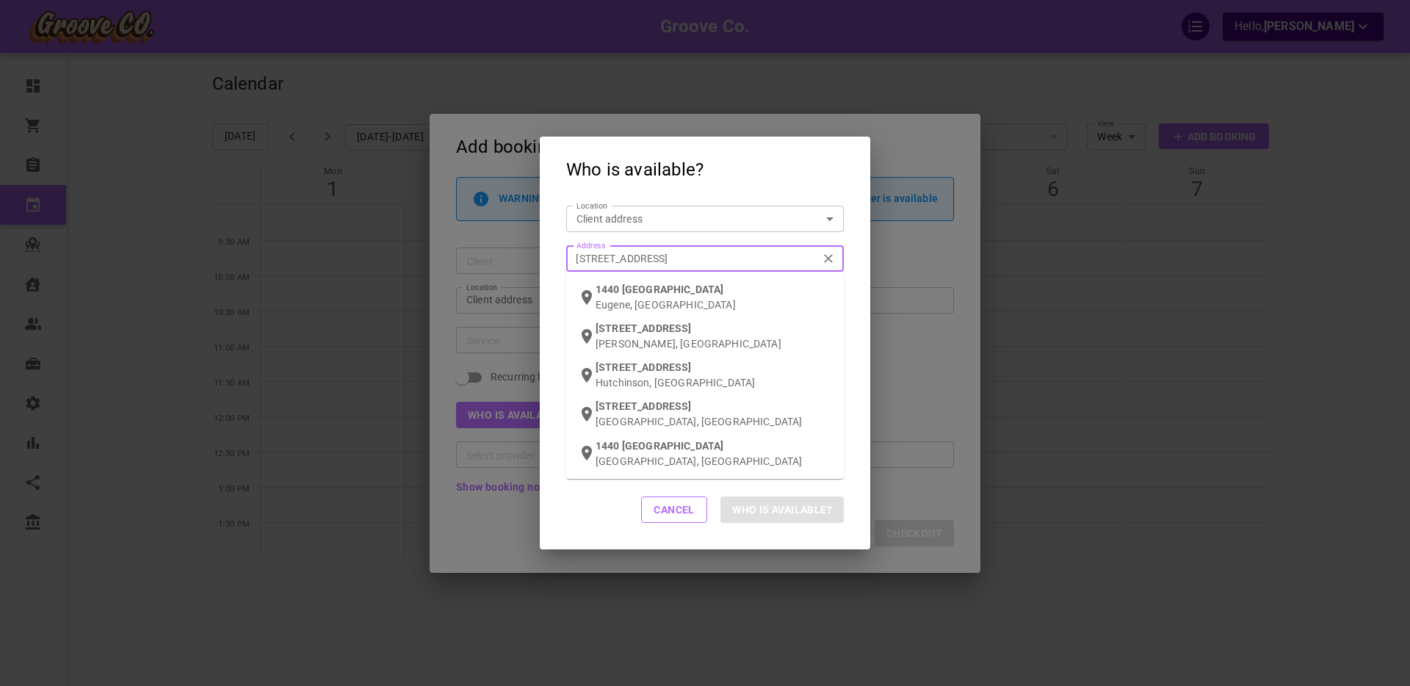
type input "1440 w 24th ave van"
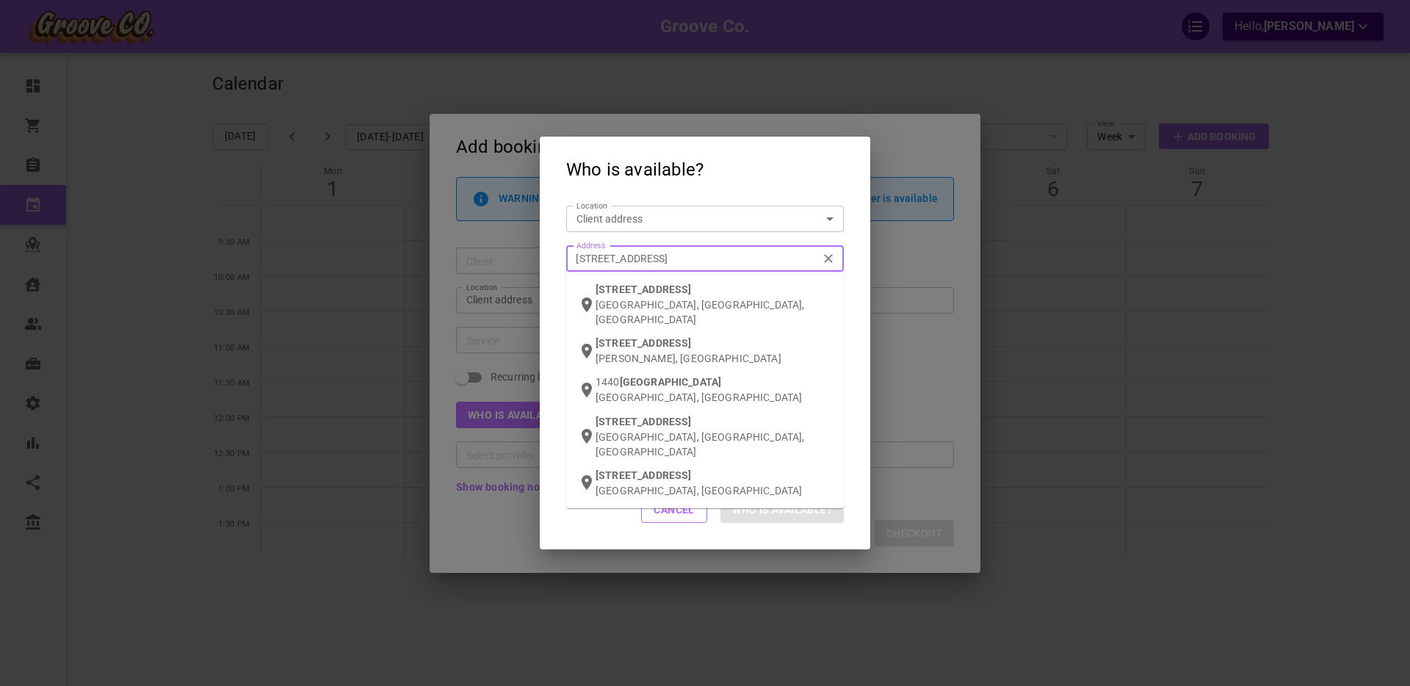
click at [617, 294] on span "1440 W 24th Ave" at bounding box center [642, 289] width 95 height 12
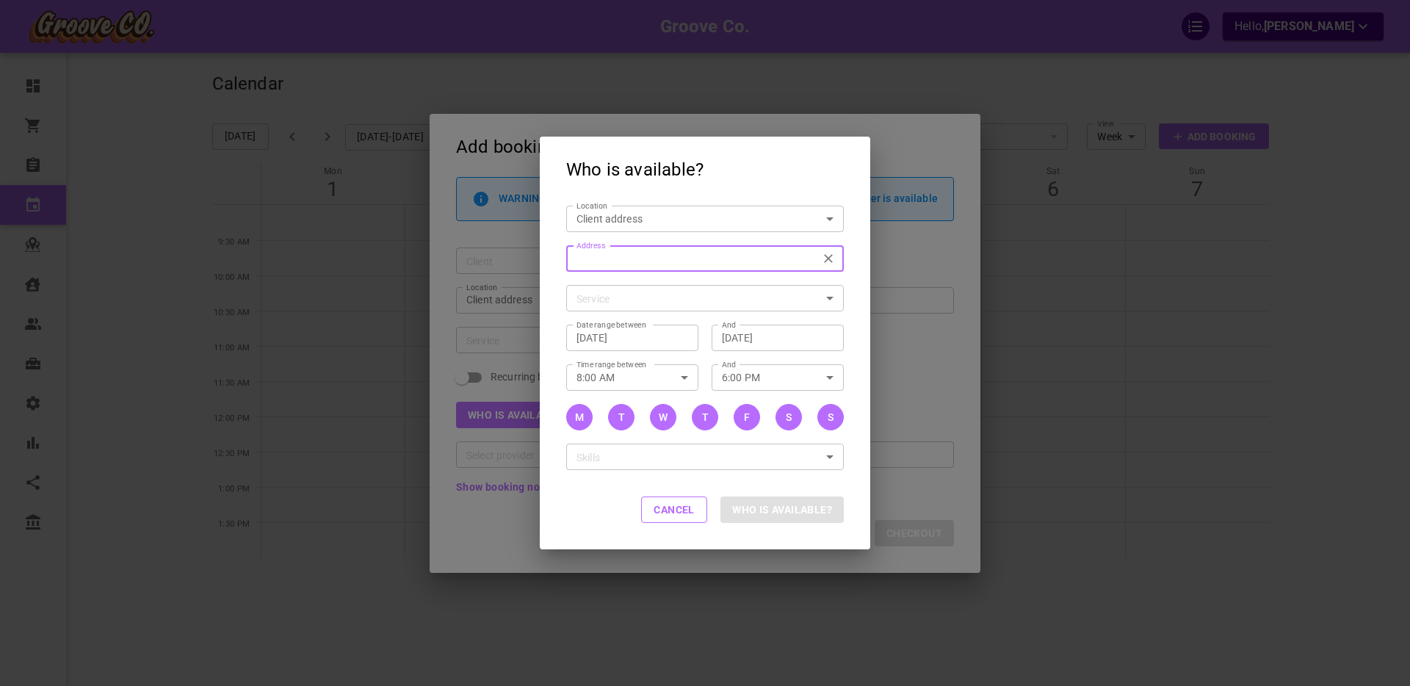
type input "1440 W 24th Ave, Vancouver, BC V6L 1R1, Canada"
type input "[STREET_ADDRESS]"
click at [598, 297] on body "Groove Co. Hello, [PERSON_NAME] Dashboard Orders Bookings Calendar Map Clients …" at bounding box center [705, 387] width 1410 height 776
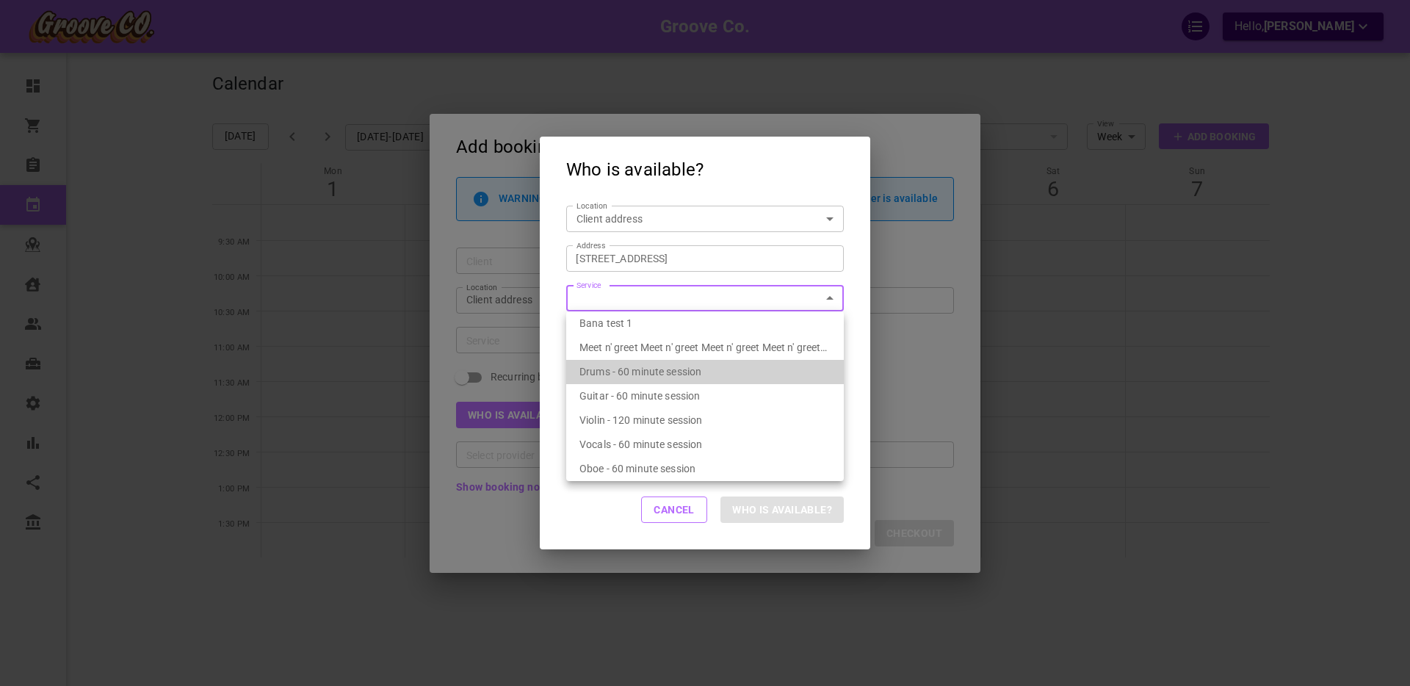
click at [651, 374] on span "Drums - 60 minute session" at bounding box center [640, 372] width 122 height 12
type input "Drums - 60 minute session"
type input "7f283d96-84a8-4f83-83f8-52bfe7559fc3"
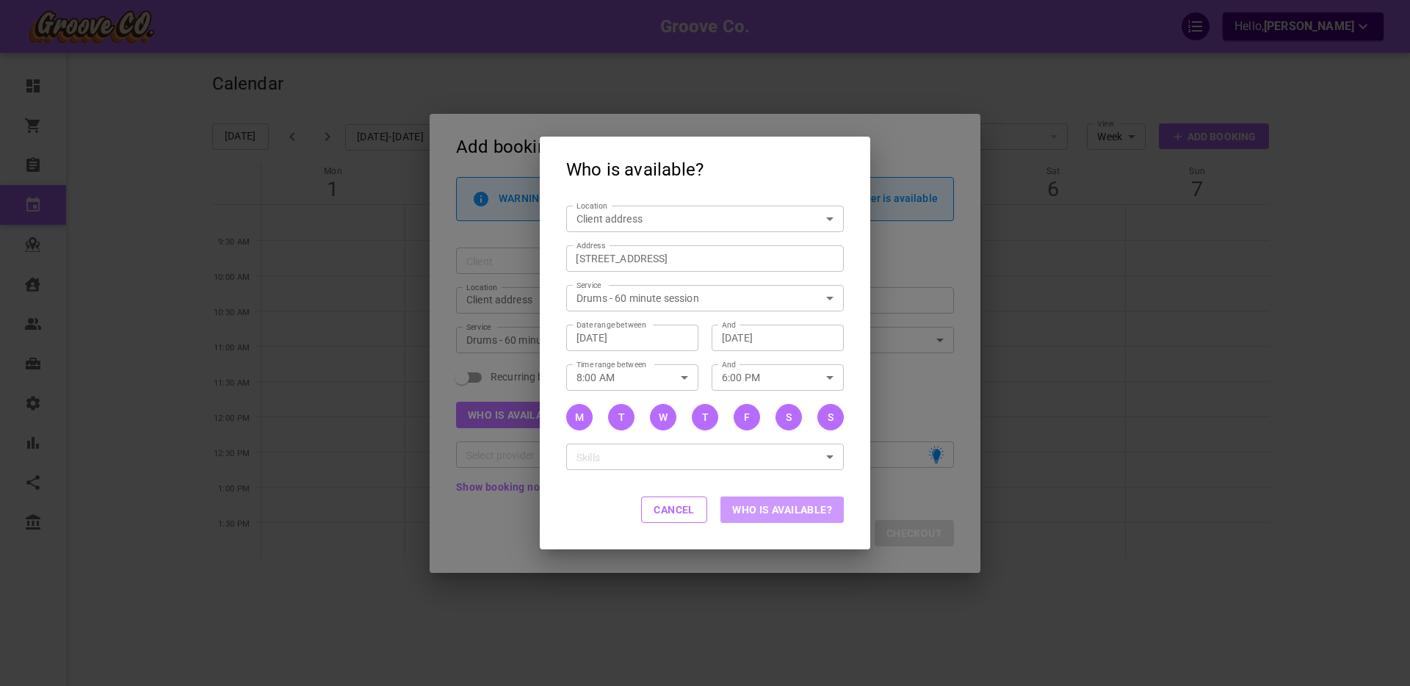
click at [787, 510] on button "Who is available?" at bounding box center [781, 509] width 123 height 26
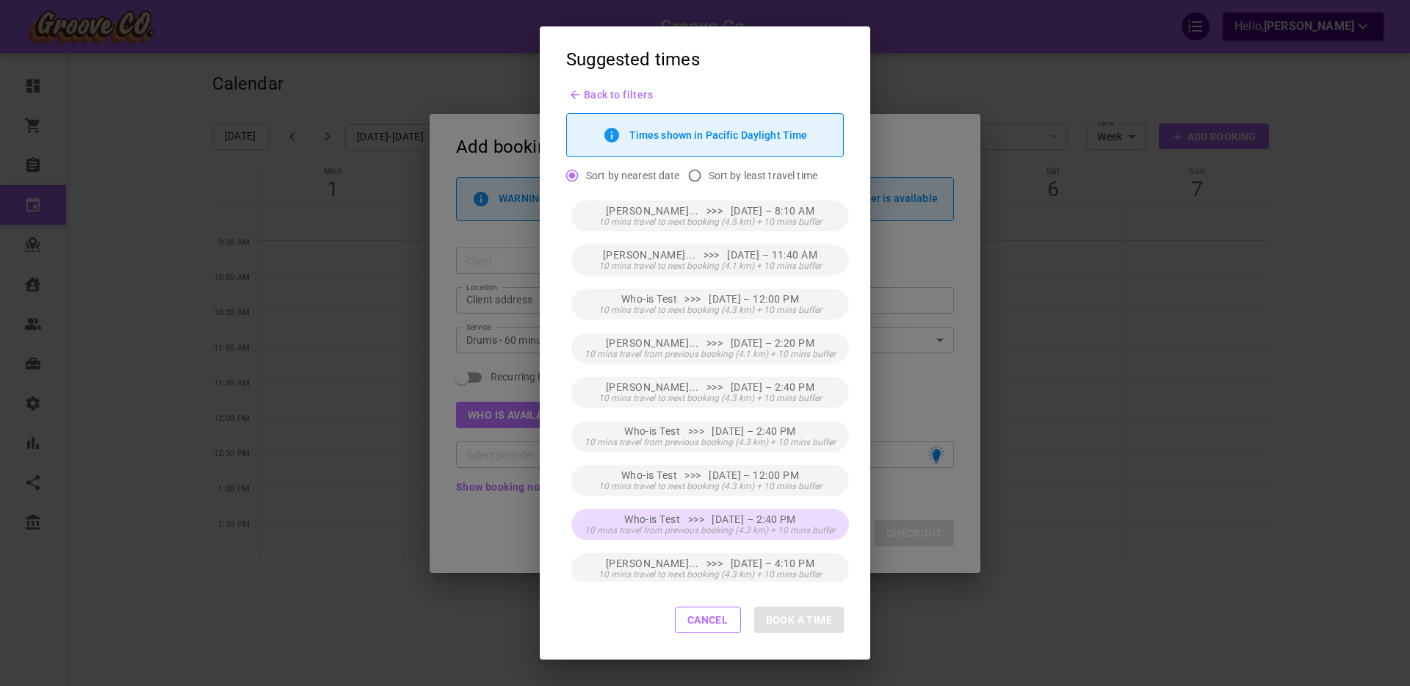
click at [786, 526] on span "10 mins travel from previous booking (4.3 km) + 10 mins buffer" at bounding box center [709, 530] width 251 height 10
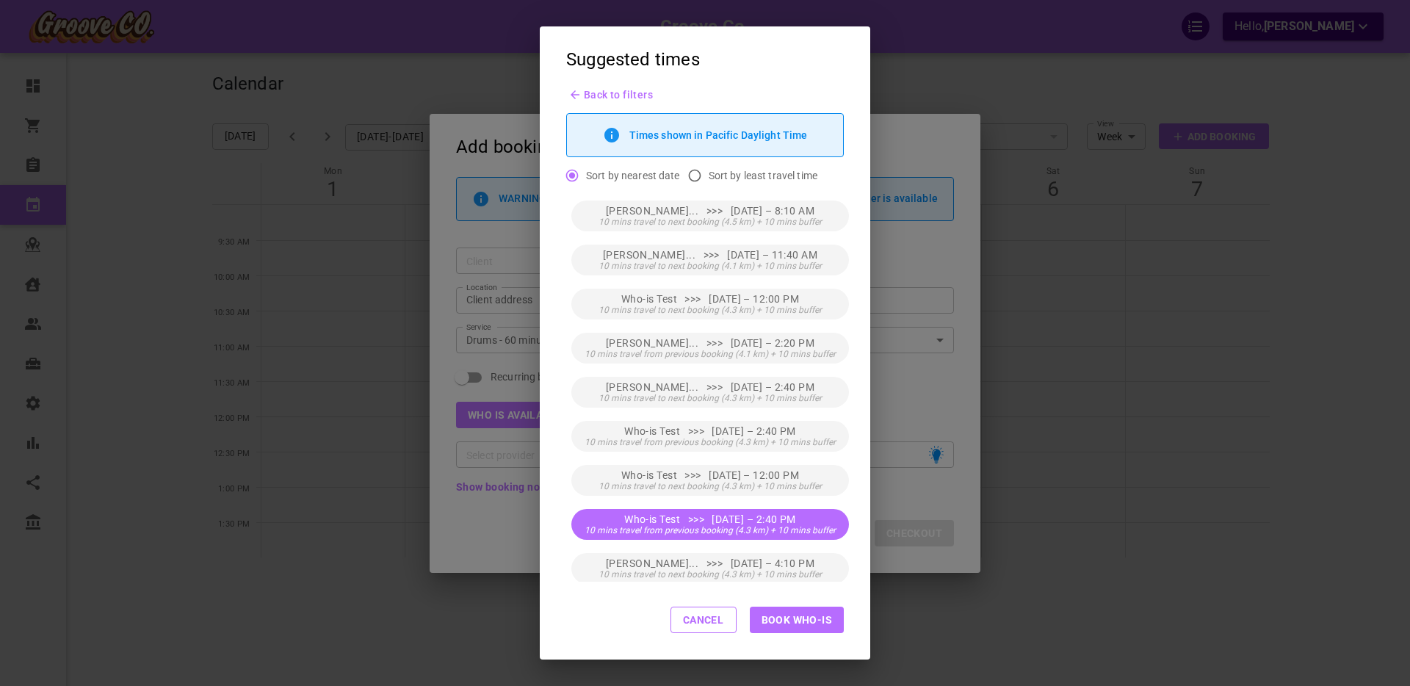
click at [813, 623] on button "Book Who-is" at bounding box center [797, 619] width 94 height 26
type input "Who-is Test"
type input "Thu, Sep 04, 2025 – 2:40 PM"
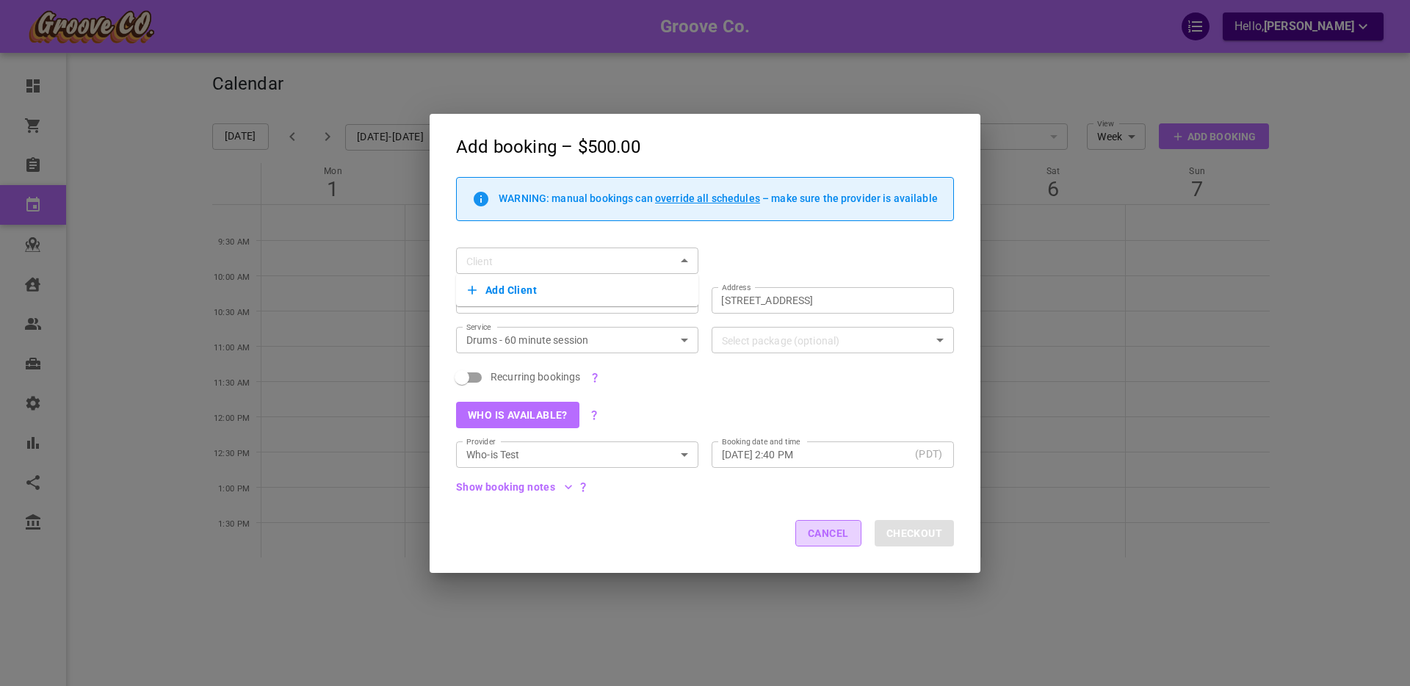
click at [809, 538] on button "Cancel" at bounding box center [828, 533] width 66 height 26
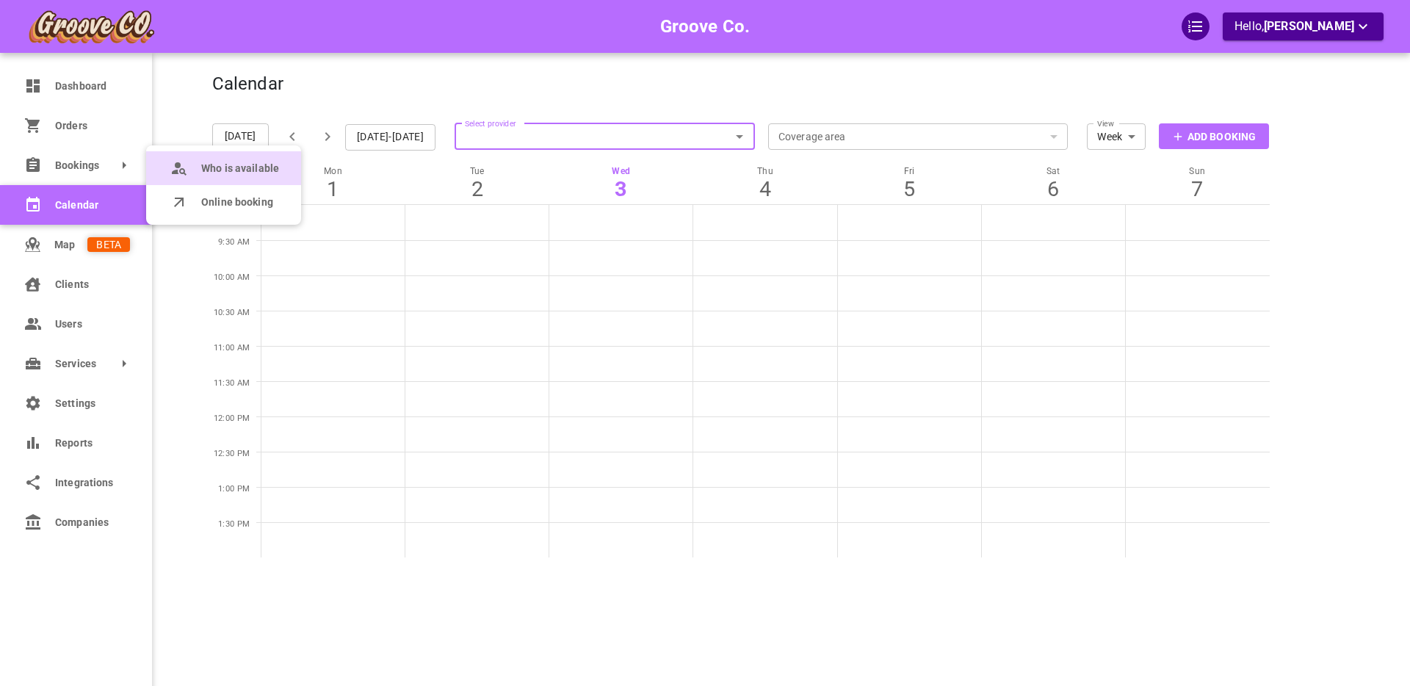
click at [210, 164] on span "Who is available" at bounding box center [240, 168] width 78 height 15
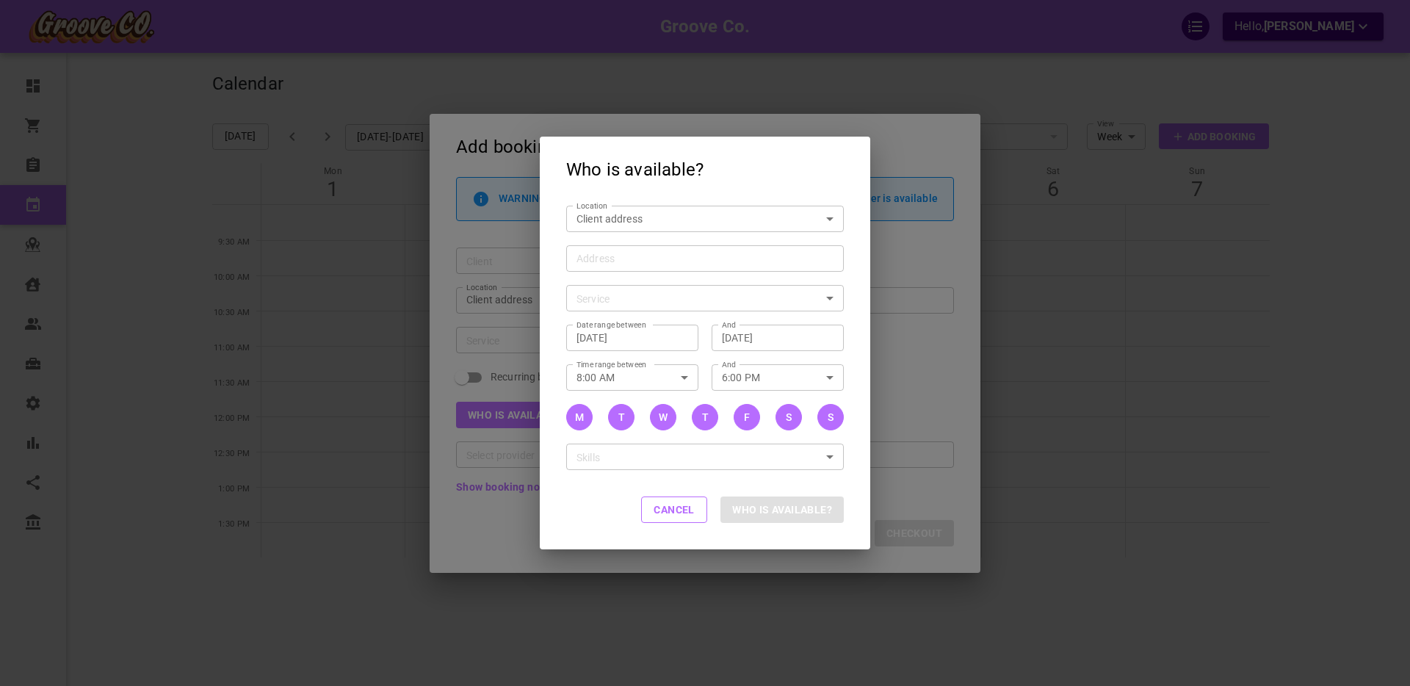
click at [642, 267] on div "Address" at bounding box center [705, 258] width 278 height 26
click at [642, 267] on input "Address Address" at bounding box center [697, 258] width 255 height 18
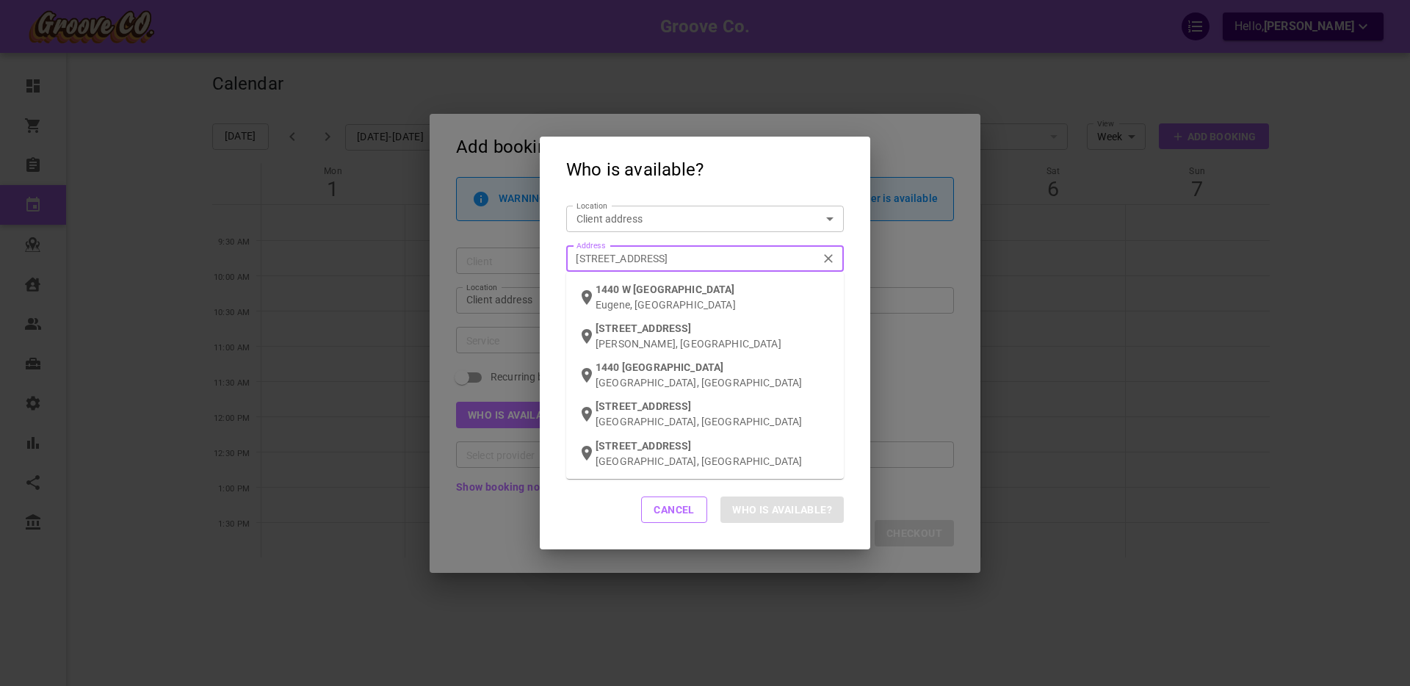
type input "[STREET_ADDRESS]"
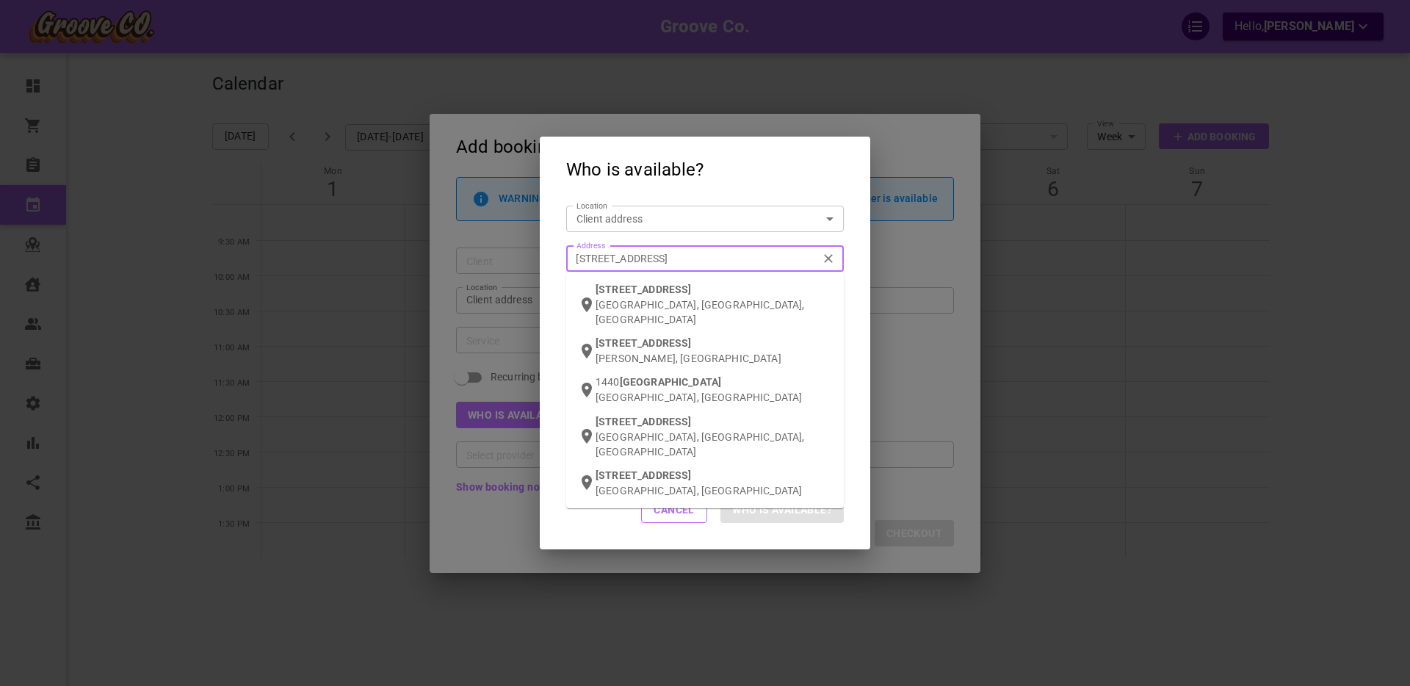
click at [625, 302] on p "[GEOGRAPHIC_DATA], [GEOGRAPHIC_DATA], [GEOGRAPHIC_DATA]" at bounding box center [713, 311] width 236 height 29
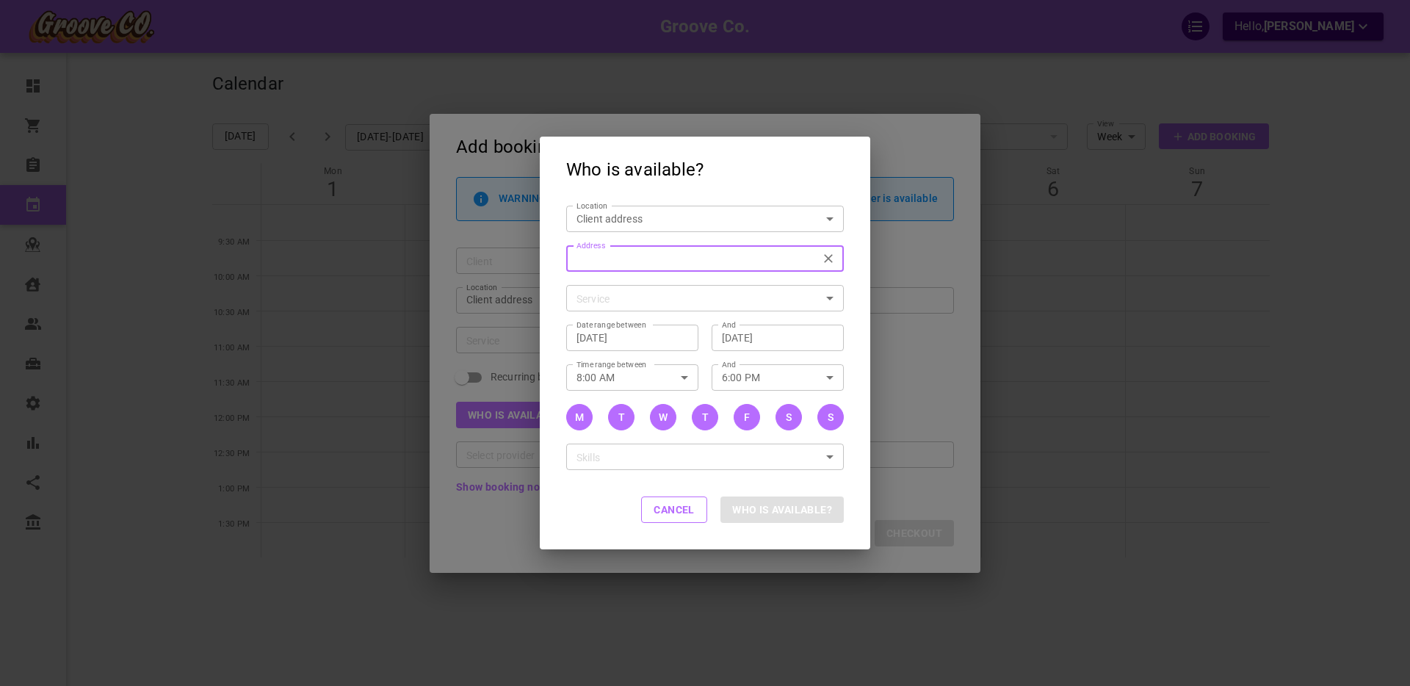
type input "[STREET_ADDRESS]"
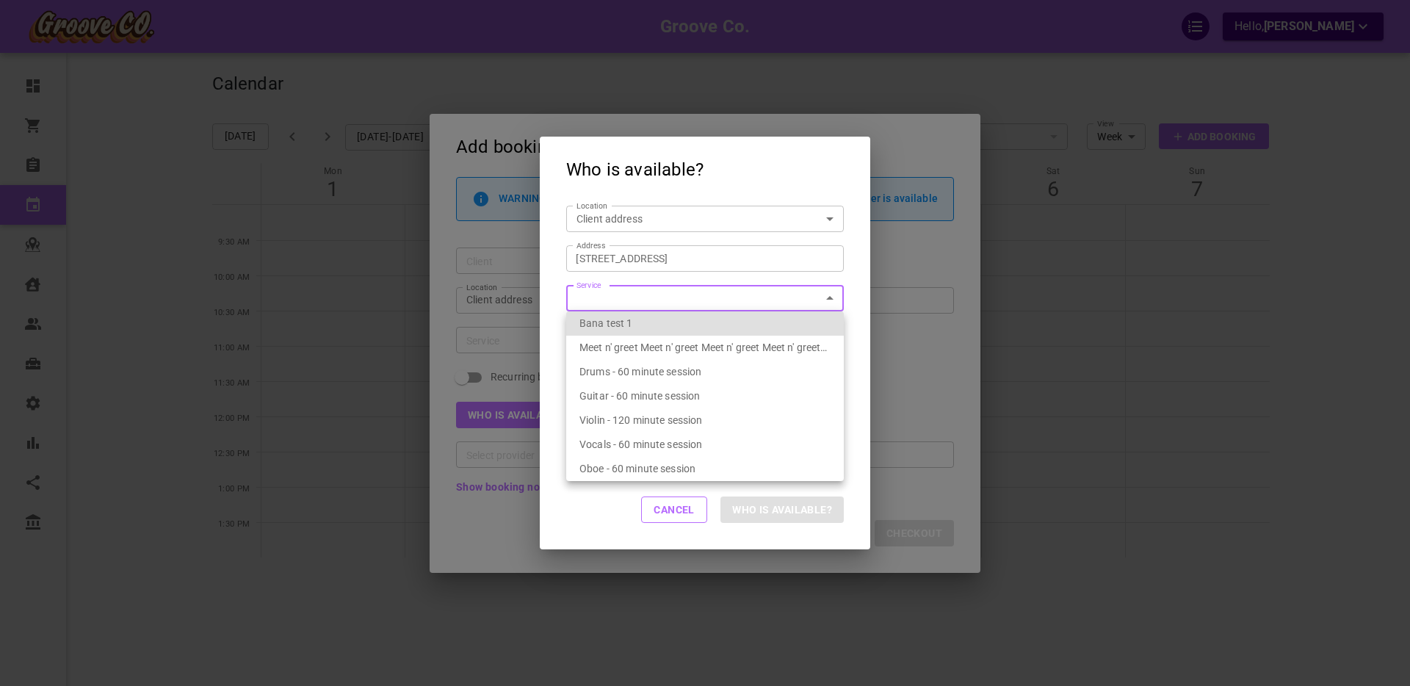
click at [593, 298] on body "Groove Co. Hello, [PERSON_NAME] Dashboard Orders Bookings Calendar Map Clients …" at bounding box center [705, 387] width 1410 height 776
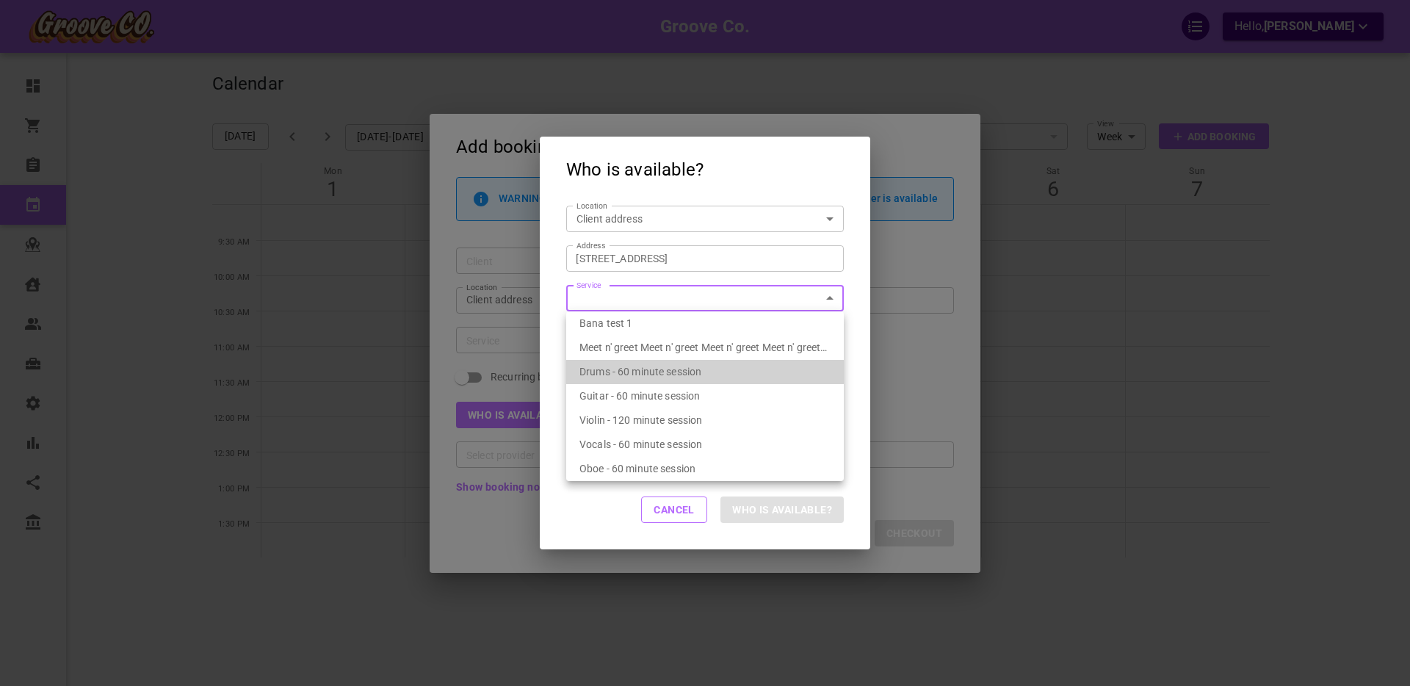
click at [626, 369] on span "Drums - 60 minute session" at bounding box center [640, 372] width 122 height 12
type input "Drums - 60 minute session"
type input "7f283d96-84a8-4f83-83f8-52bfe7559fc3"
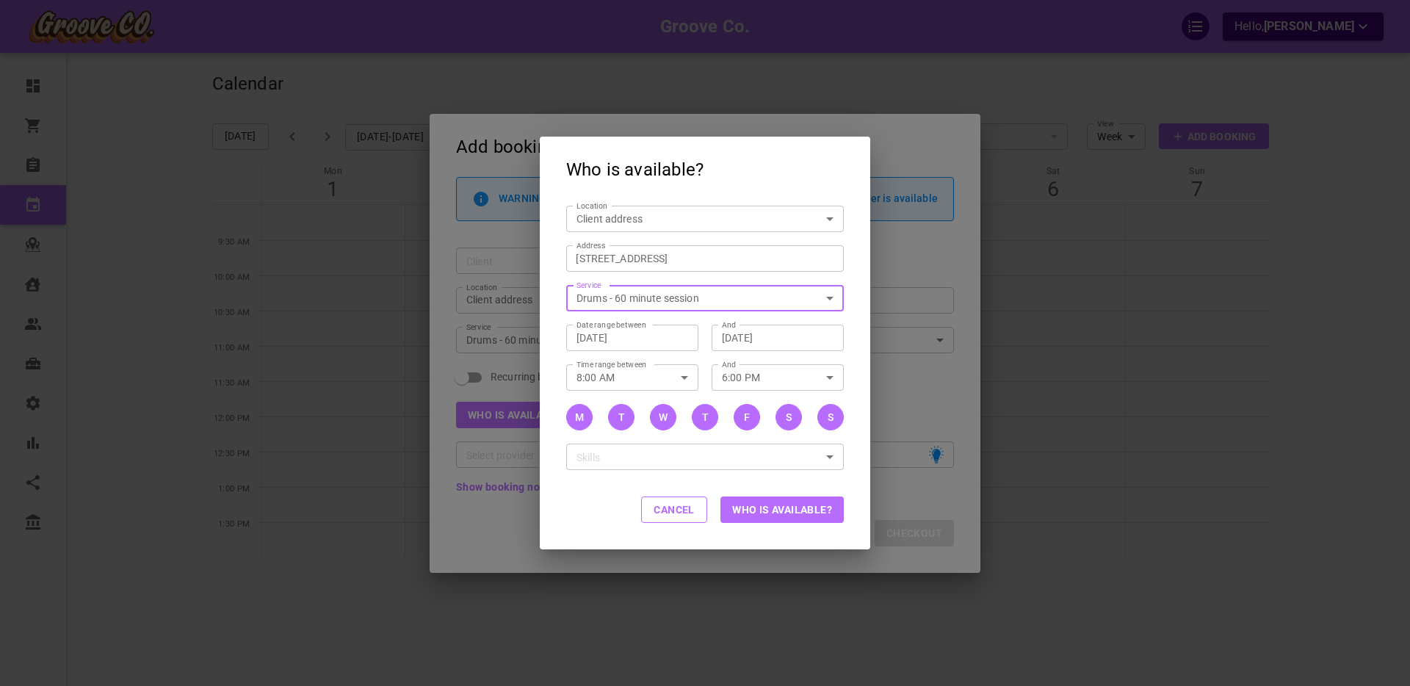
click at [758, 518] on button "Who is available?" at bounding box center [781, 509] width 123 height 26
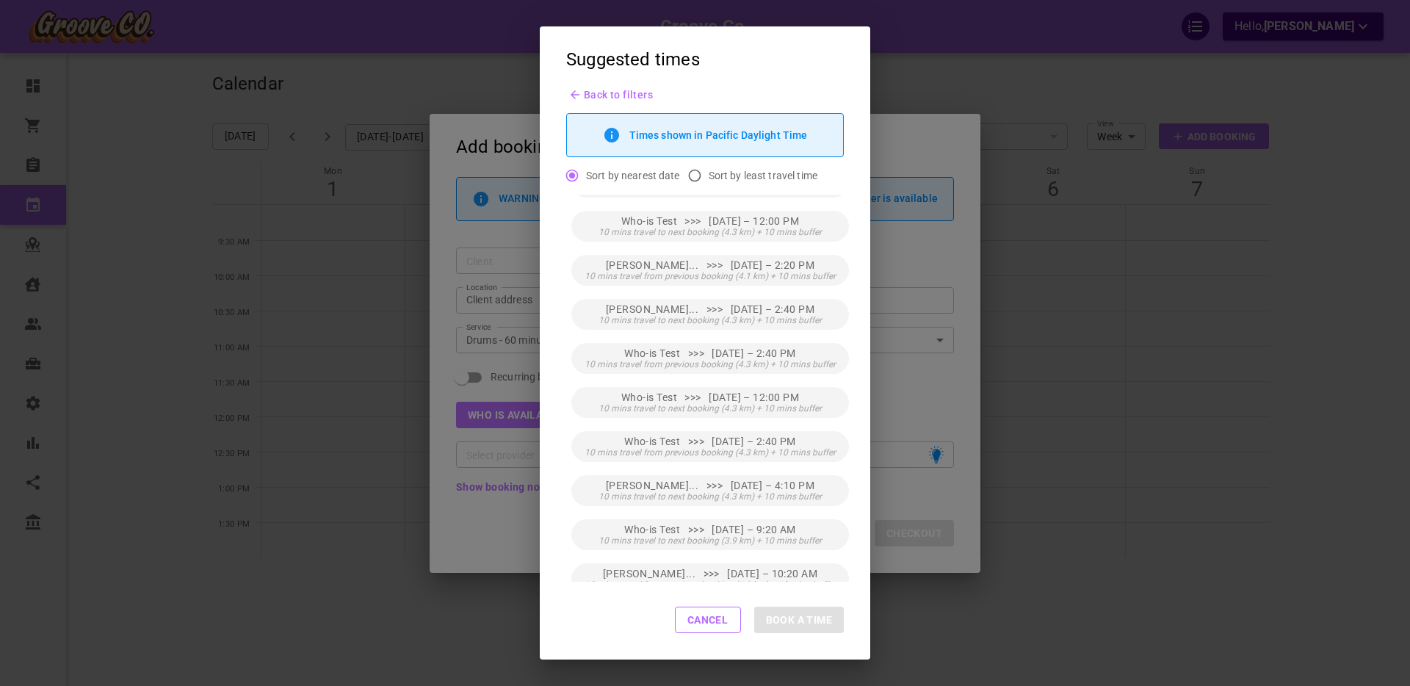
scroll to position [79, 0]
click at [756, 449] on span "10 mins travel from previous booking (4.3 km) + 10 mins buffer" at bounding box center [709, 451] width 251 height 10
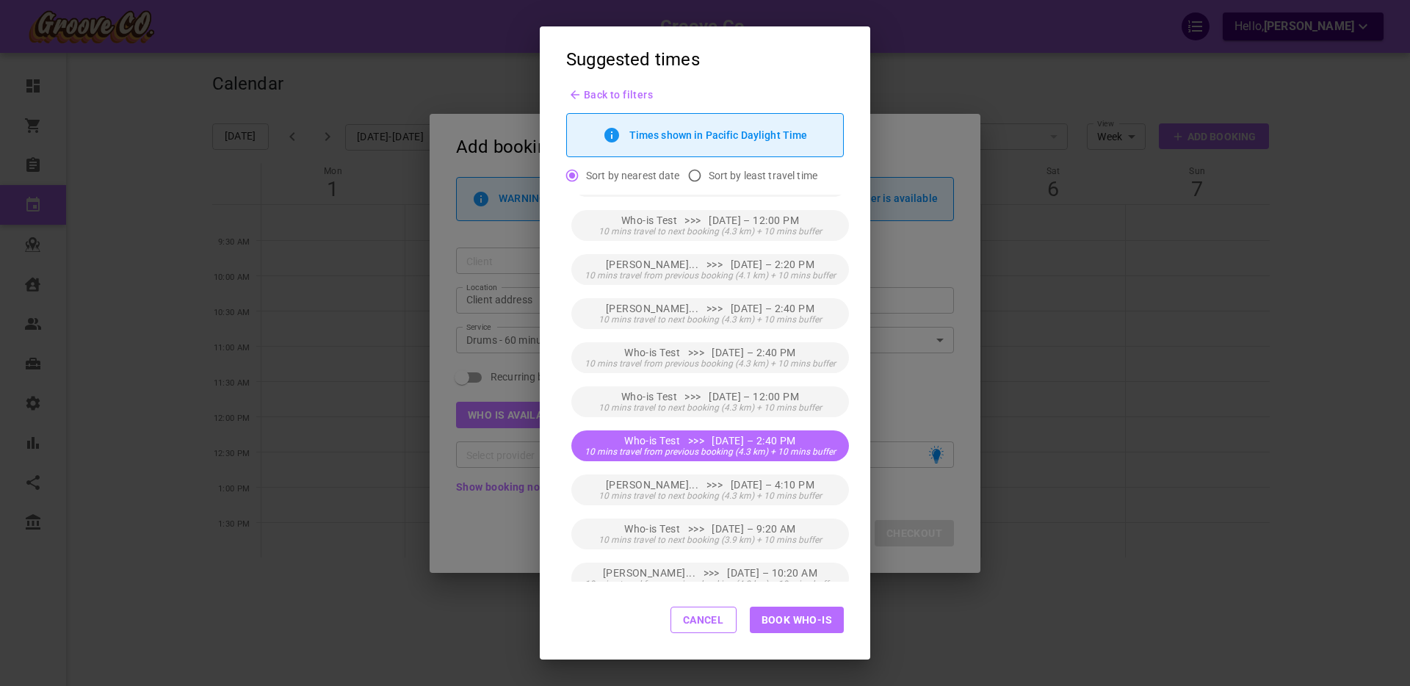
click at [809, 617] on button "Book Who-is" at bounding box center [797, 619] width 94 height 26
type input "Who-is Test"
type input "Thu, Sep 04, 2025 – 2:40 PM"
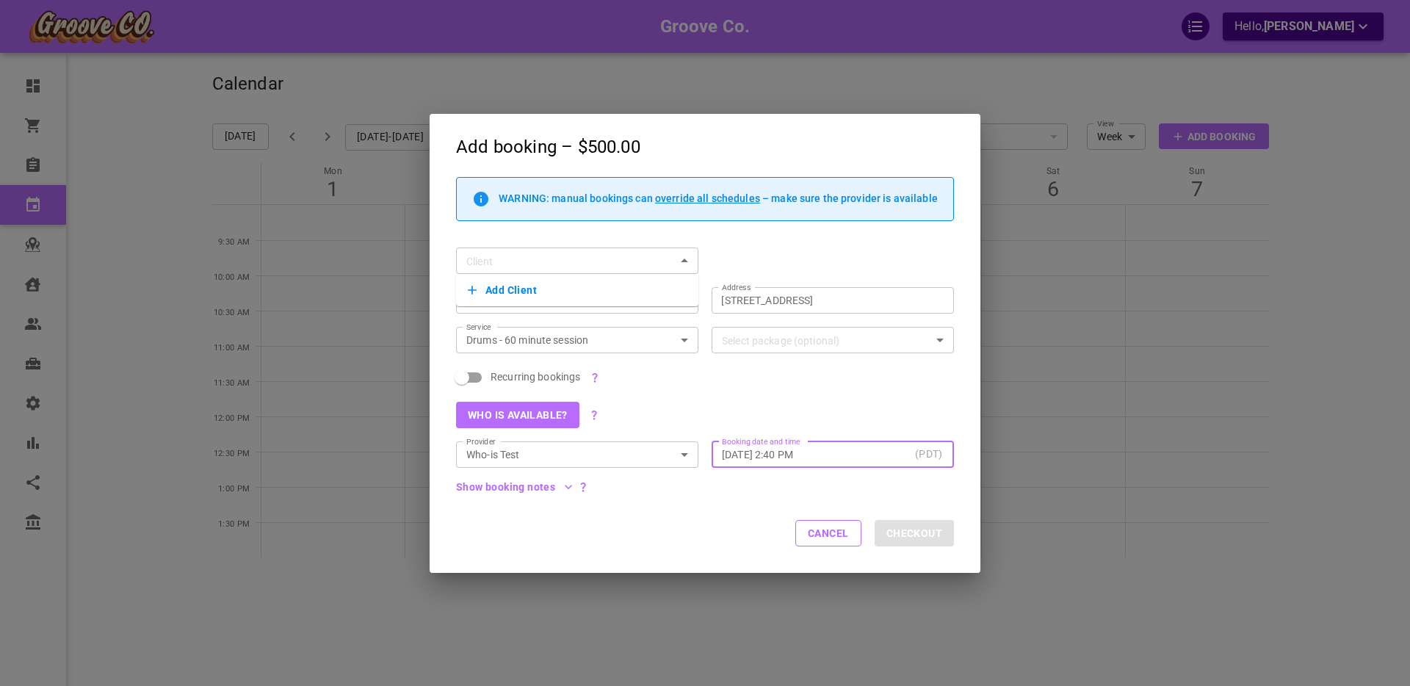
click at [721, 250] on div "Client Client" at bounding box center [698, 254] width 511 height 40
click at [723, 250] on div "Client Client" at bounding box center [698, 254] width 511 height 40
drag, startPoint x: 727, startPoint y: 250, endPoint x: 758, endPoint y: 248, distance: 31.6
click at [728, 249] on div "Client Client" at bounding box center [698, 254] width 511 height 40
click at [758, 247] on div "Client Client" at bounding box center [698, 254] width 511 height 40
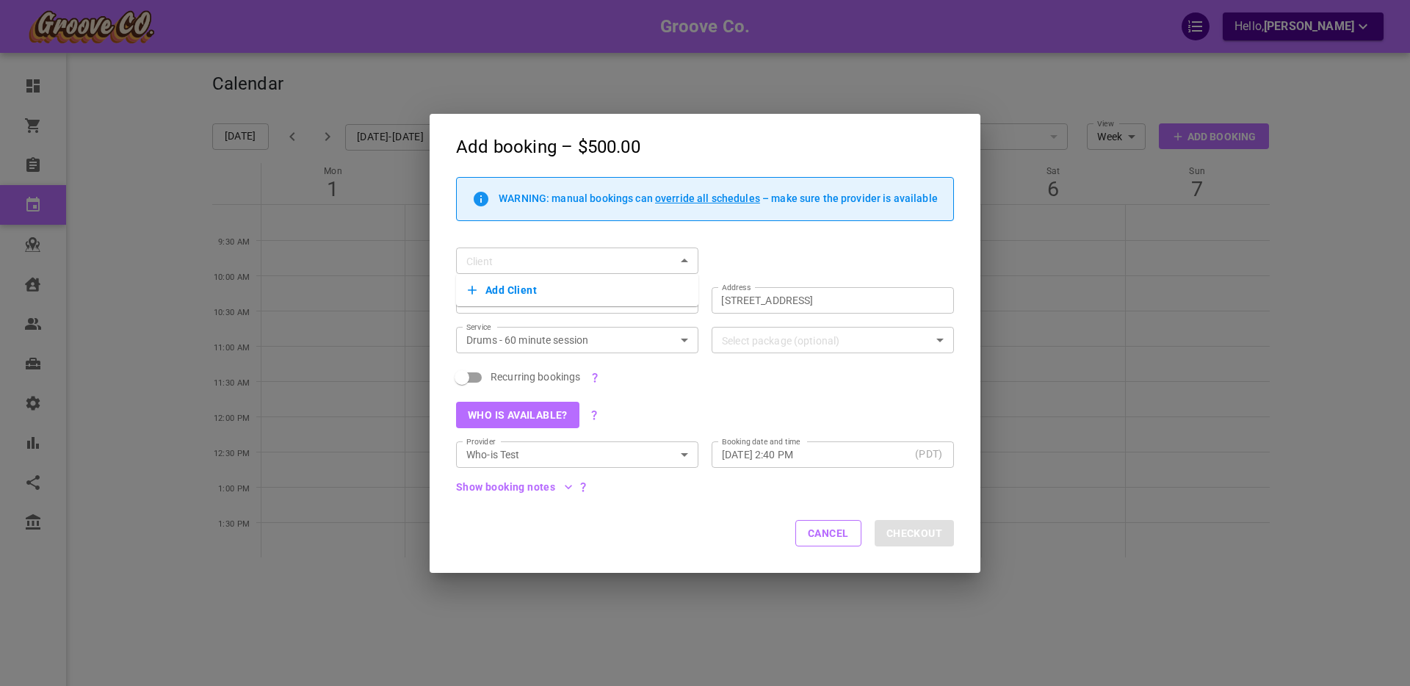
click at [757, 244] on div "Client Client" at bounding box center [698, 254] width 511 height 40
click at [743, 246] on div "Client Client" at bounding box center [698, 254] width 511 height 40
click at [738, 247] on div "Client Client" at bounding box center [698, 254] width 511 height 40
click at [739, 245] on div "Client Client" at bounding box center [698, 254] width 511 height 40
click at [702, 516] on div "Cancel Checkout" at bounding box center [704, 534] width 551 height 78
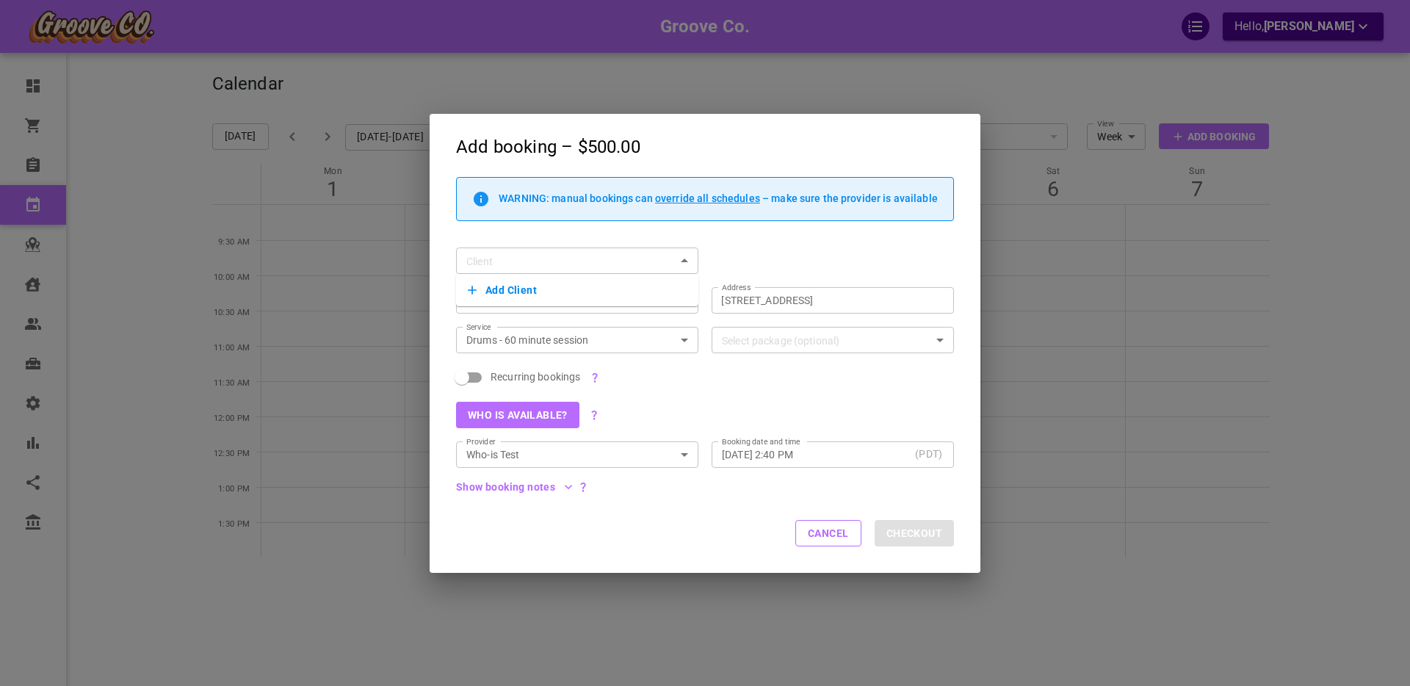
click at [822, 534] on button "Cancel" at bounding box center [828, 533] width 66 height 26
